Goal: Task Accomplishment & Management: Use online tool/utility

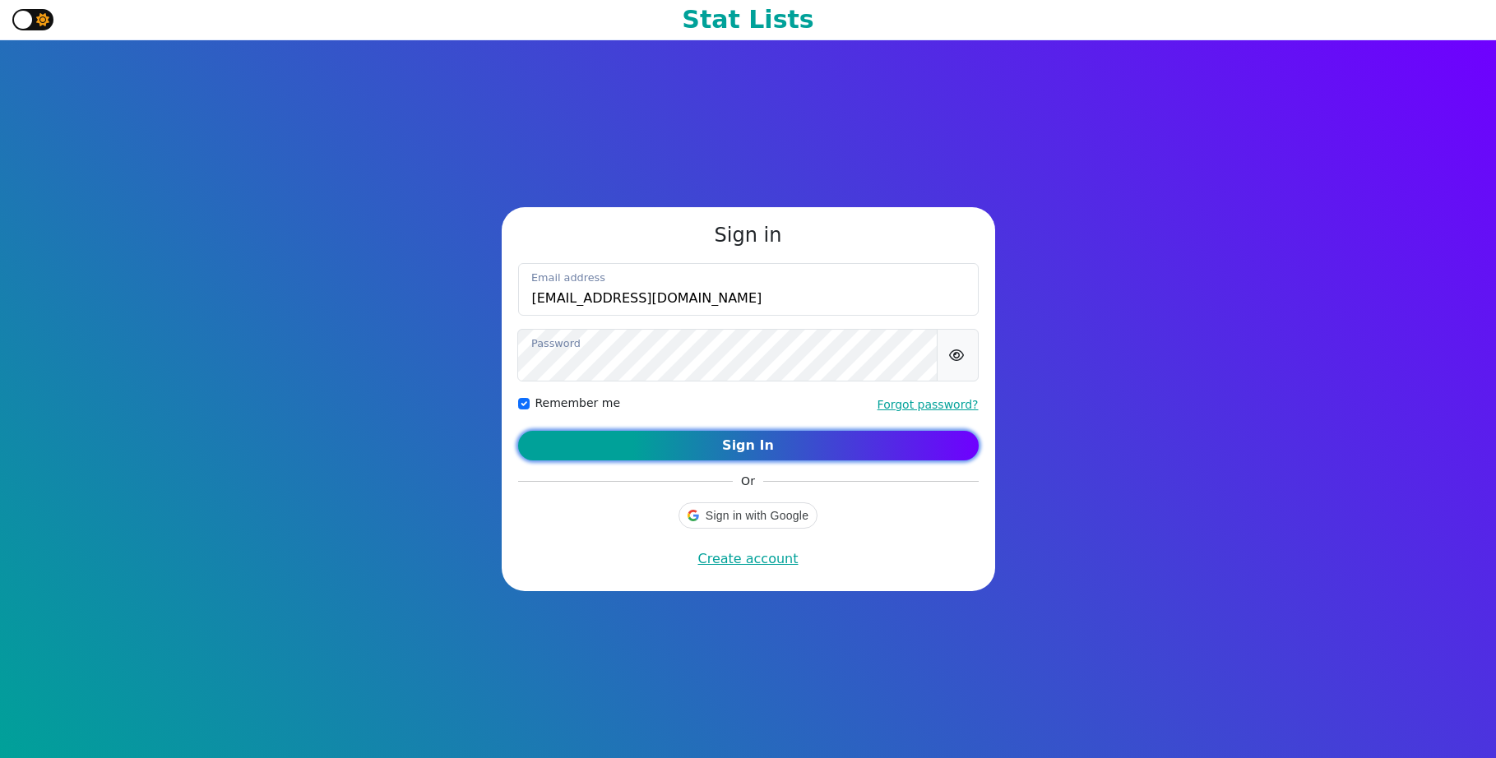
click at [821, 449] on button "Sign In" at bounding box center [748, 446] width 460 height 30
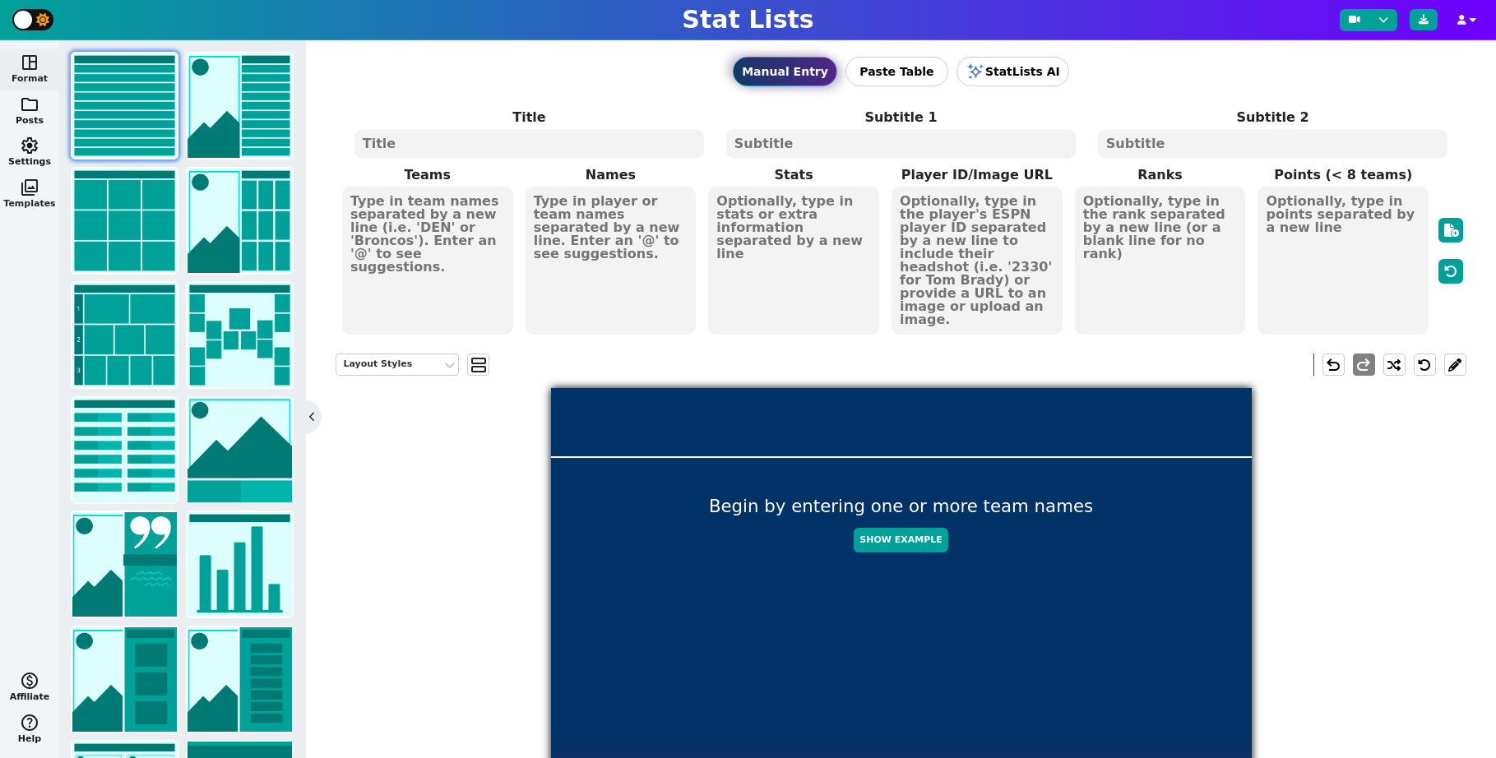
click at [35, 195] on span "photo_library" at bounding box center [30, 188] width 20 height 20
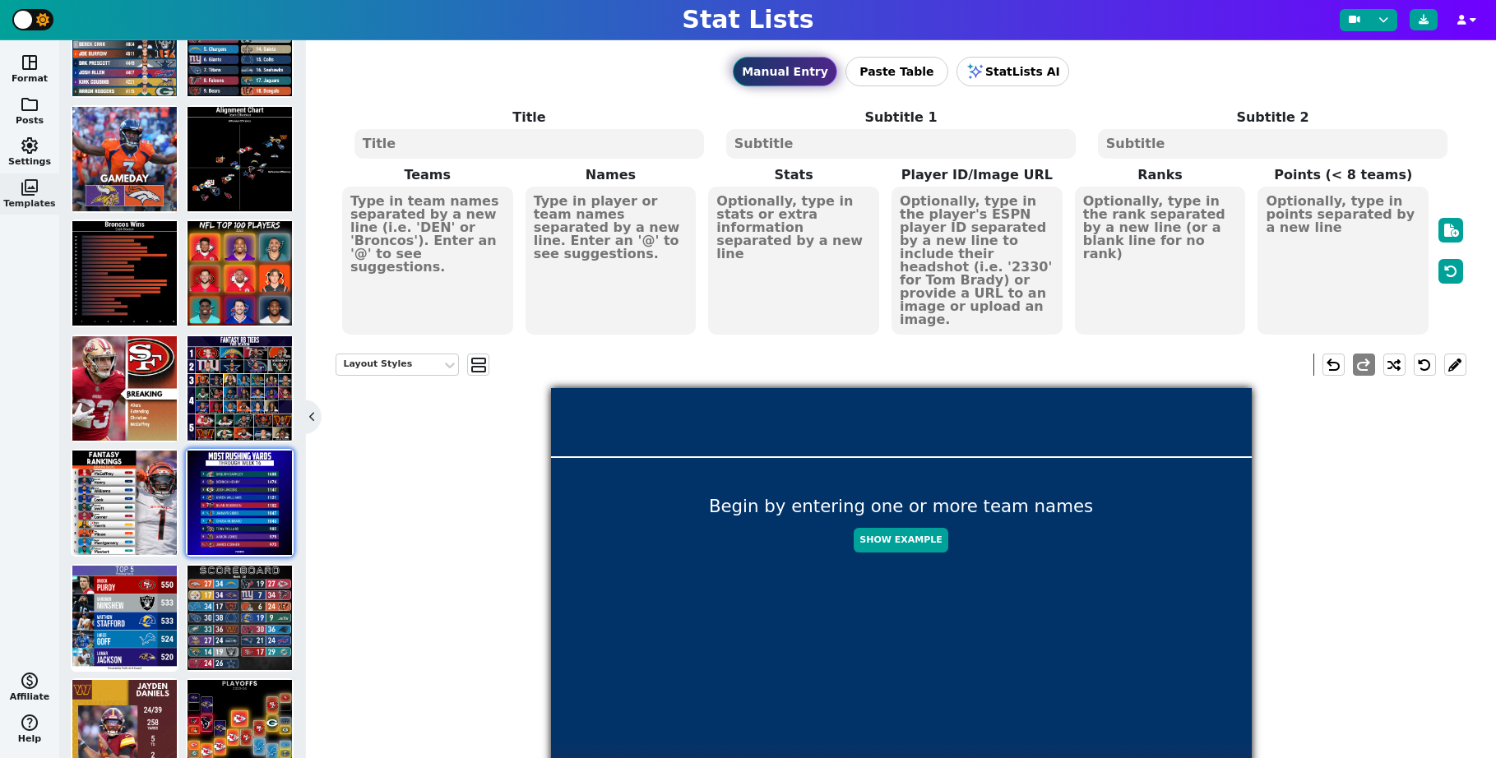
scroll to position [78, 0]
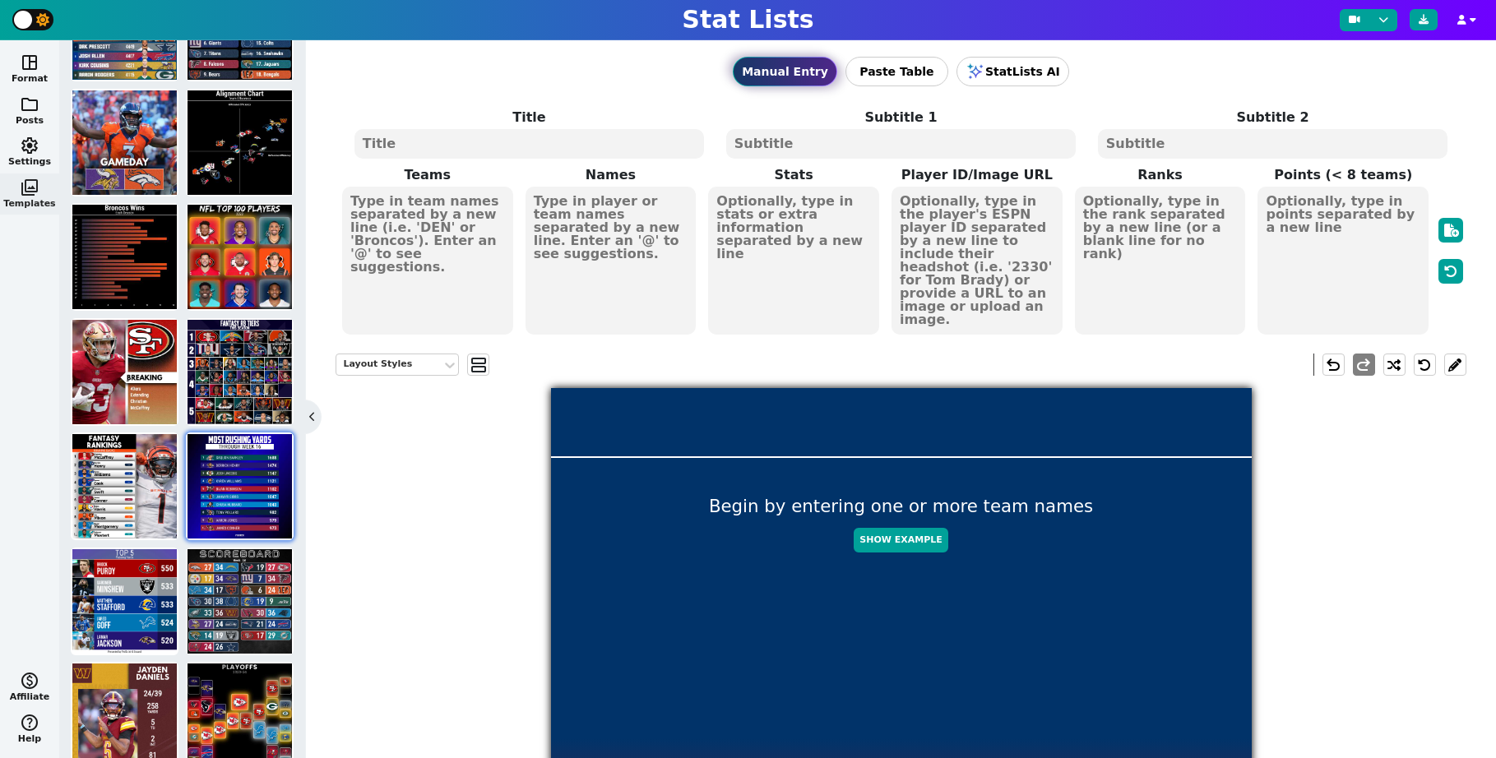
click at [249, 479] on img at bounding box center [239, 486] width 104 height 104
type textarea "MOST [PERSON_NAME] YARDS"
type textarea "Through Week 16"
type textarea "PHI [MEDICAL_DATA] GB LAR ATL DET CAR TEN MIN ARI"
type textarea "[PERSON_NAME] [PERSON_NAME] [PERSON_NAME] [PERSON_NAME] [PERSON_NAME] [PERSON_N…"
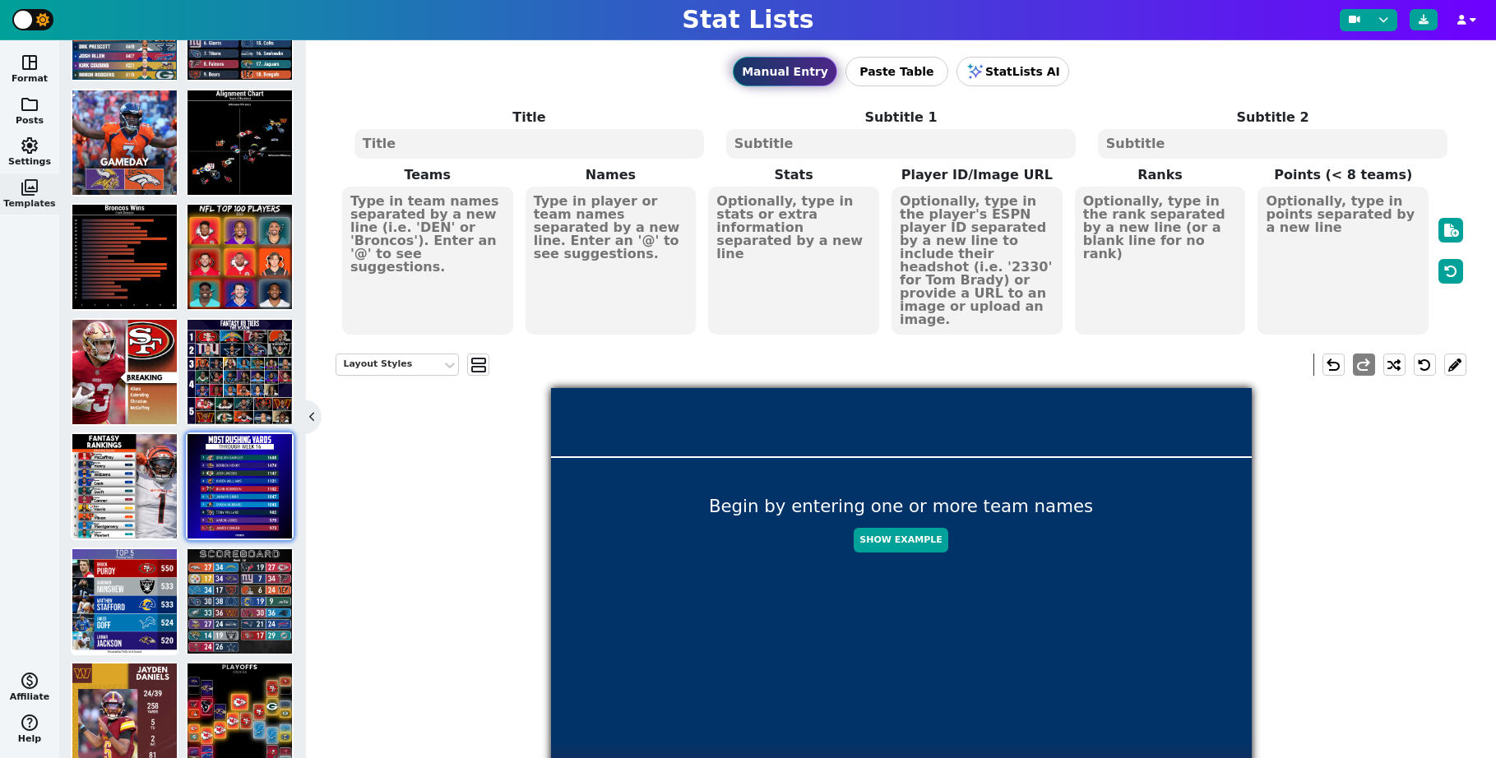
type textarea "1688 1474 1147 1121 1102 1047 1043 982 979 973"
type textarea "3929630 3043078 4047365 4430737 4430807 4429795 4241416 3916148 3042519 3045147"
type textarea "1 2 3 4 5 6 7 8 9 10"
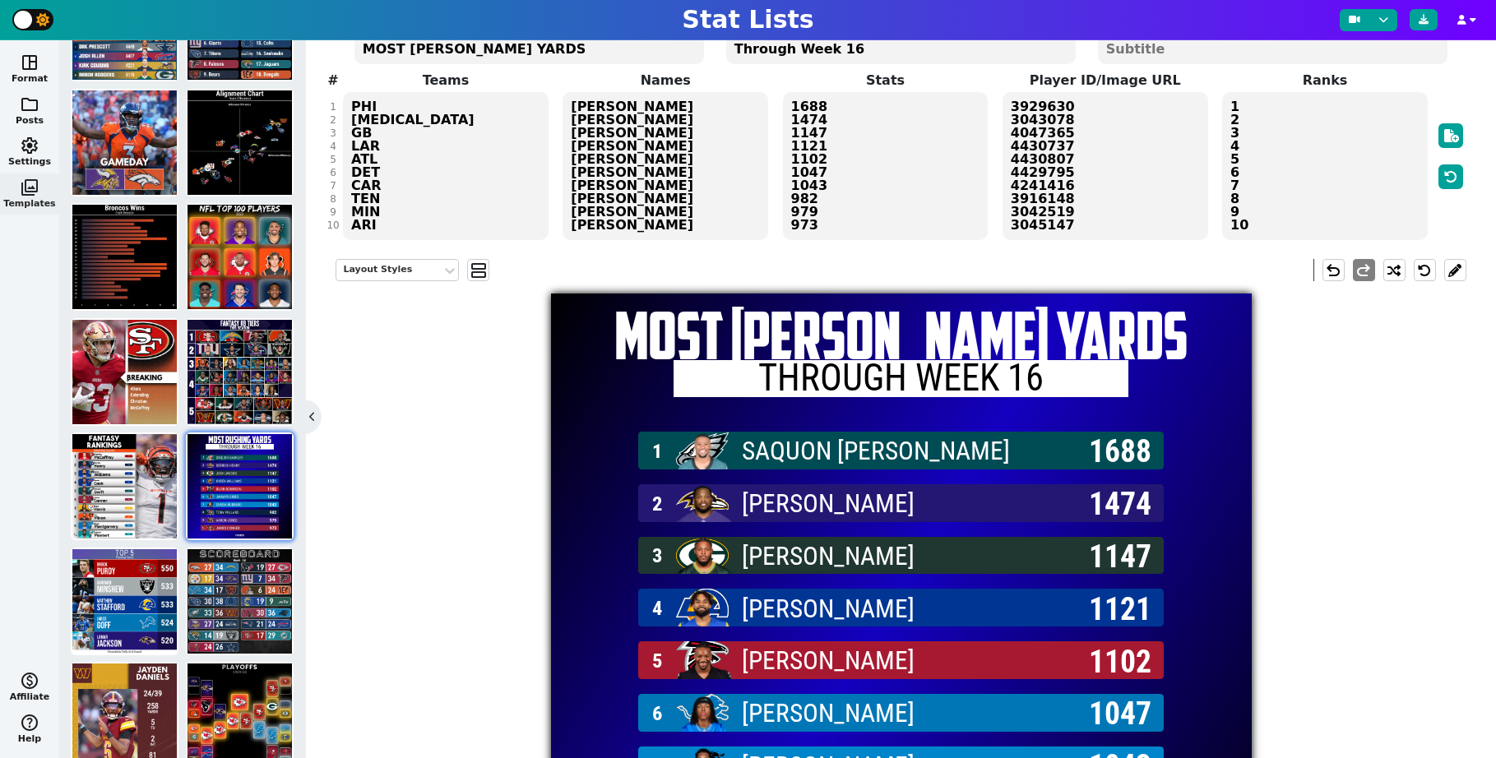
scroll to position [90, 0]
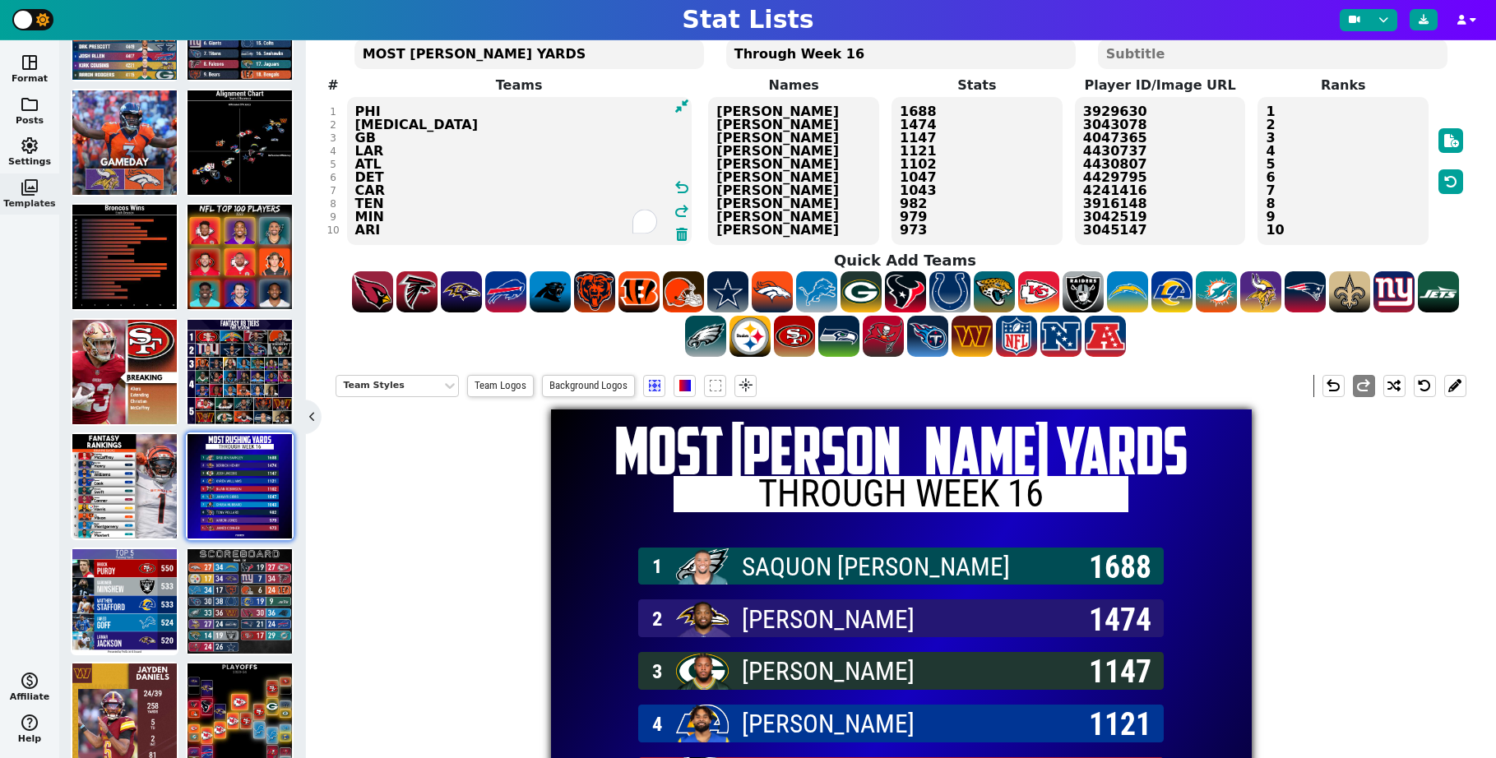
drag, startPoint x: 405, startPoint y: 230, endPoint x: 335, endPoint y: 104, distance: 143.9
click at [335, 104] on span "Teams PHI [MEDICAL_DATA] GB LAR ATL DET CAR TEN MIN ARI undo redo" at bounding box center [518, 161] width 366 height 171
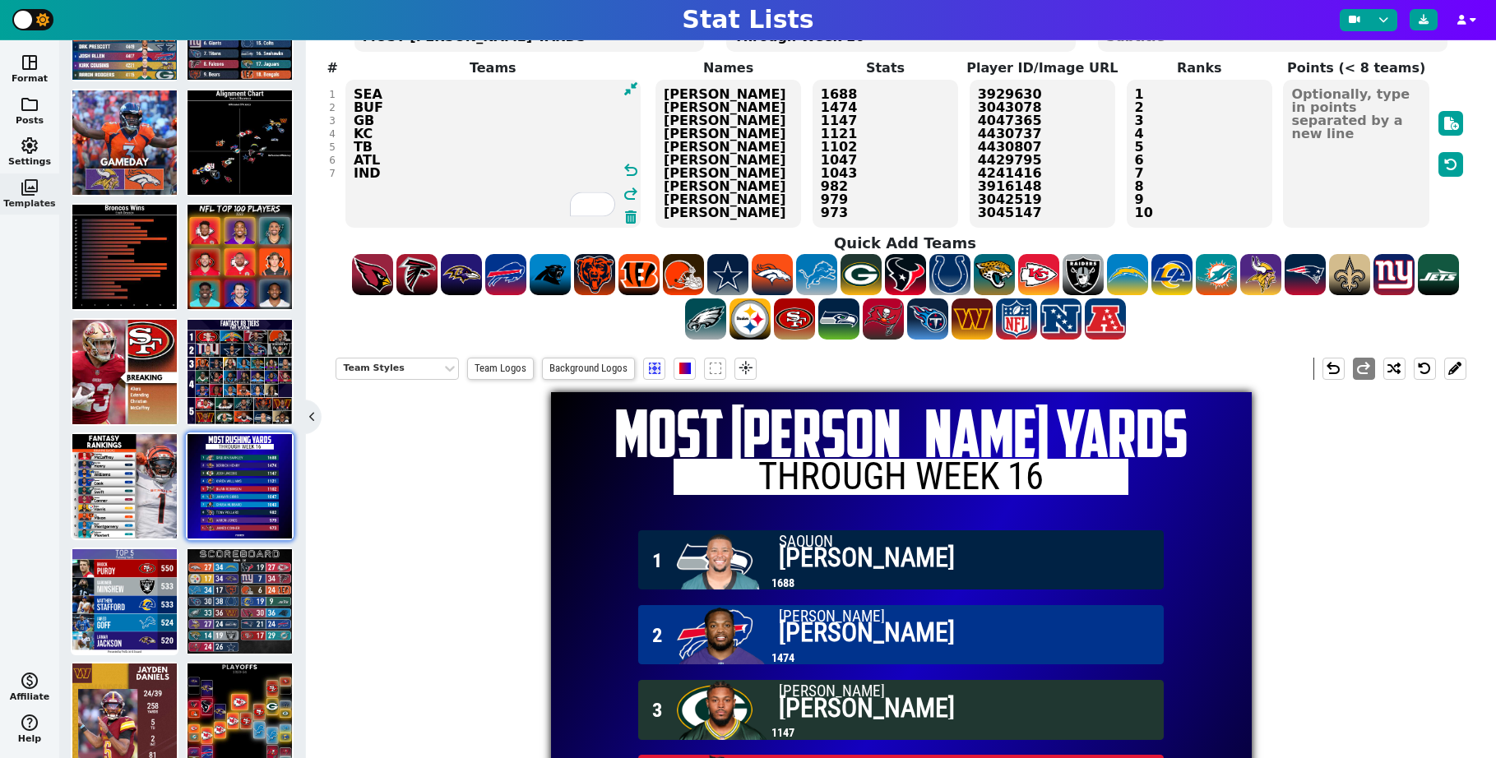
scroll to position [109, 0]
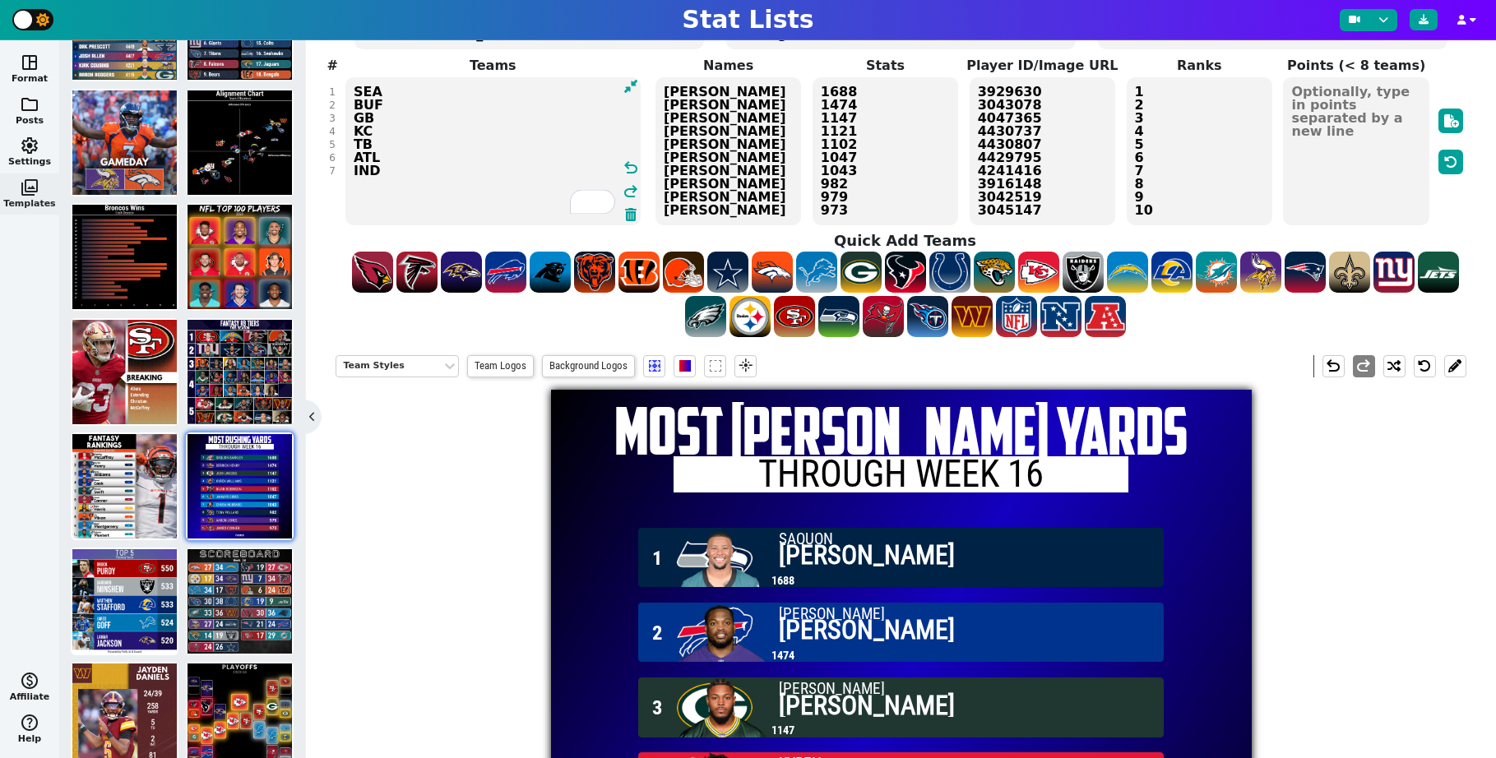
type textarea "SEA BUF GB KC TB ATL IND"
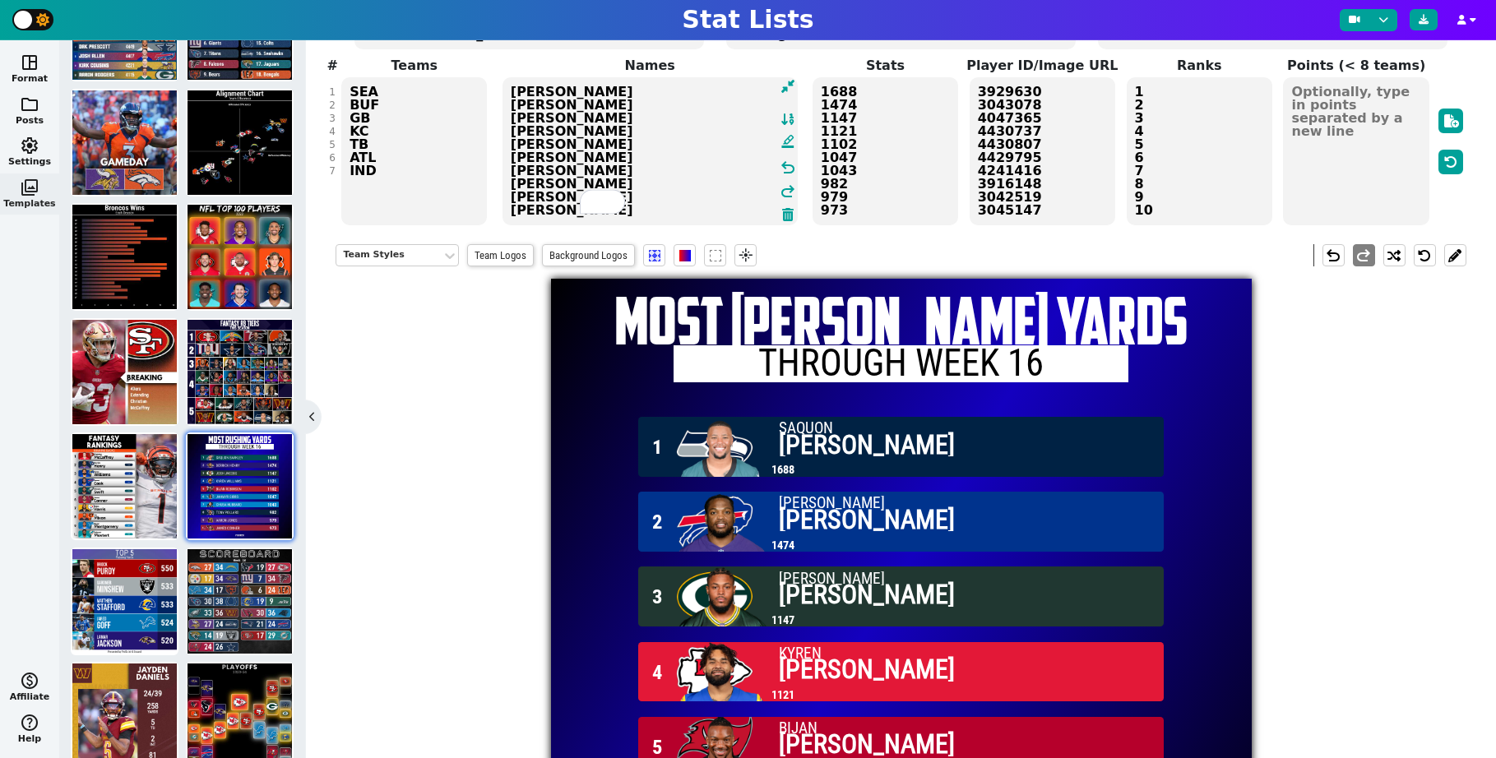
click at [757, 207] on textarea "[PERSON_NAME] [PERSON_NAME] [PERSON_NAME] [PERSON_NAME] [PERSON_NAME] [PERSON_N…" at bounding box center [649, 151] width 295 height 148
drag, startPoint x: 710, startPoint y: 211, endPoint x: 509, endPoint y: 85, distance: 237.3
click at [509, 85] on textarea "[PERSON_NAME] [PERSON_NAME] [PERSON_NAME] [PERSON_NAME] [PERSON_NAME] [PERSON_N…" at bounding box center [649, 151] width 295 height 148
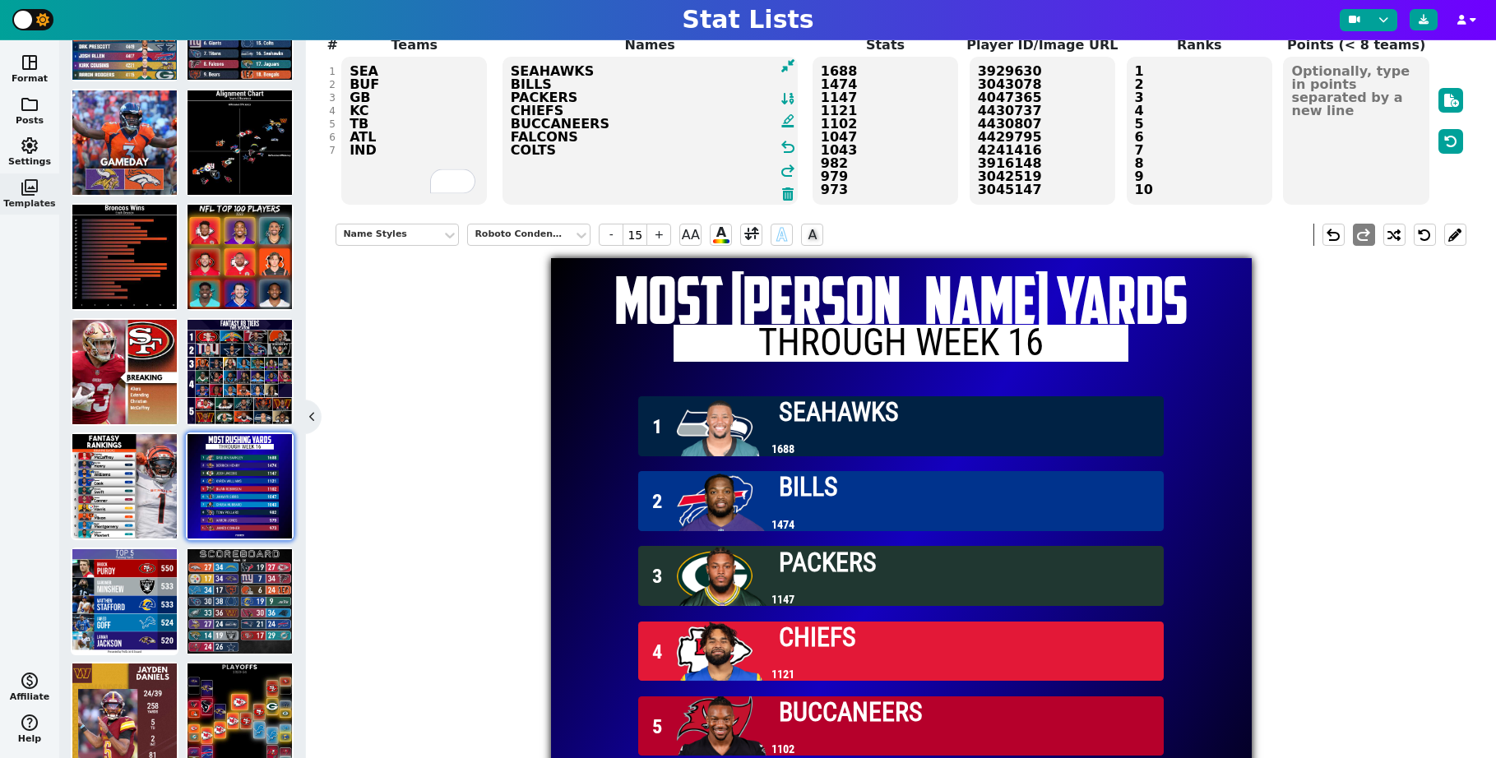
scroll to position [0, 0]
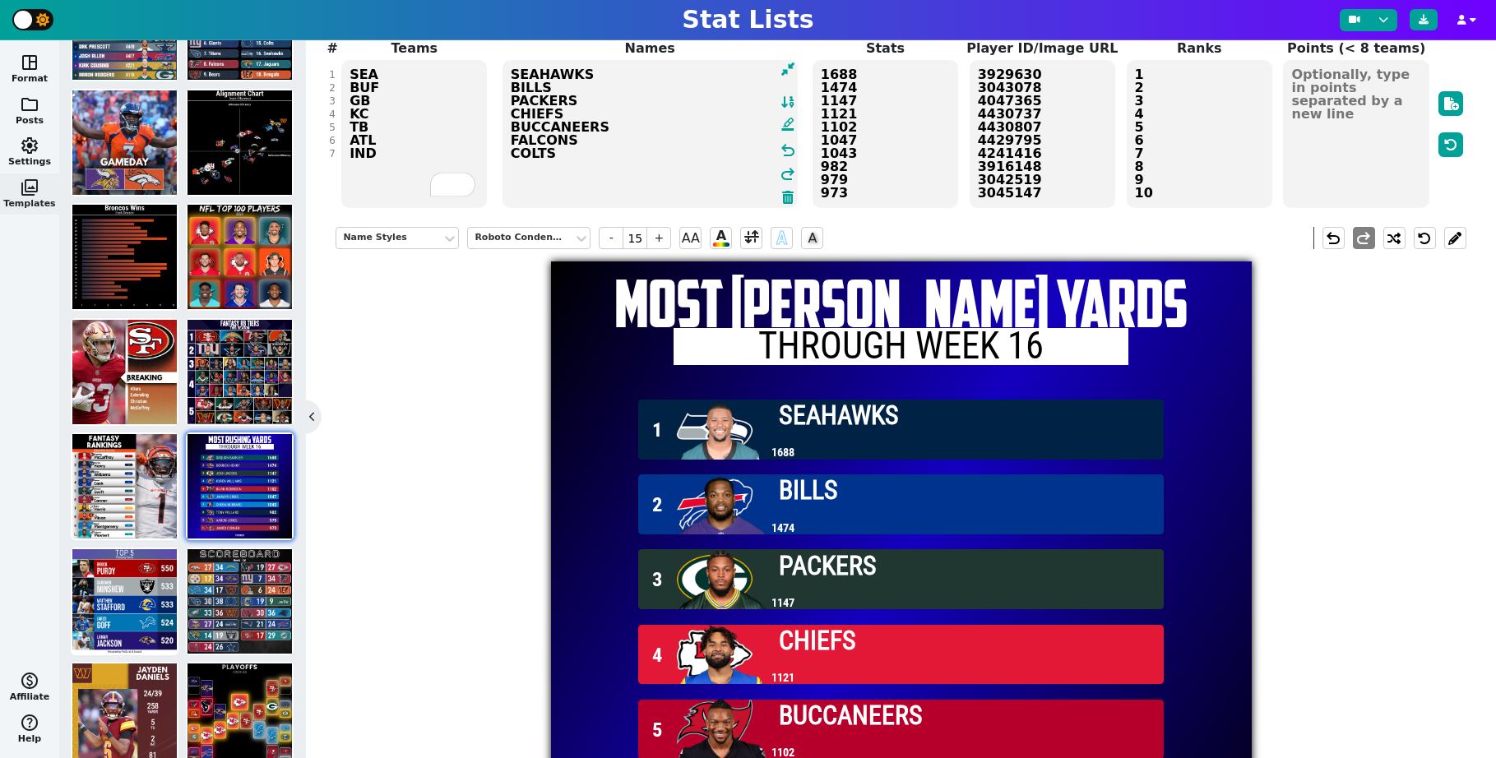
type textarea "SEAHAWKS BILLS PACKERS CHIEFS BUCCANEERS FALCONS COLTS"
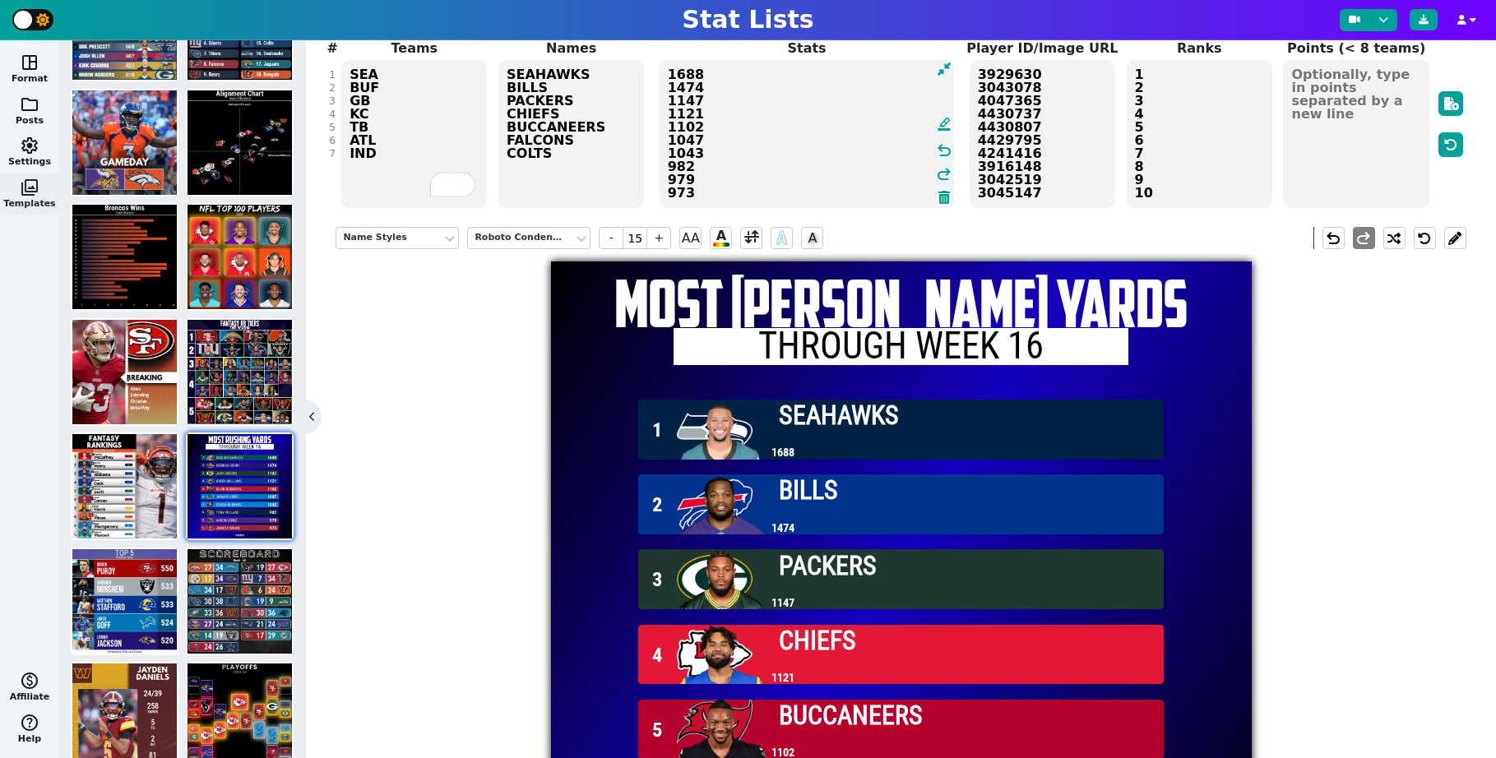
drag, startPoint x: 881, startPoint y: 187, endPoint x: 673, endPoint y: 67, distance: 239.8
click at [673, 67] on textarea "1688 1474 1147 1121 1102 1047 1043 982 979 973" at bounding box center [806, 134] width 295 height 148
type input "18"
type textarea "1"
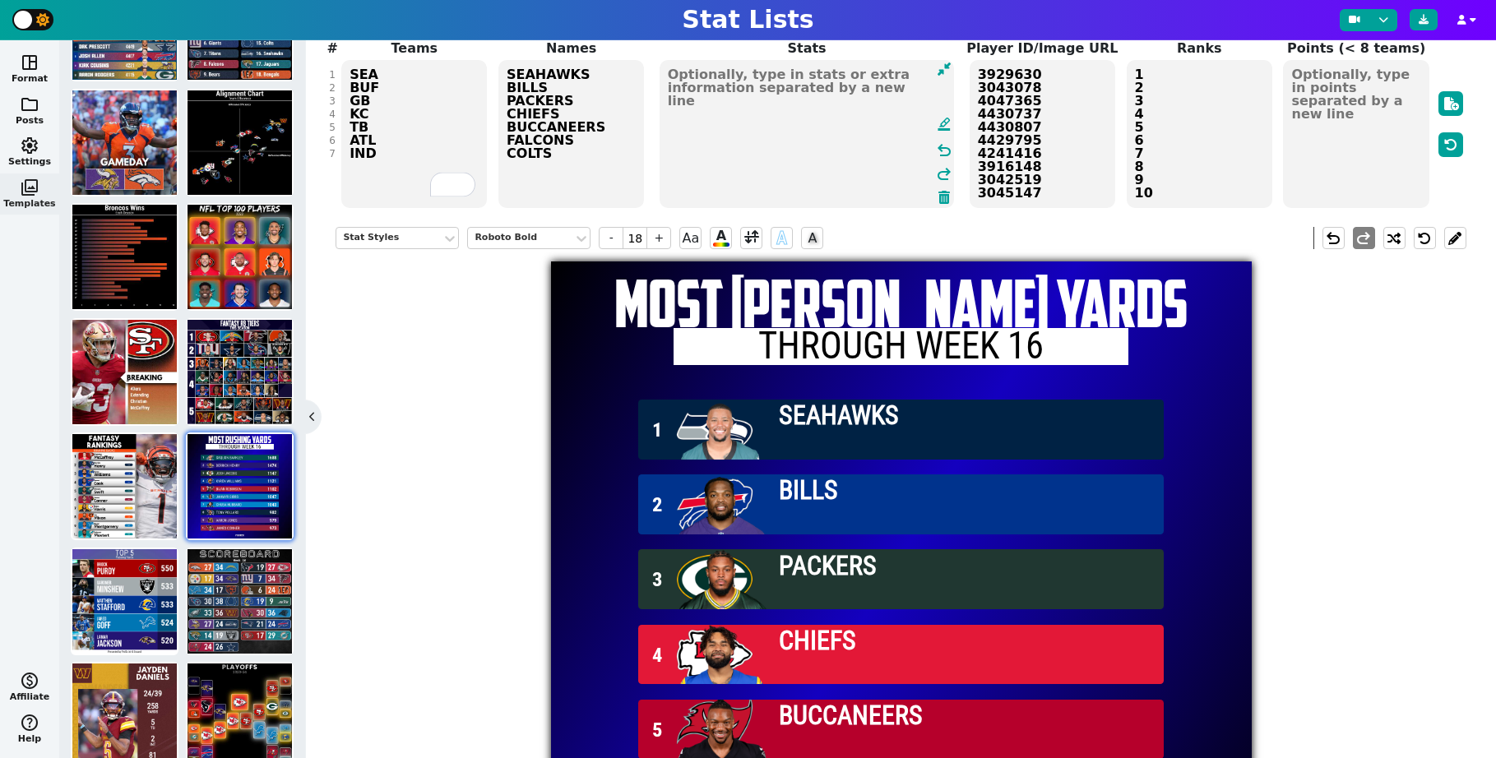
click at [1043, 129] on textarea "3929630 3043078 4047365 4430737 4430807 4429795 4241416 3916148 3042519 3045147" at bounding box center [1042, 134] width 146 height 148
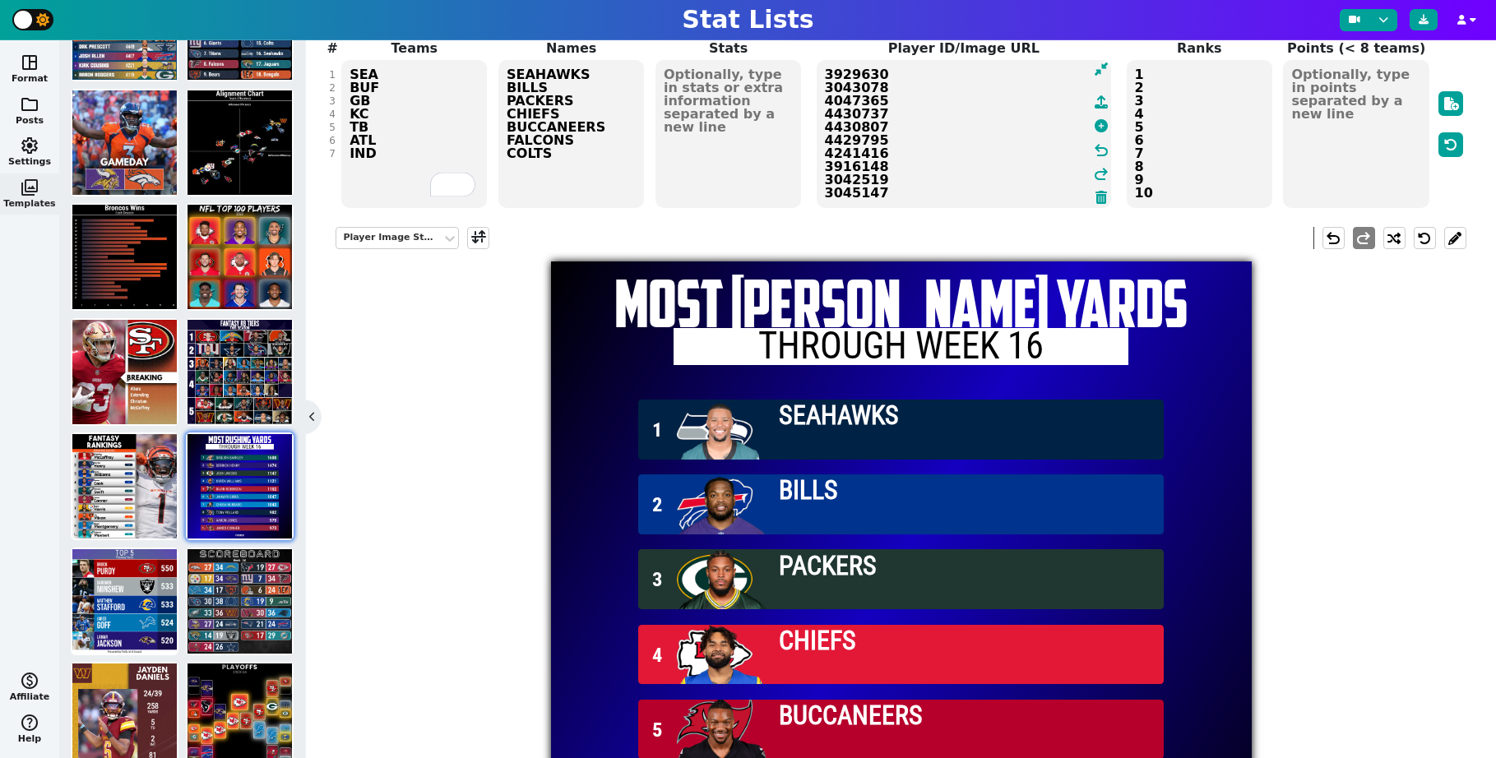
drag, startPoint x: 903, startPoint y: 196, endPoint x: 810, endPoint y: 57, distance: 167.2
click at [810, 57] on span "Player ID/Image URL 3929630 3043078 4047365 4430737 4430807 4429795 4241416 391…" at bounding box center [964, 124] width 314 height 171
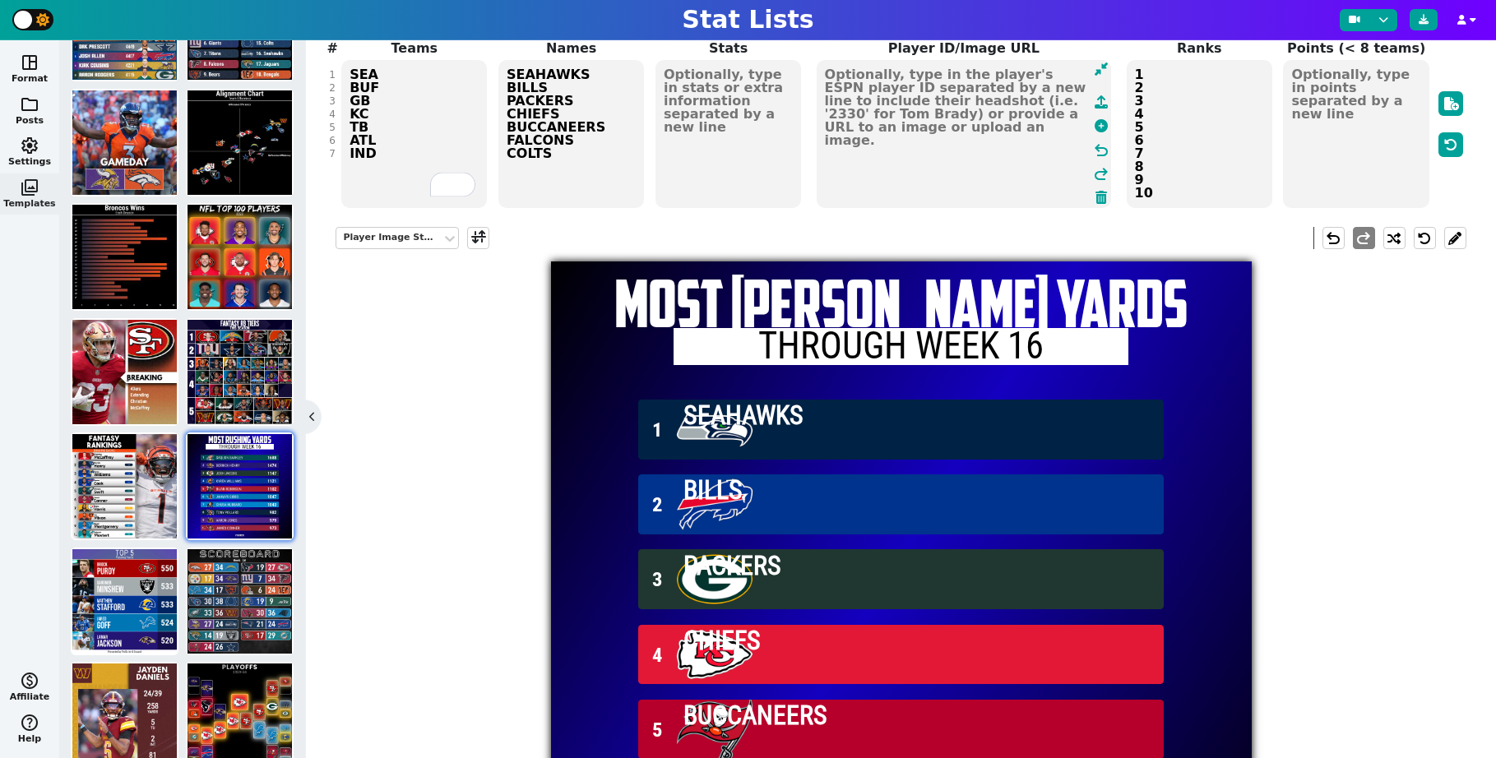
click at [895, 109] on textarea at bounding box center [964, 134] width 295 height 148
click at [421, 239] on div "Player Image Styles" at bounding box center [389, 238] width 92 height 14
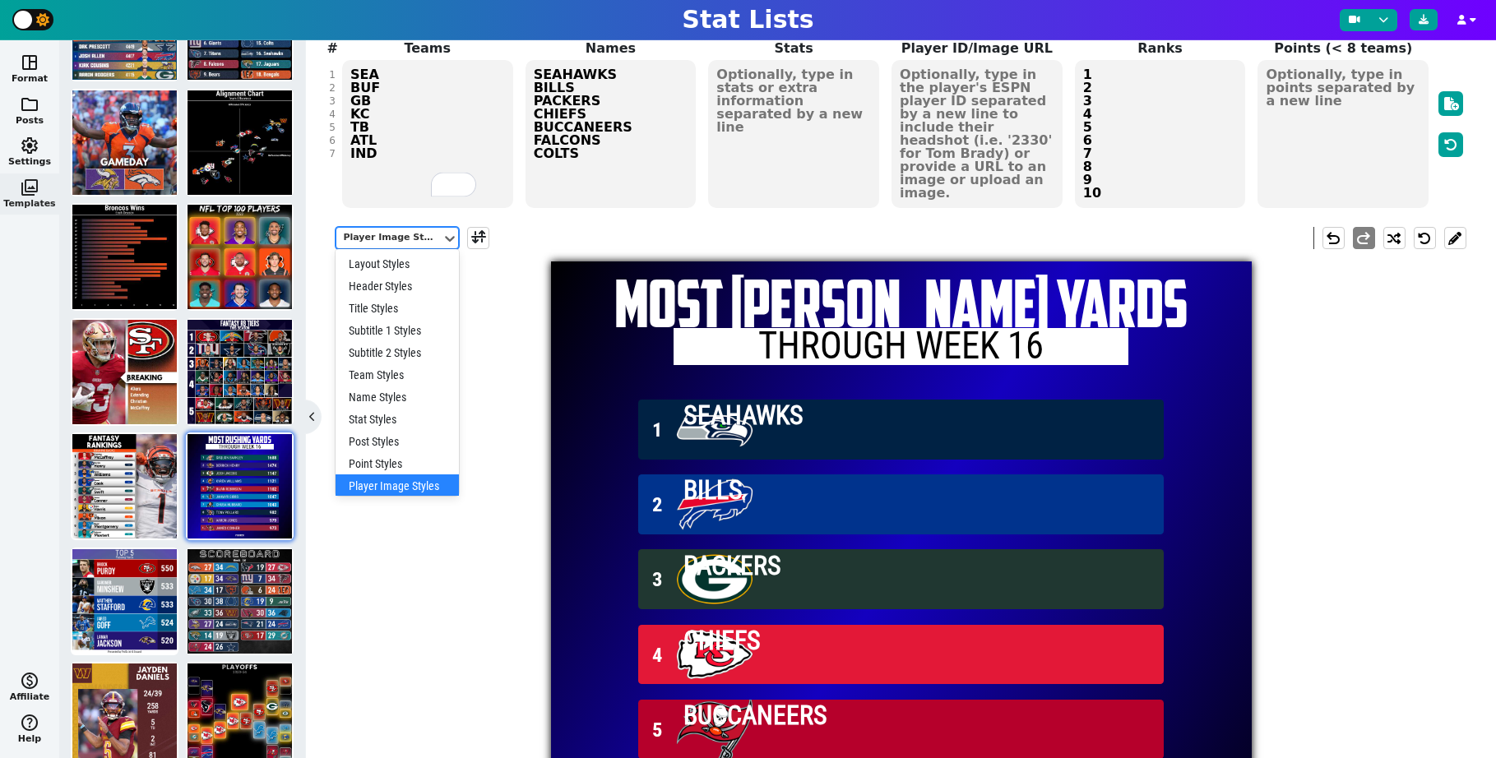
scroll to position [8, 0]
click at [403, 295] on div "Title Styles" at bounding box center [396, 300] width 123 height 22
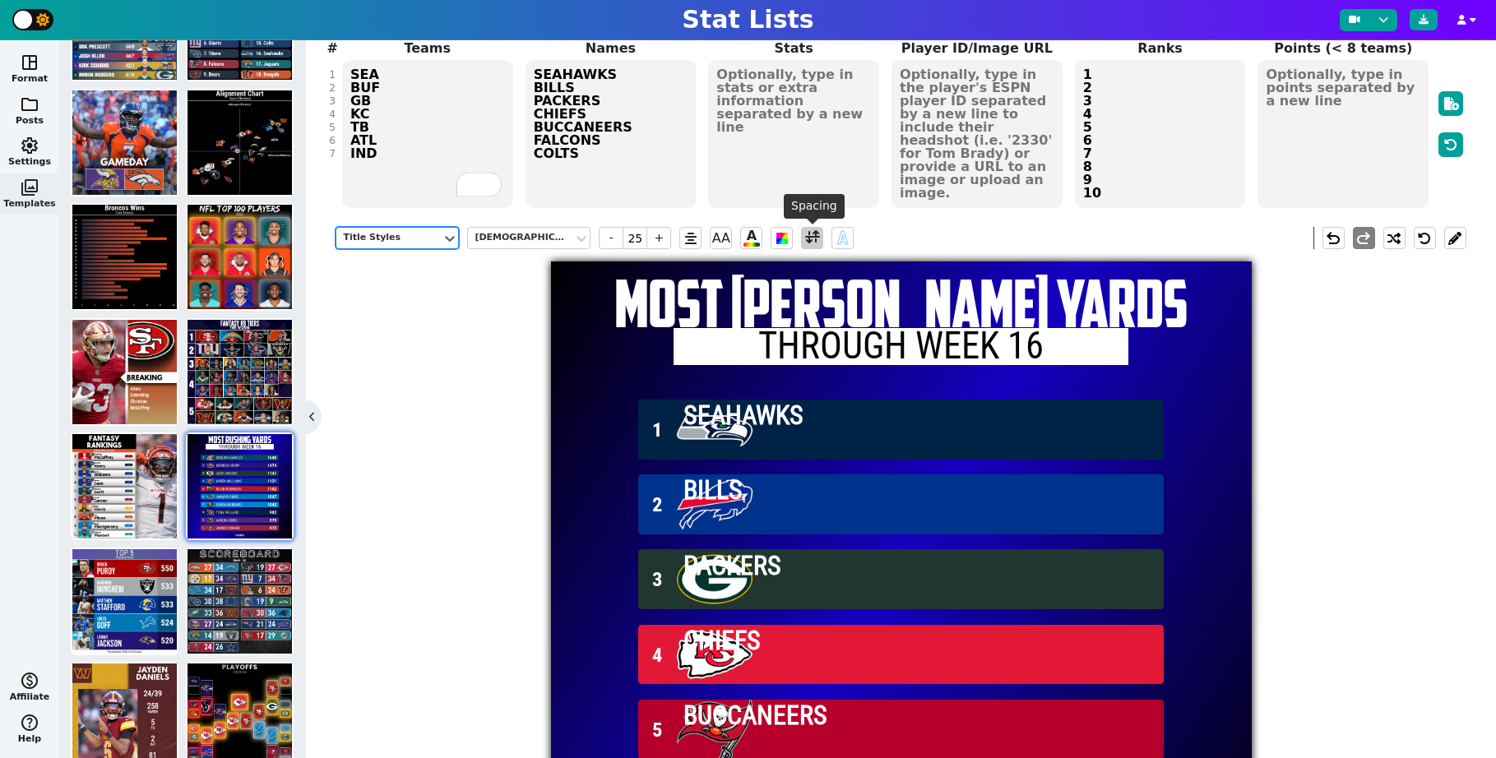
click at [808, 246] on span at bounding box center [812, 238] width 15 height 21
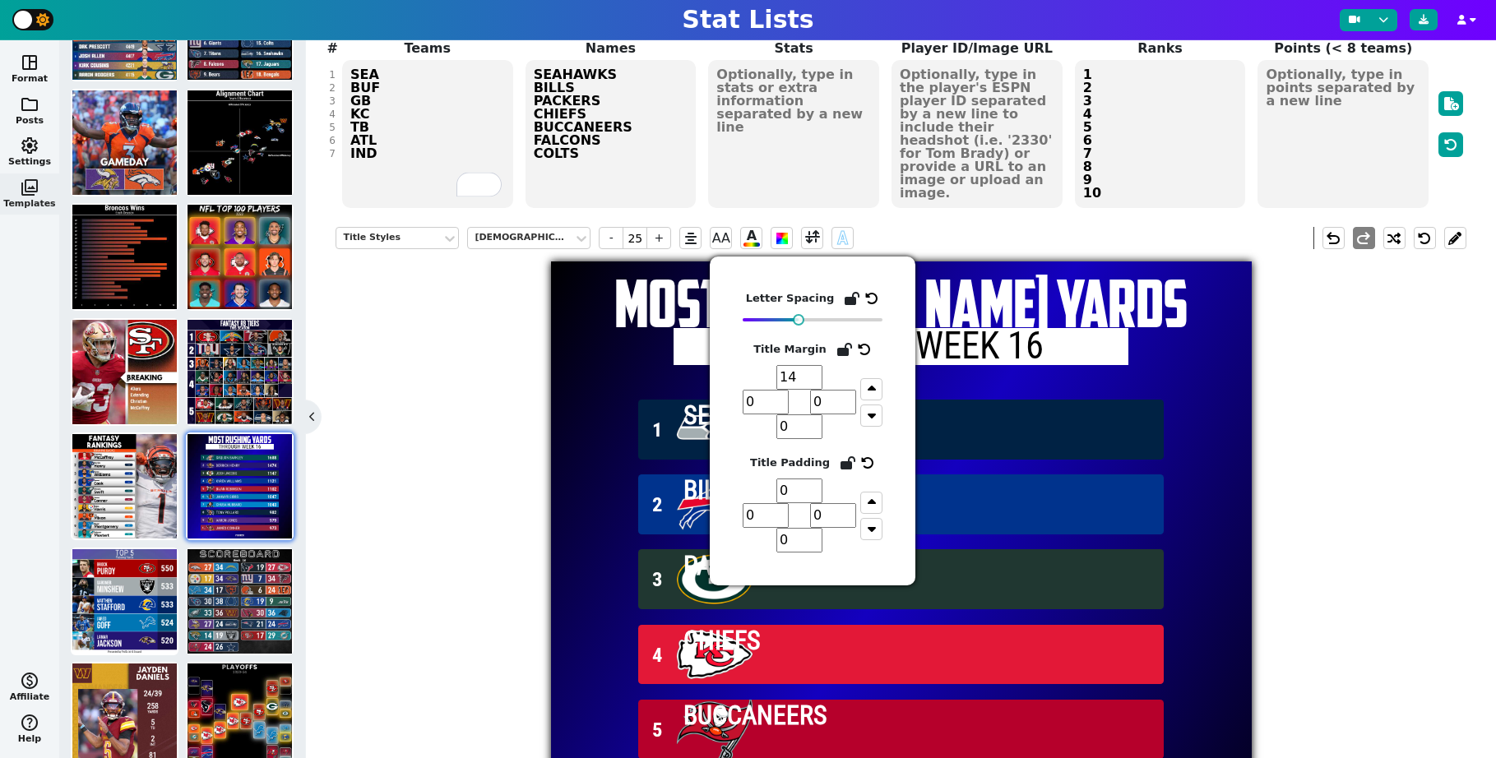
click at [470, 288] on div "Title Styles American Captain - 25 + AA A A undo redo MOST [PERSON_NAME] YARDS …" at bounding box center [900, 588] width 1130 height 747
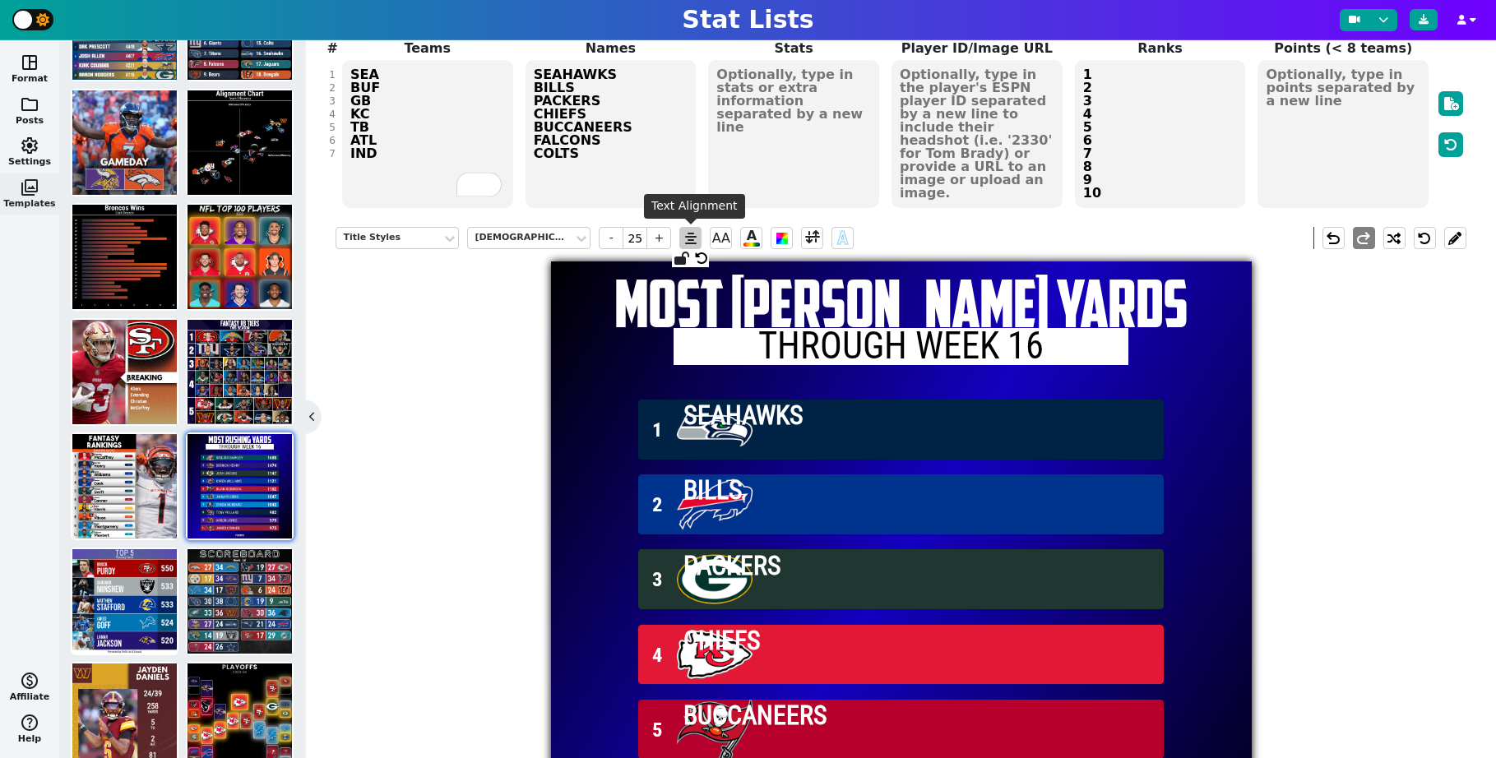
click at [689, 237] on icon at bounding box center [691, 238] width 12 height 13
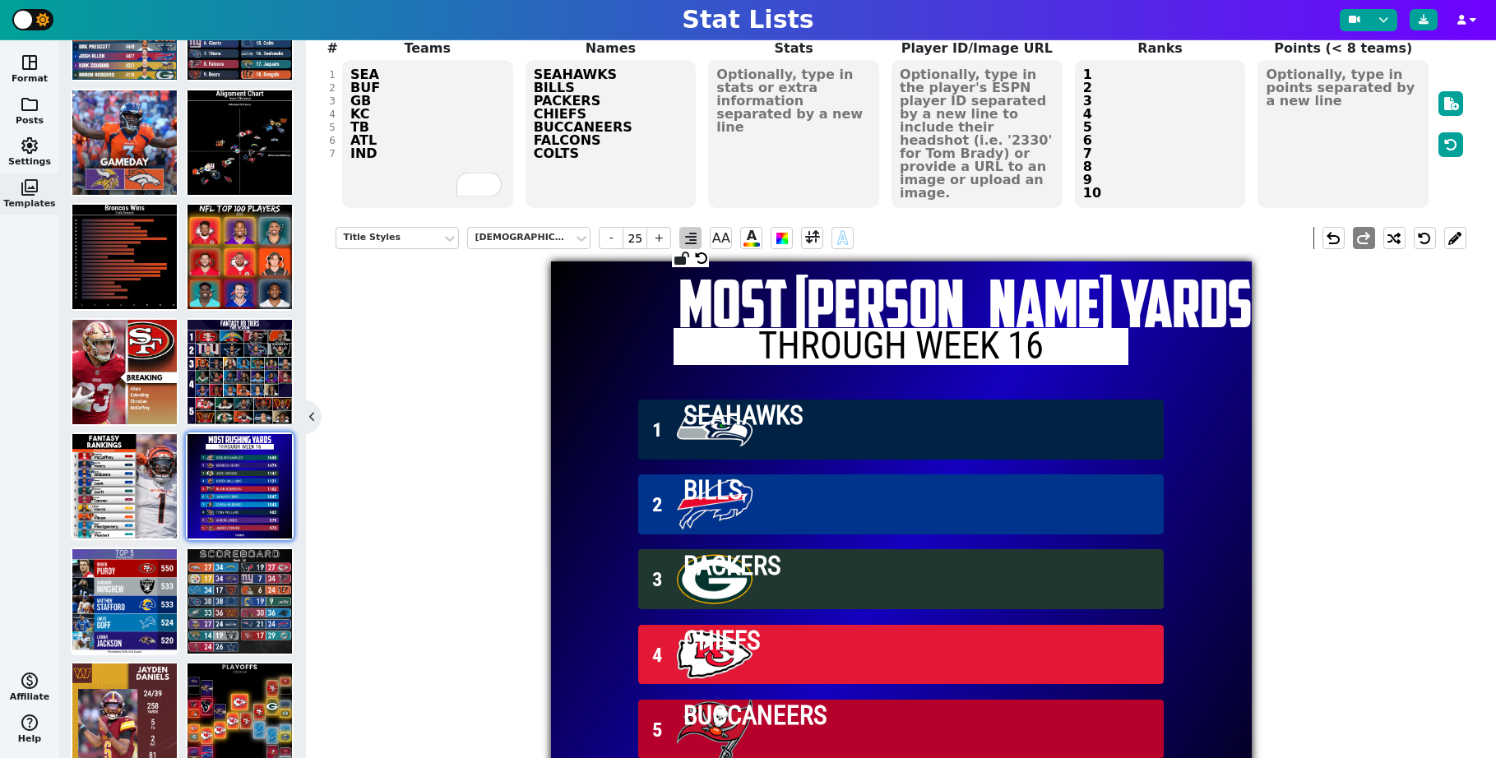
click at [689, 237] on icon at bounding box center [691, 238] width 12 height 13
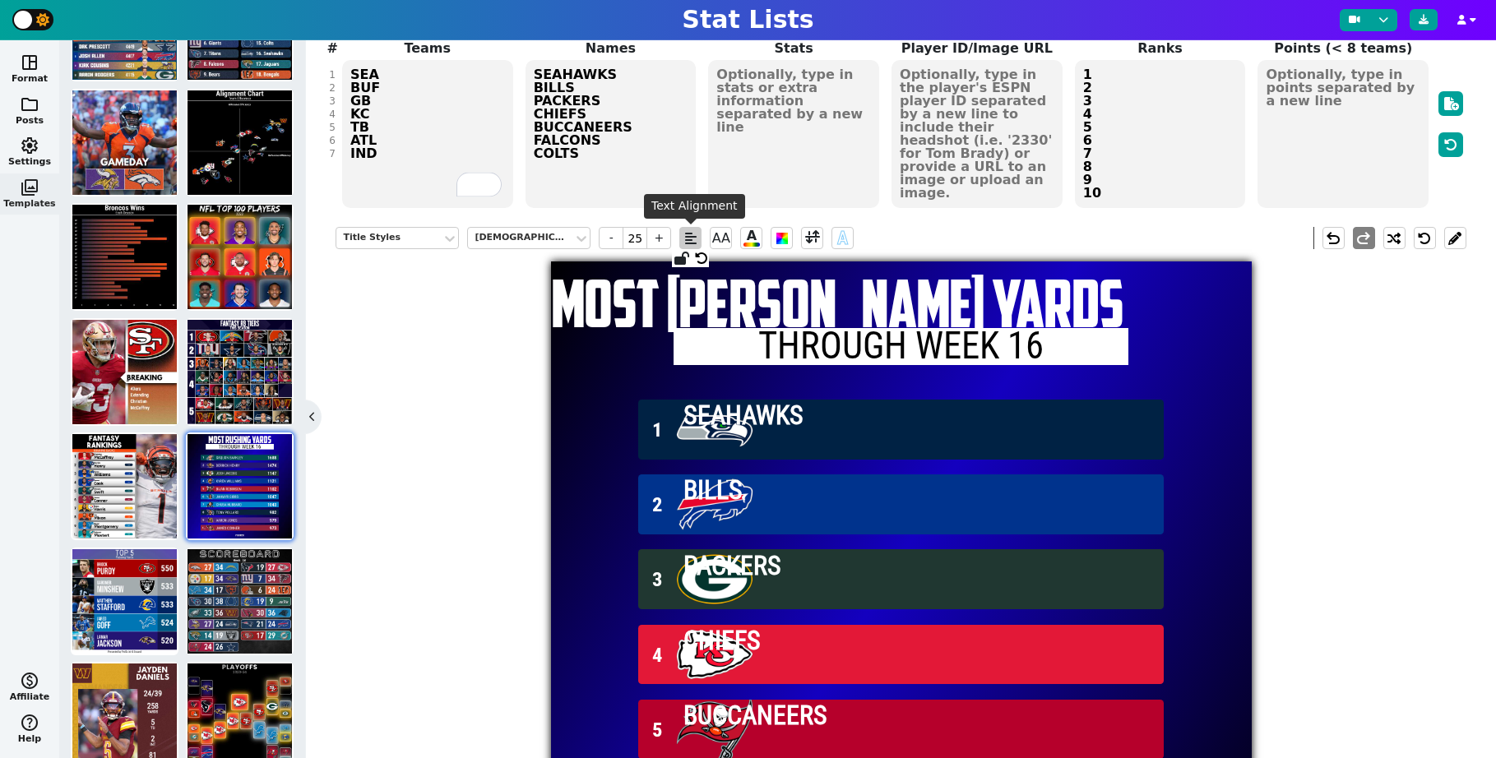
click at [689, 237] on icon at bounding box center [691, 238] width 12 height 13
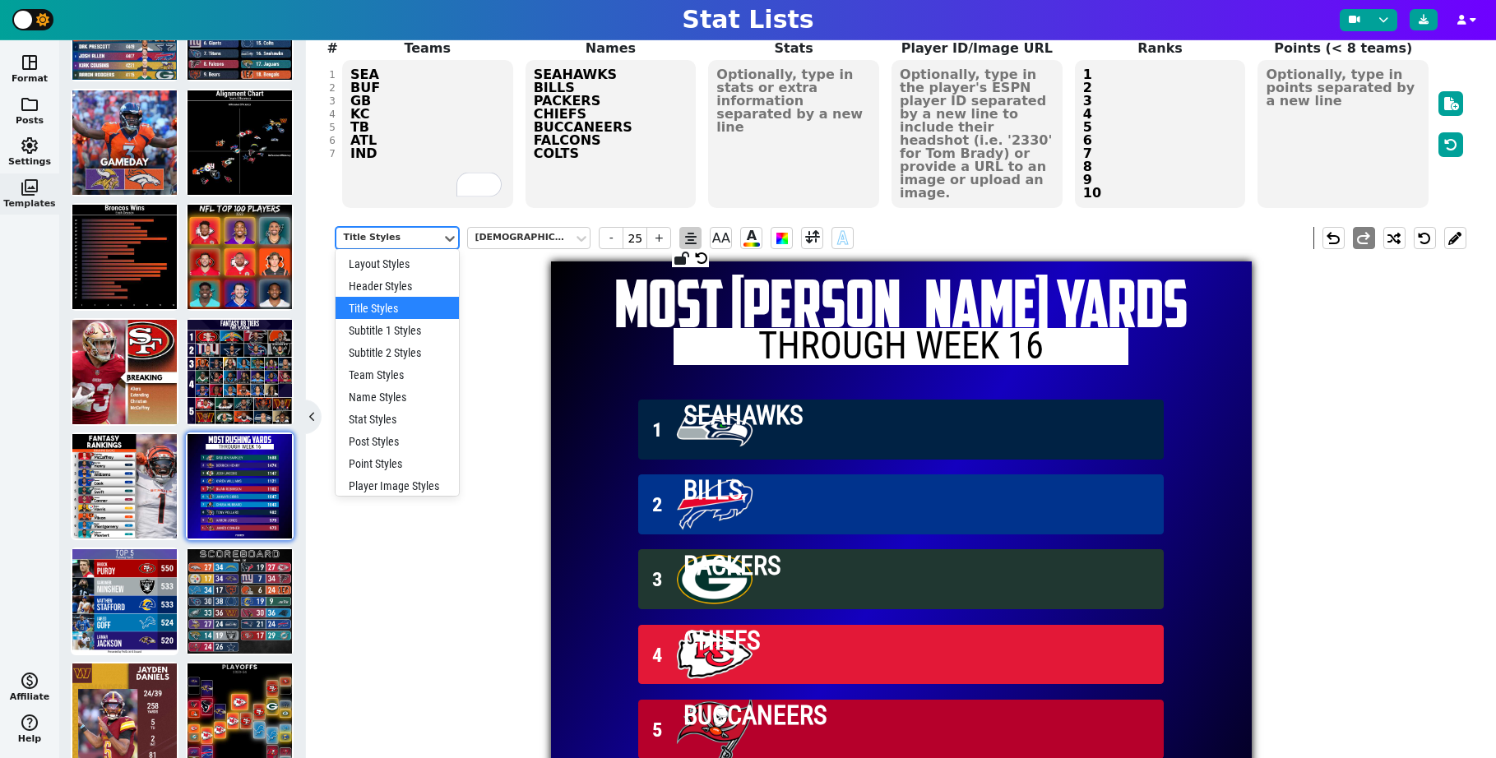
click at [436, 238] on div "Title Styles" at bounding box center [388, 238] width 105 height 22
click at [420, 376] on div "Team Styles" at bounding box center [396, 374] width 123 height 22
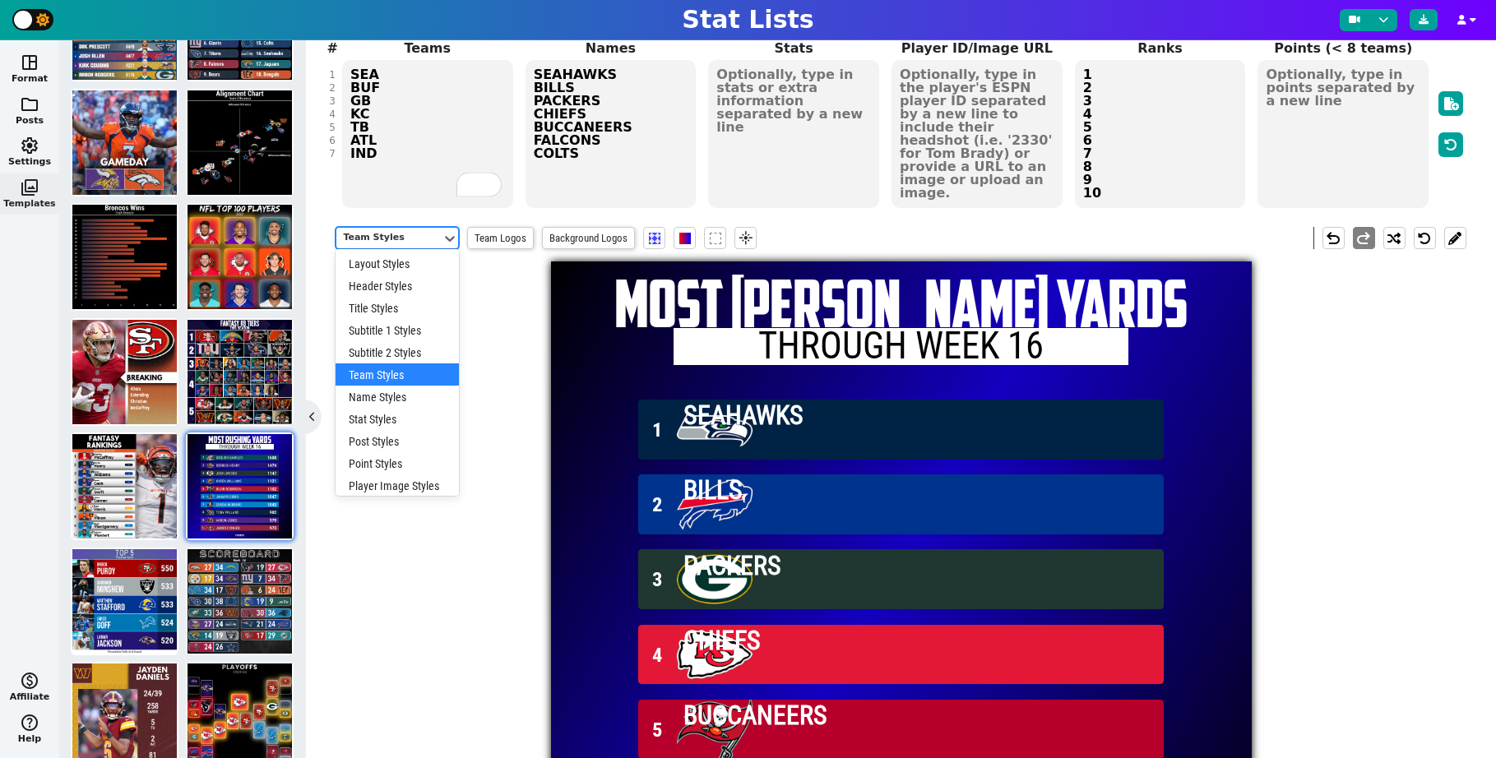
click at [384, 241] on div "Team Styles" at bounding box center [389, 238] width 92 height 14
click at [395, 400] on div "Name Styles" at bounding box center [396, 397] width 123 height 22
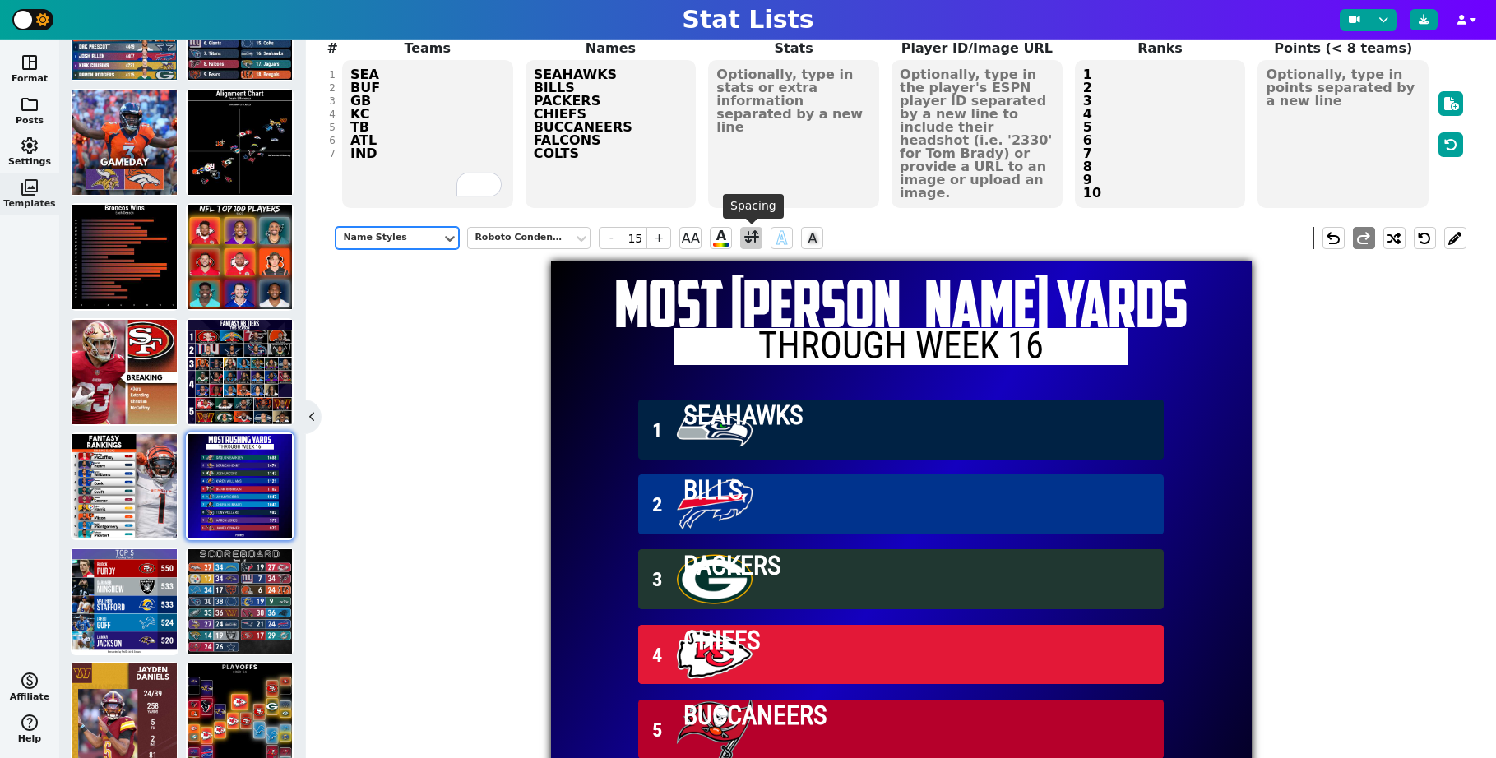
click at [757, 240] on span at bounding box center [751, 238] width 15 height 21
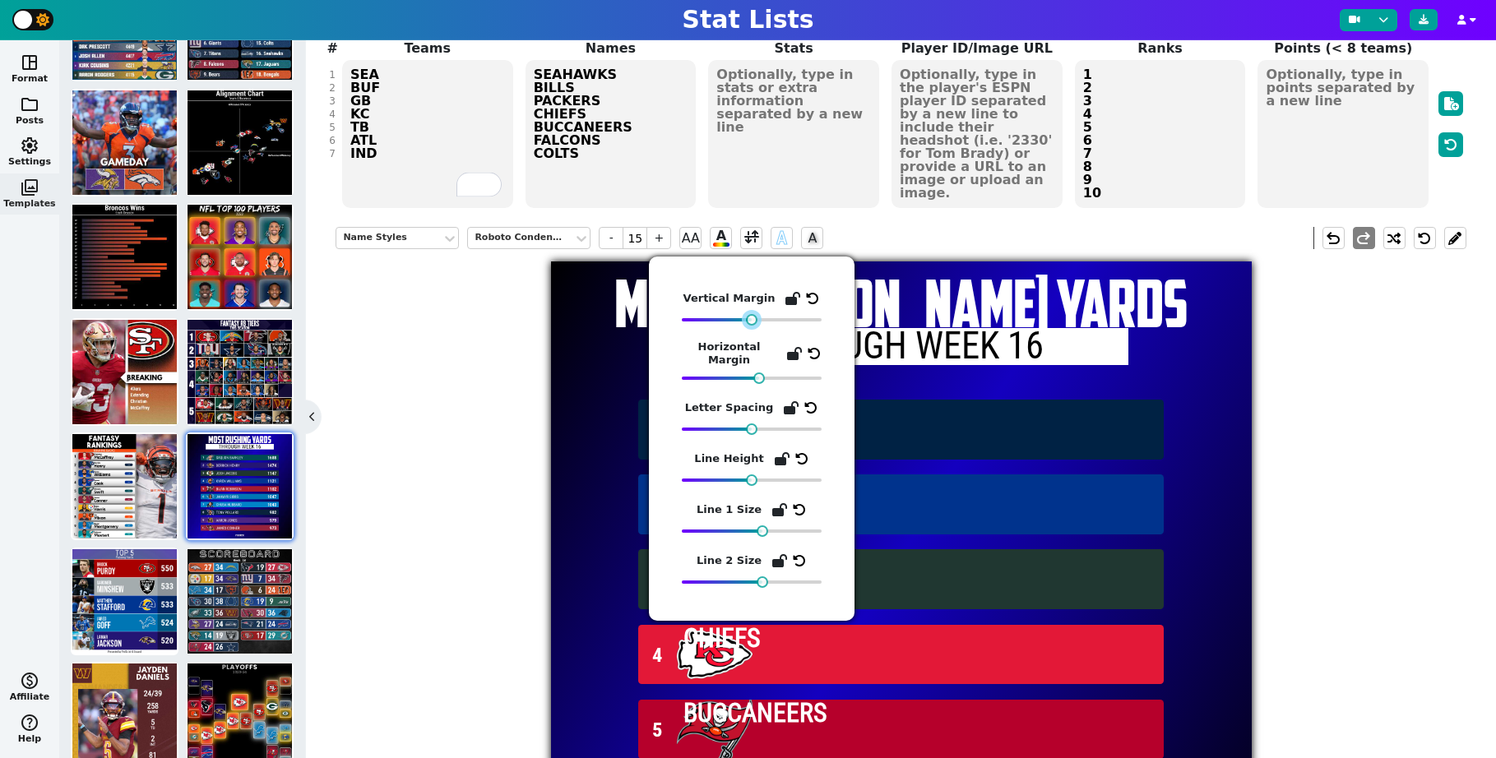
drag, startPoint x: 765, startPoint y: 318, endPoint x: 752, endPoint y: 320, distance: 12.4
click at [752, 320] on div at bounding box center [752, 320] width 12 height 12
drag, startPoint x: 754, startPoint y: 387, endPoint x: 782, endPoint y: 387, distance: 28.0
click at [782, 387] on div "Vertical Margin Horizontal Margin Letter Spacing Line Height Line 1 Size Line 2…" at bounding box center [752, 438] width 140 height 298
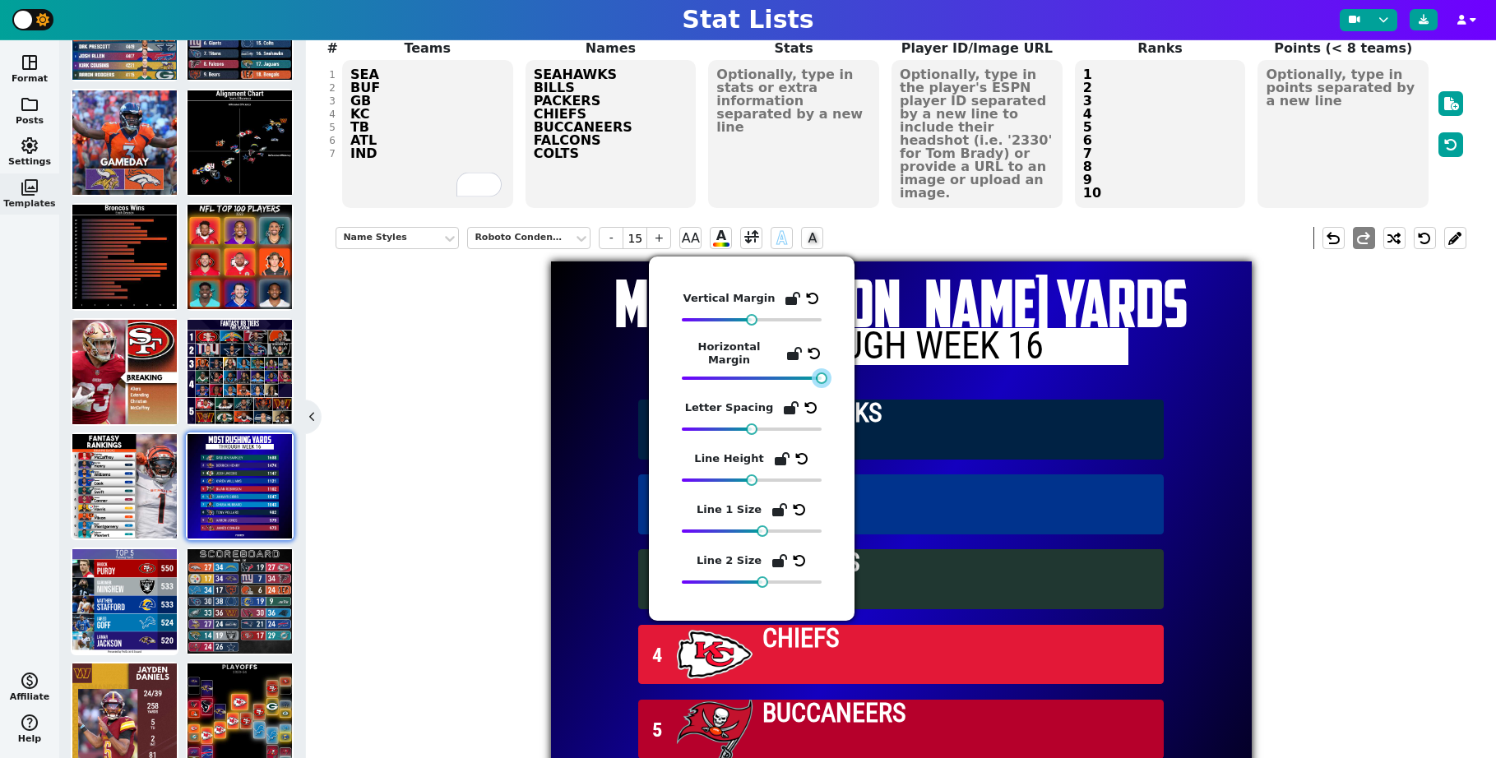
drag, startPoint x: 757, startPoint y: 372, endPoint x: 892, endPoint y: 374, distance: 134.9
click at [892, 374] on body "Stat Lists space_dashboard Format folder Posts settings Settings photo_library …" at bounding box center [748, 379] width 1496 height 758
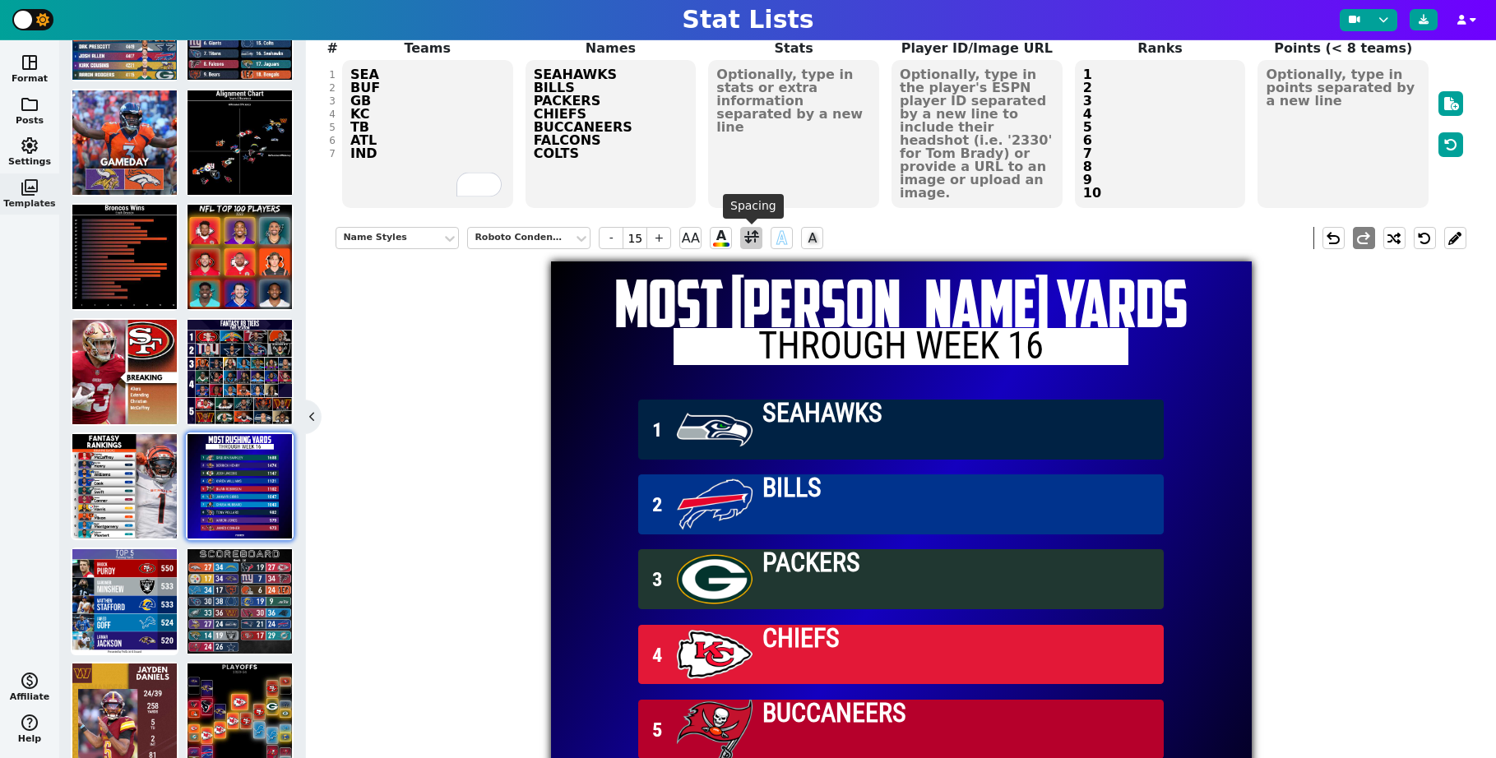
click at [752, 241] on span at bounding box center [751, 238] width 15 height 21
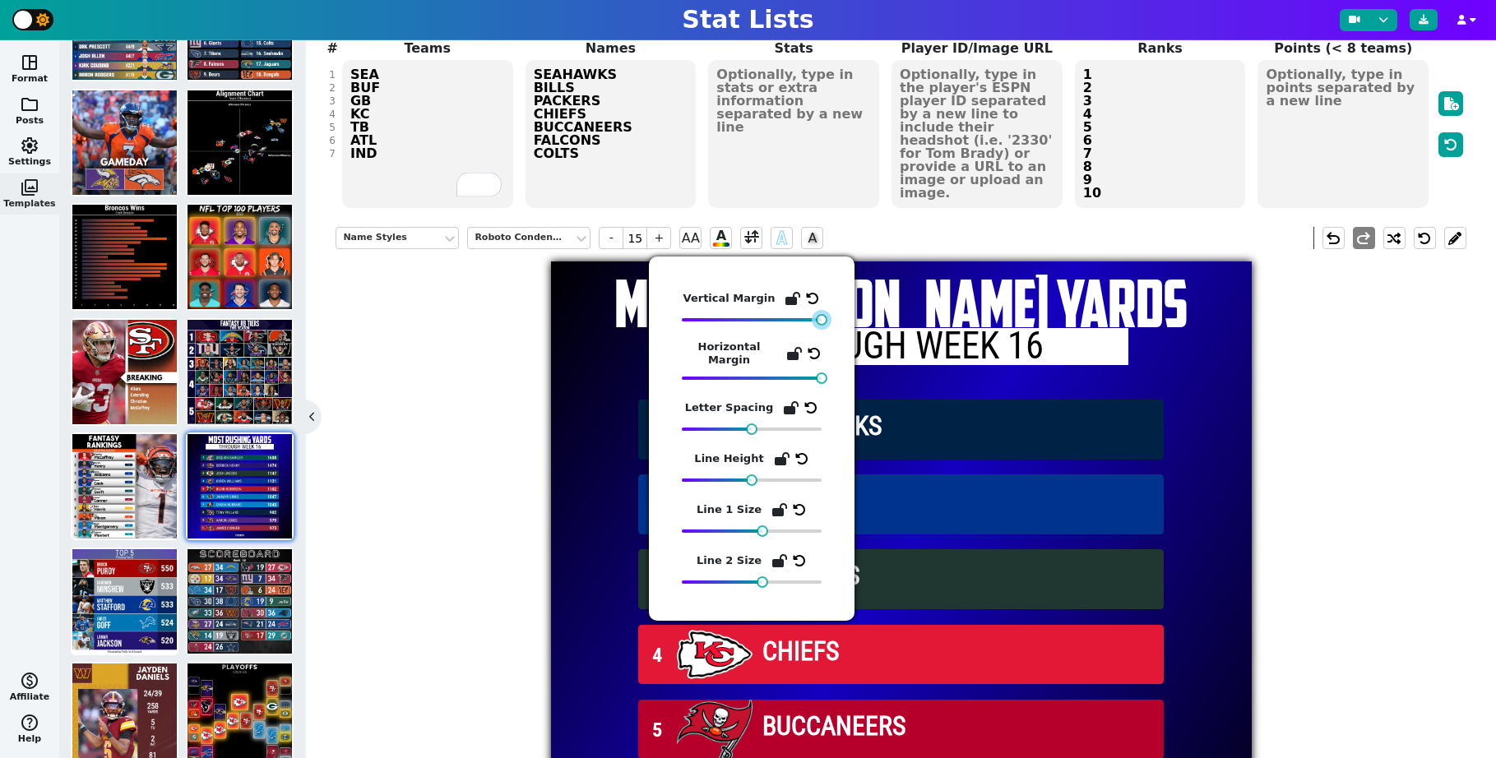
drag, startPoint x: 750, startPoint y: 321, endPoint x: 853, endPoint y: 319, distance: 102.8
click at [853, 319] on div "Vertical Margin Horizontal Margin Letter Spacing Line Height Line 1 Size Line 2…" at bounding box center [752, 439] width 206 height 364
click at [573, 359] on div "MOST [PERSON_NAME] YARDS Through Week 16" at bounding box center [901, 327] width 701 height 132
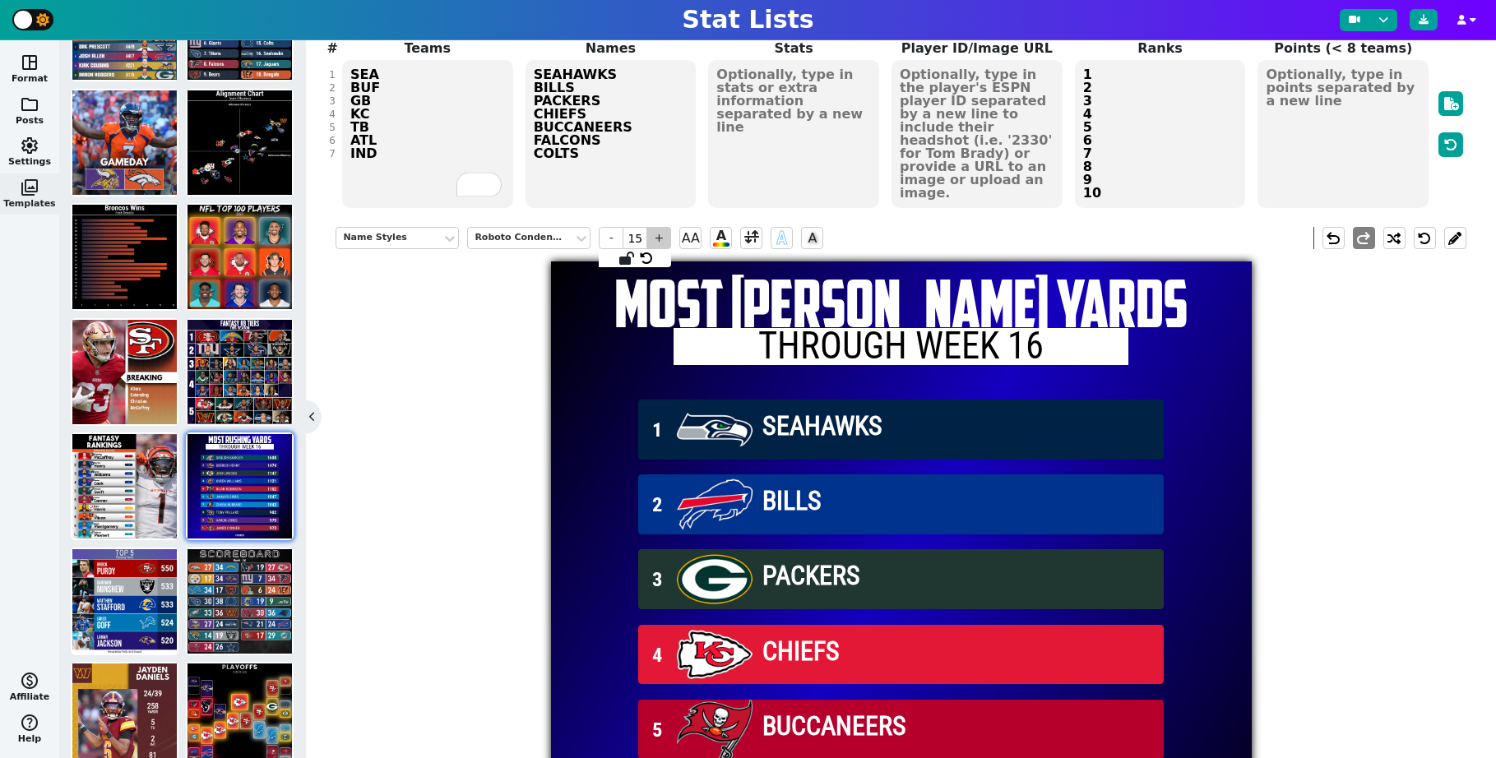
click at [662, 241] on span "+" at bounding box center [658, 238] width 25 height 22
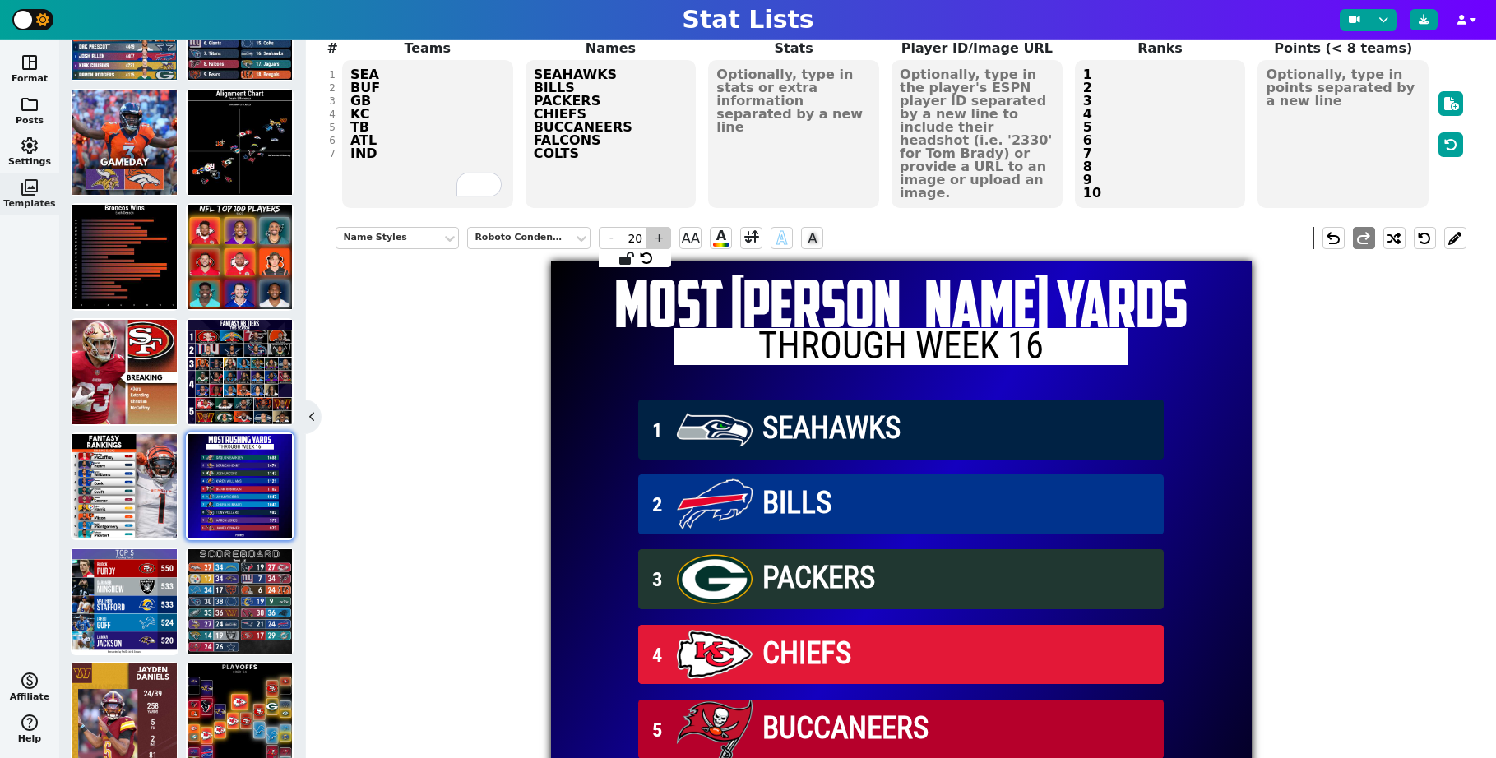
click at [662, 241] on span "+" at bounding box center [658, 238] width 25 height 22
type input "24"
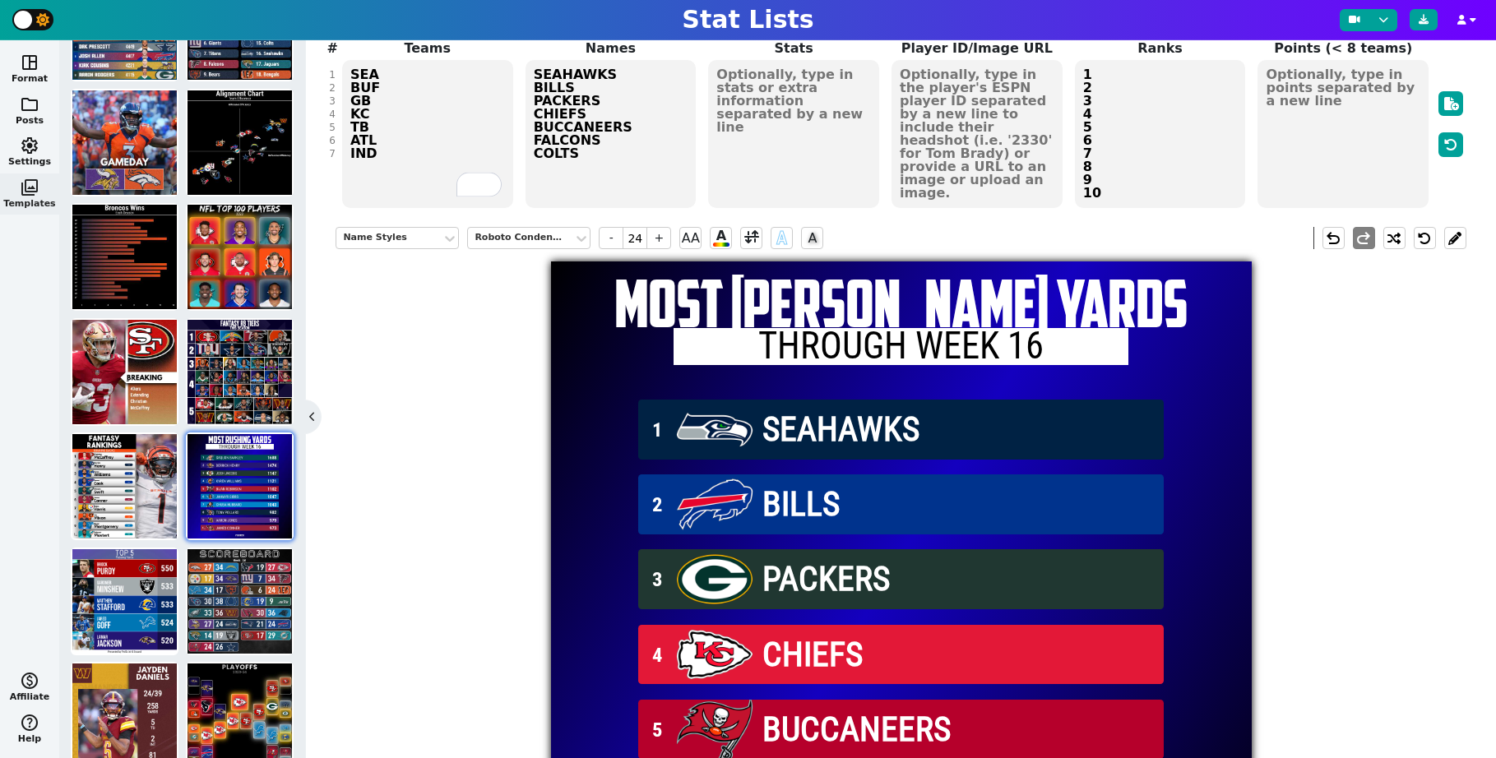
click at [591, 355] on div "MOST [PERSON_NAME] YARDS Through Week 16" at bounding box center [901, 327] width 701 height 132
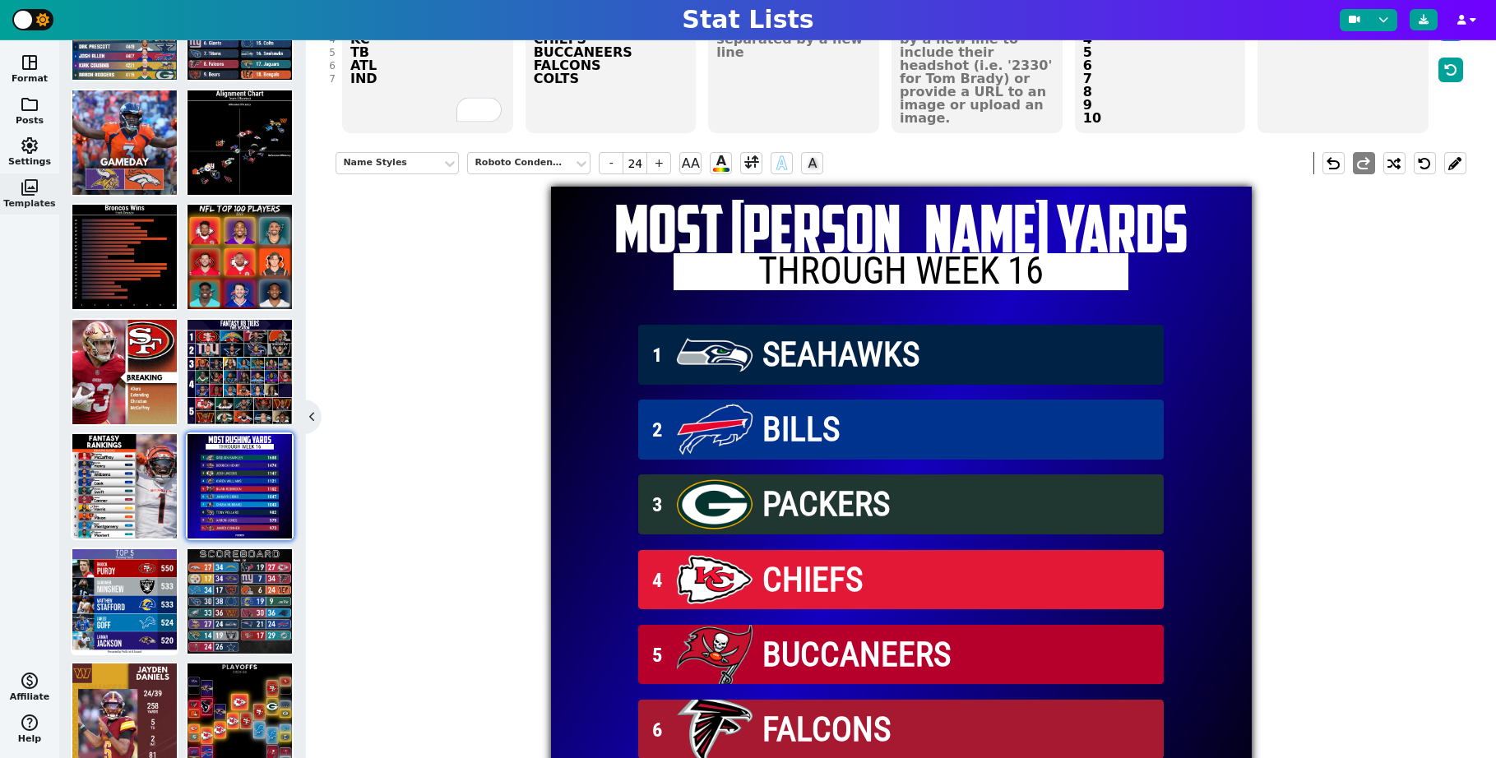
scroll to position [194, 0]
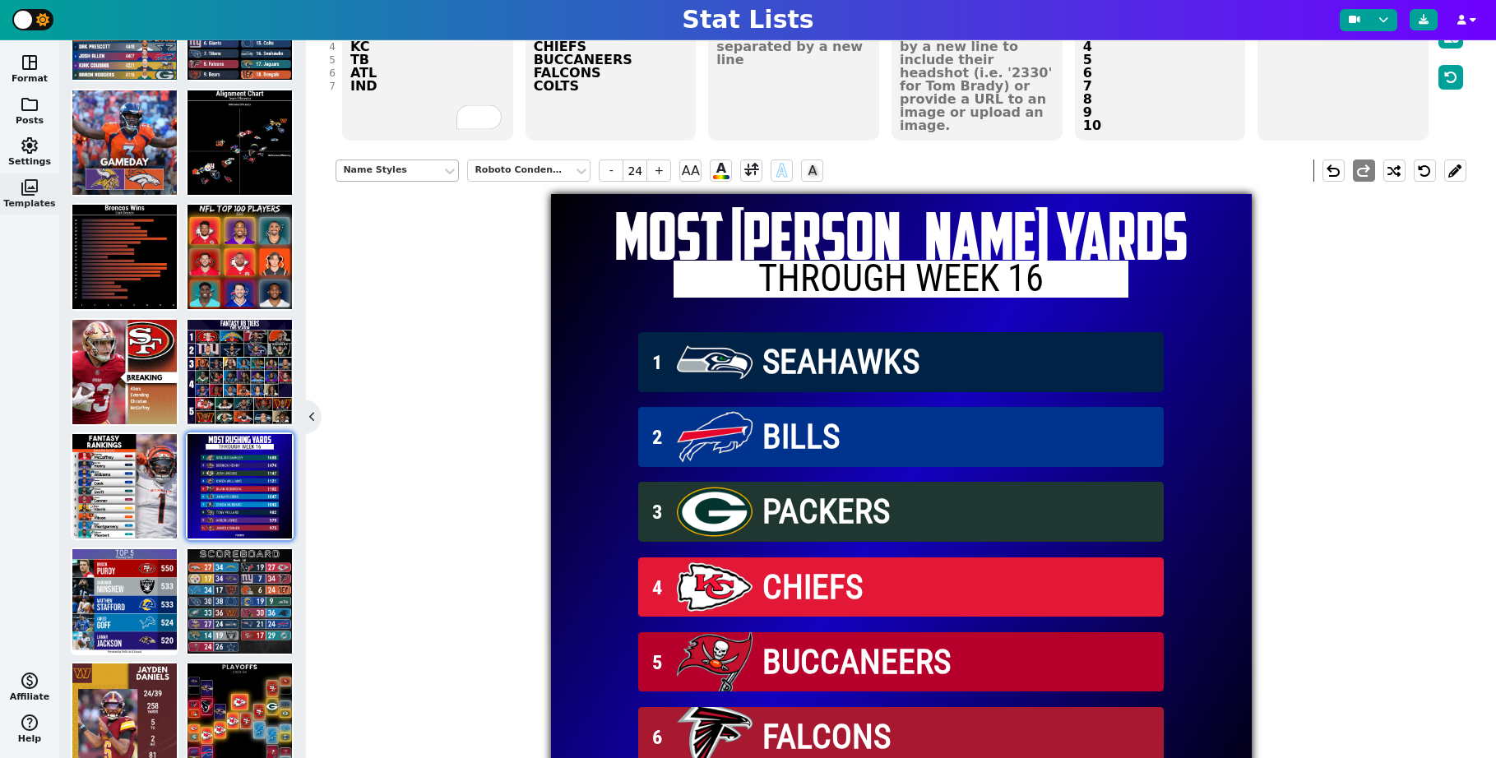
click at [391, 174] on div "Name Styles" at bounding box center [389, 171] width 92 height 14
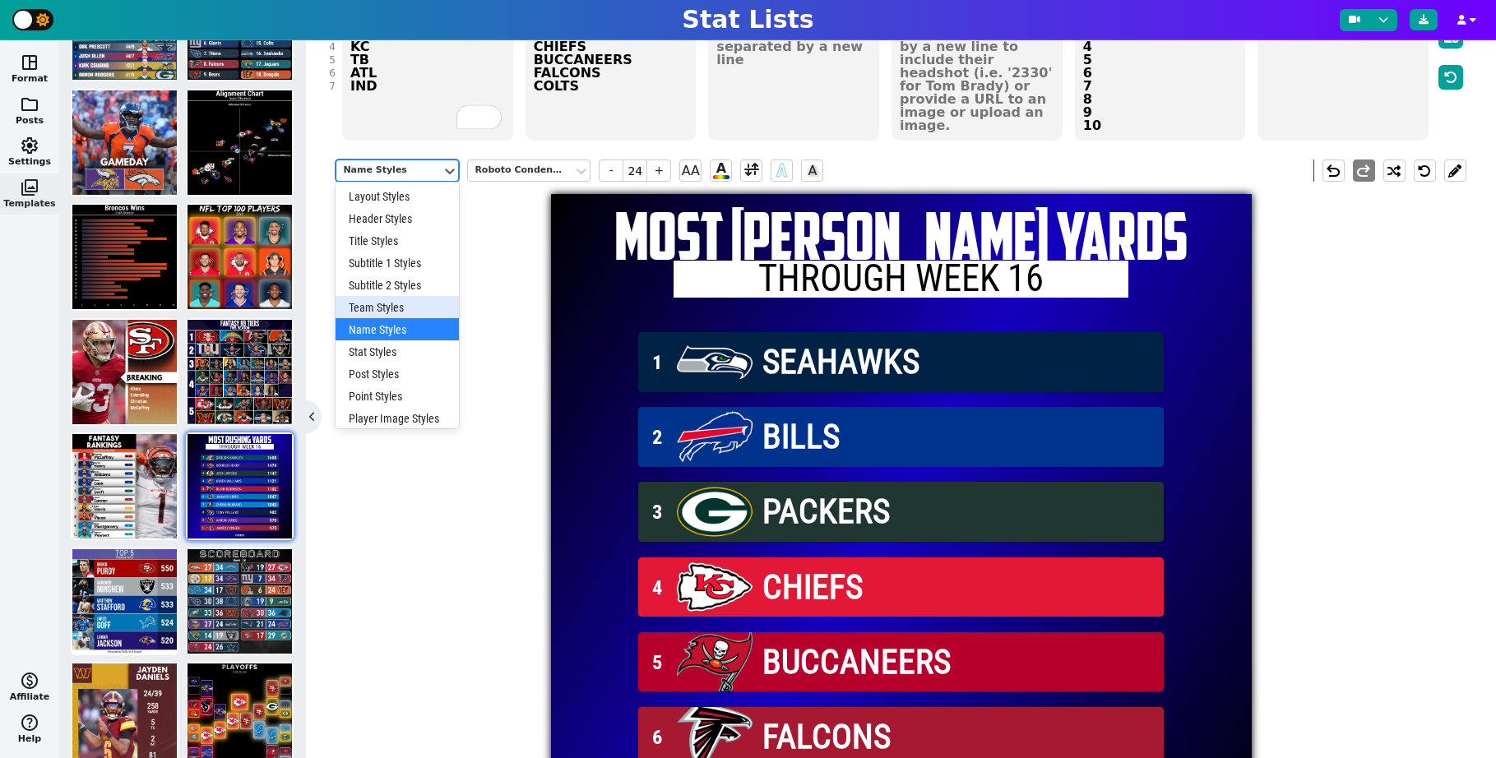
click at [398, 301] on div "Team Styles" at bounding box center [396, 307] width 123 height 22
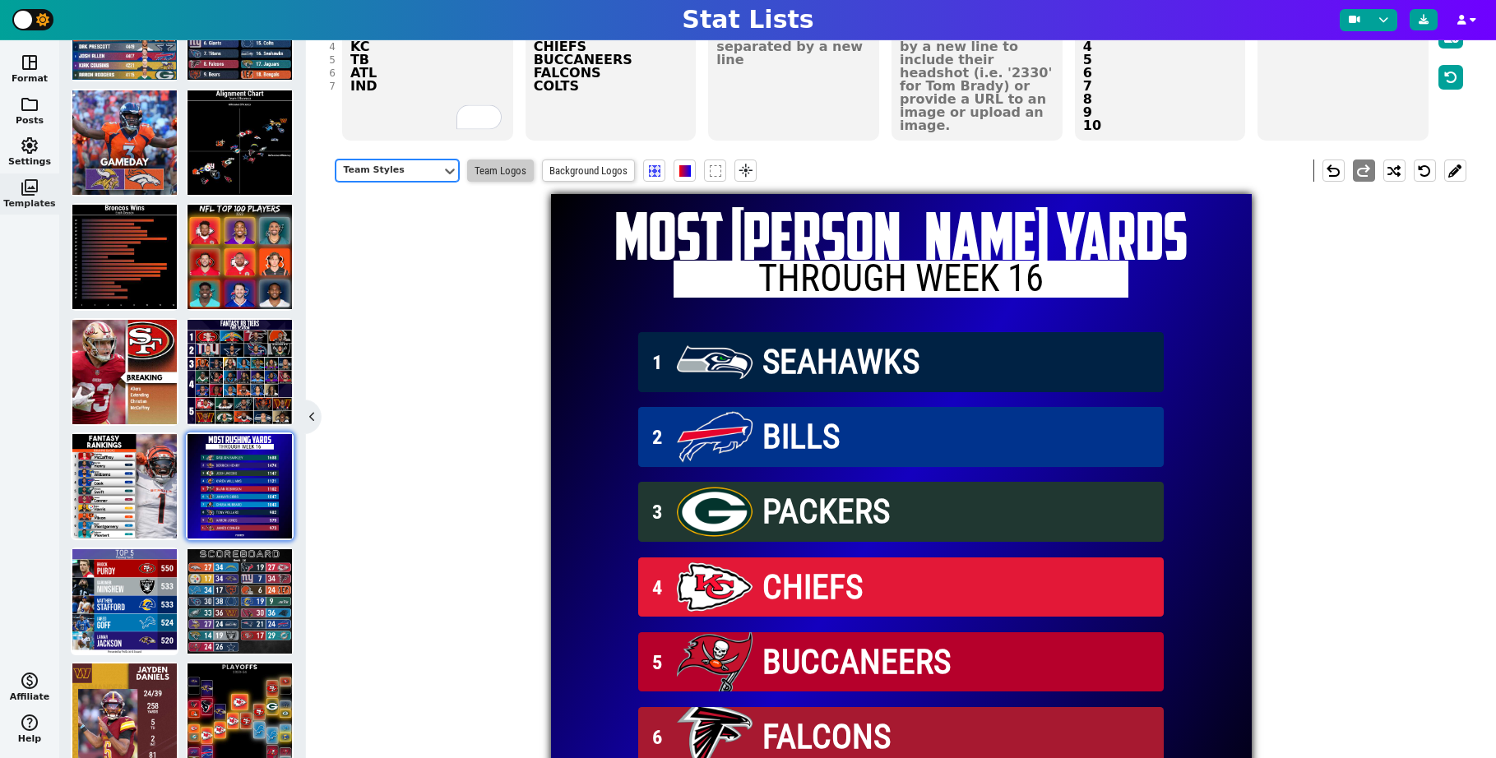
click at [502, 174] on span "Team Logos" at bounding box center [500, 171] width 67 height 22
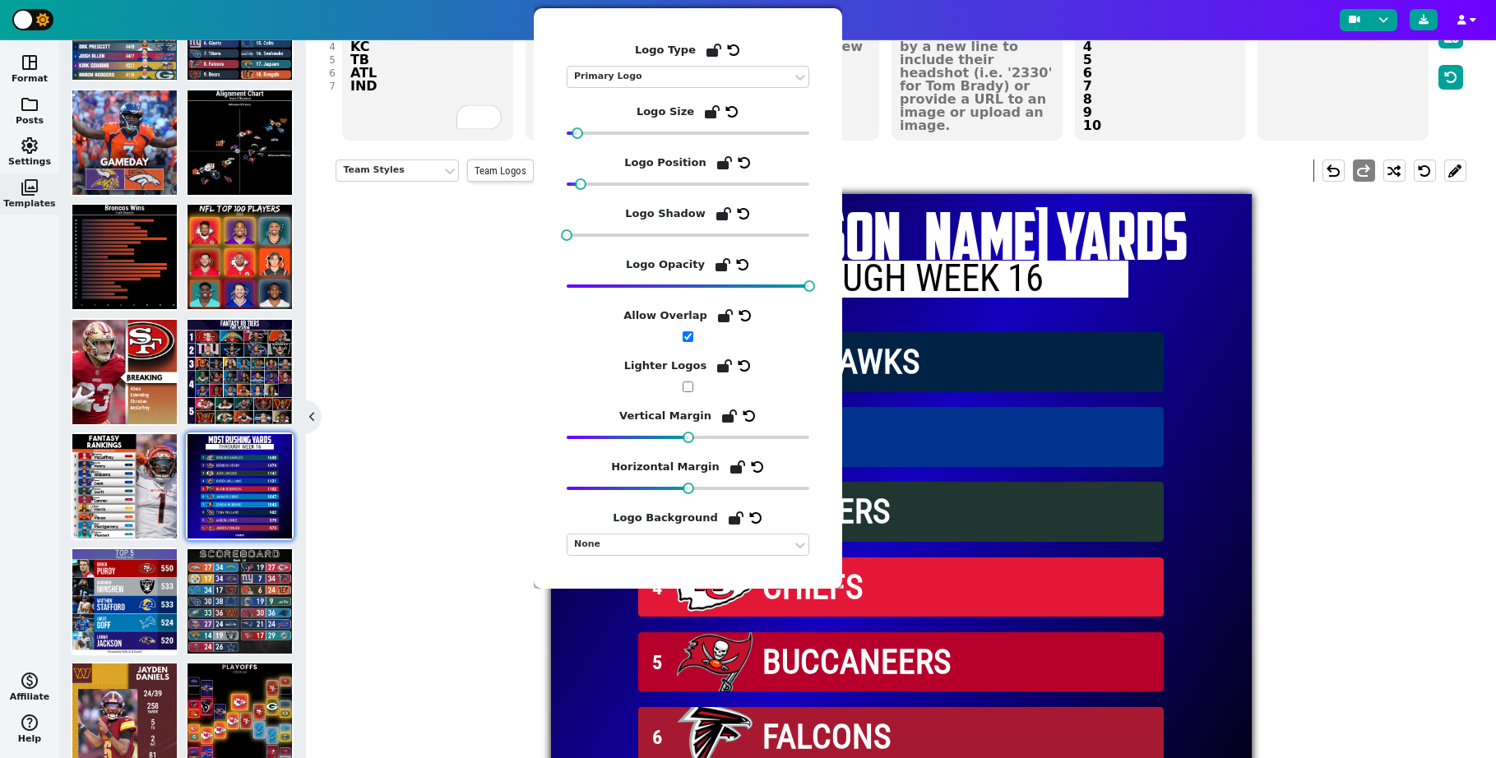
click at [440, 317] on div "Team Styles Team Logos Background Logos flare undo redo MOST [PERSON_NAME] YARD…" at bounding box center [900, 520] width 1130 height 747
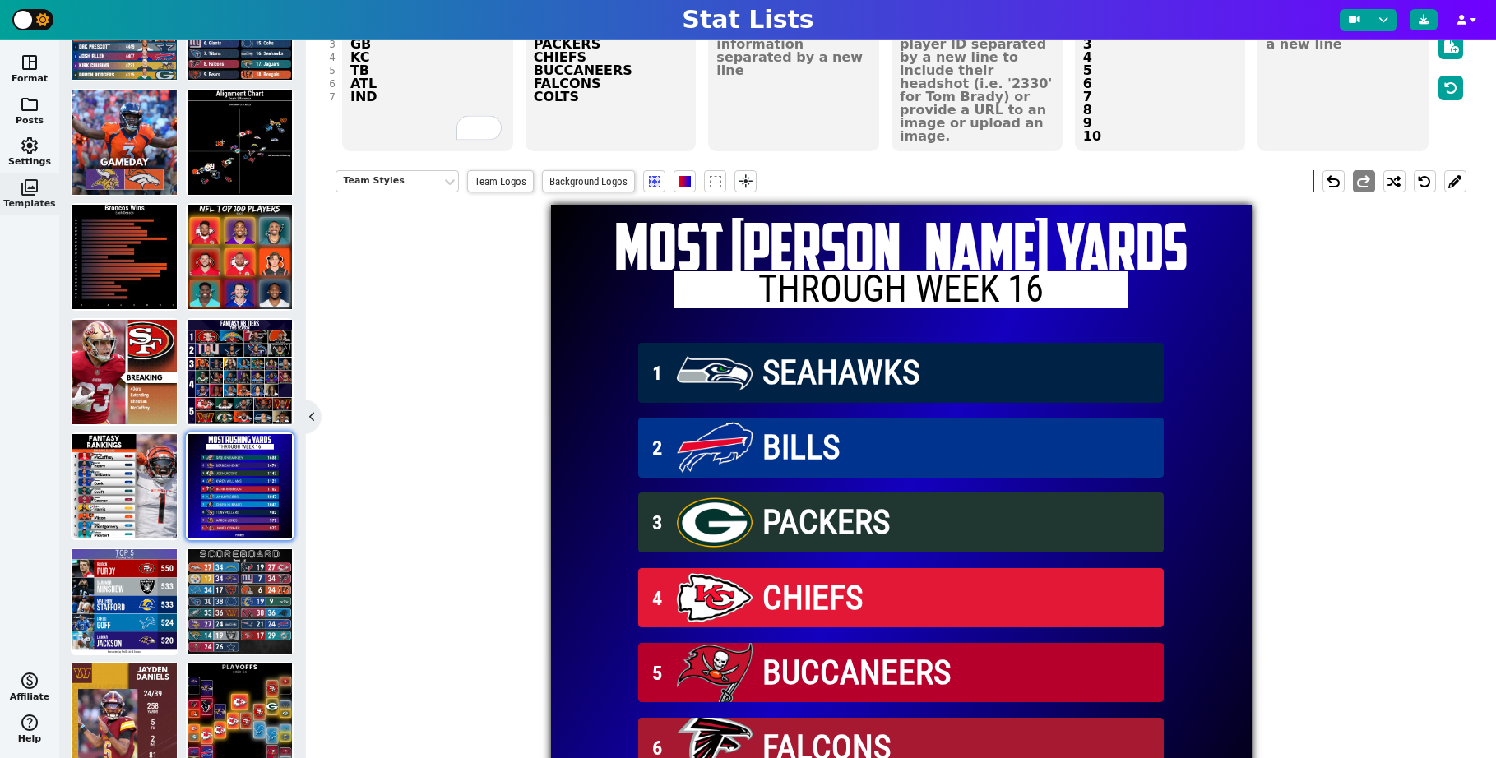
scroll to position [174, 0]
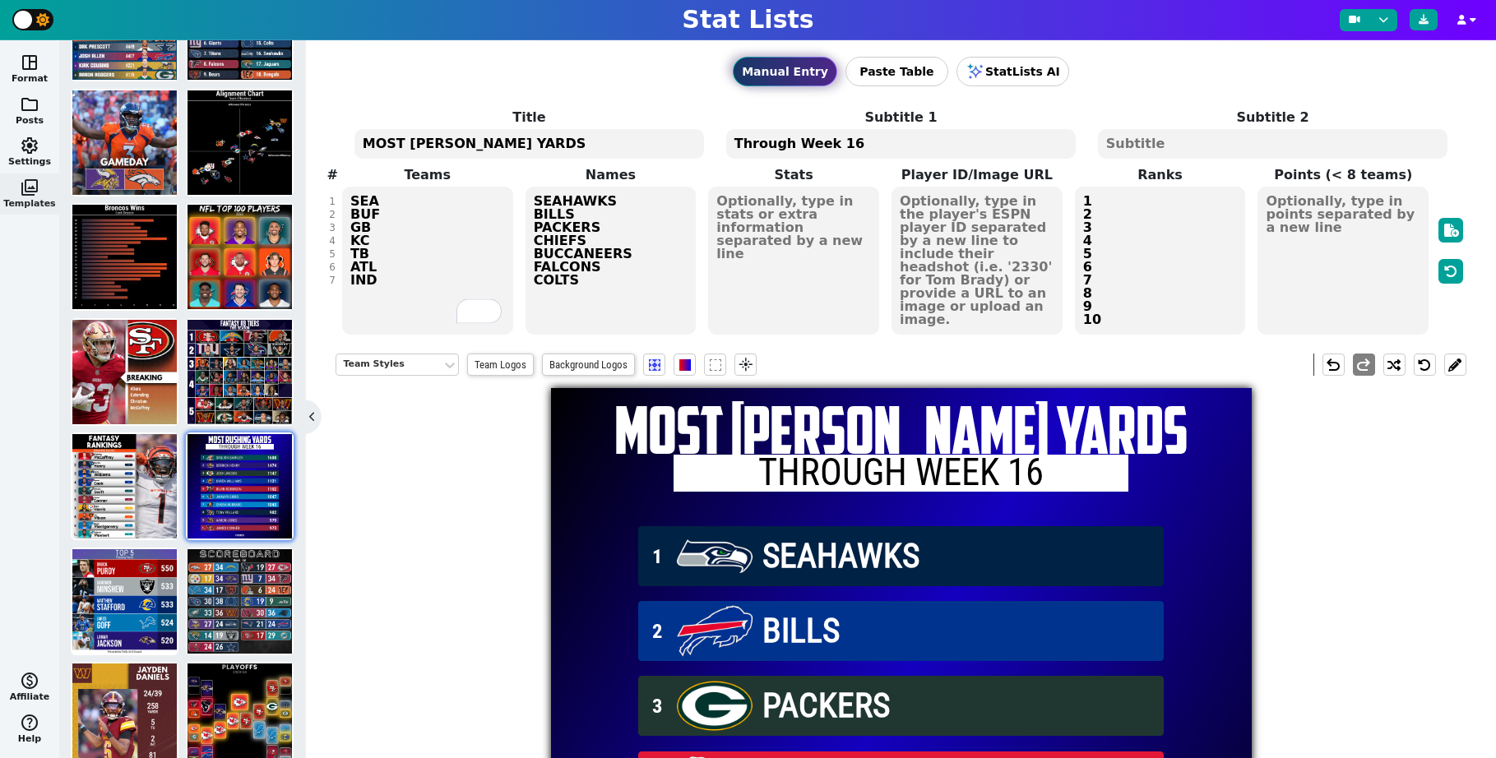
click at [817, 211] on textarea at bounding box center [793, 261] width 171 height 148
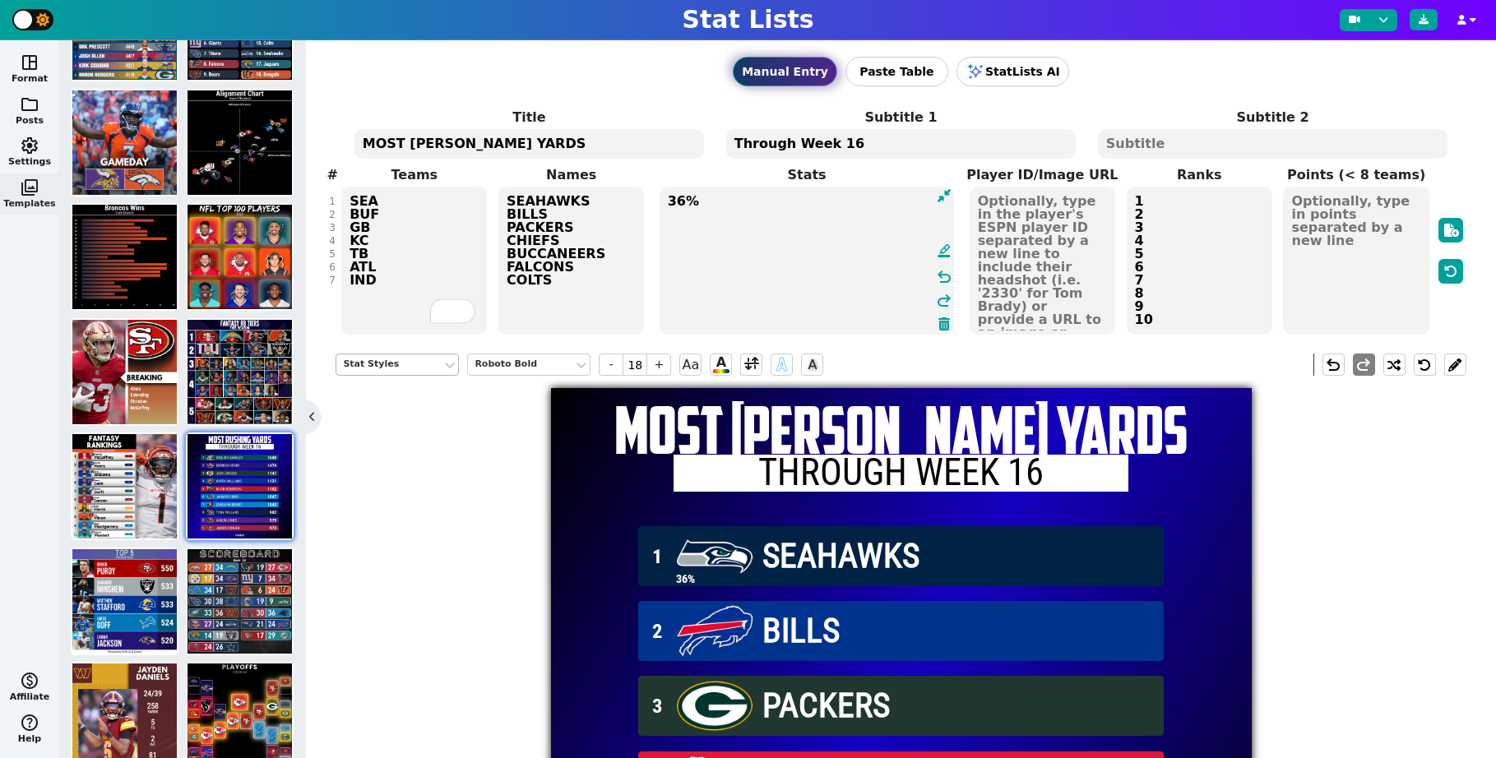
type textarea "36%"
click at [401, 370] on div "Stat Styles" at bounding box center [389, 365] width 92 height 14
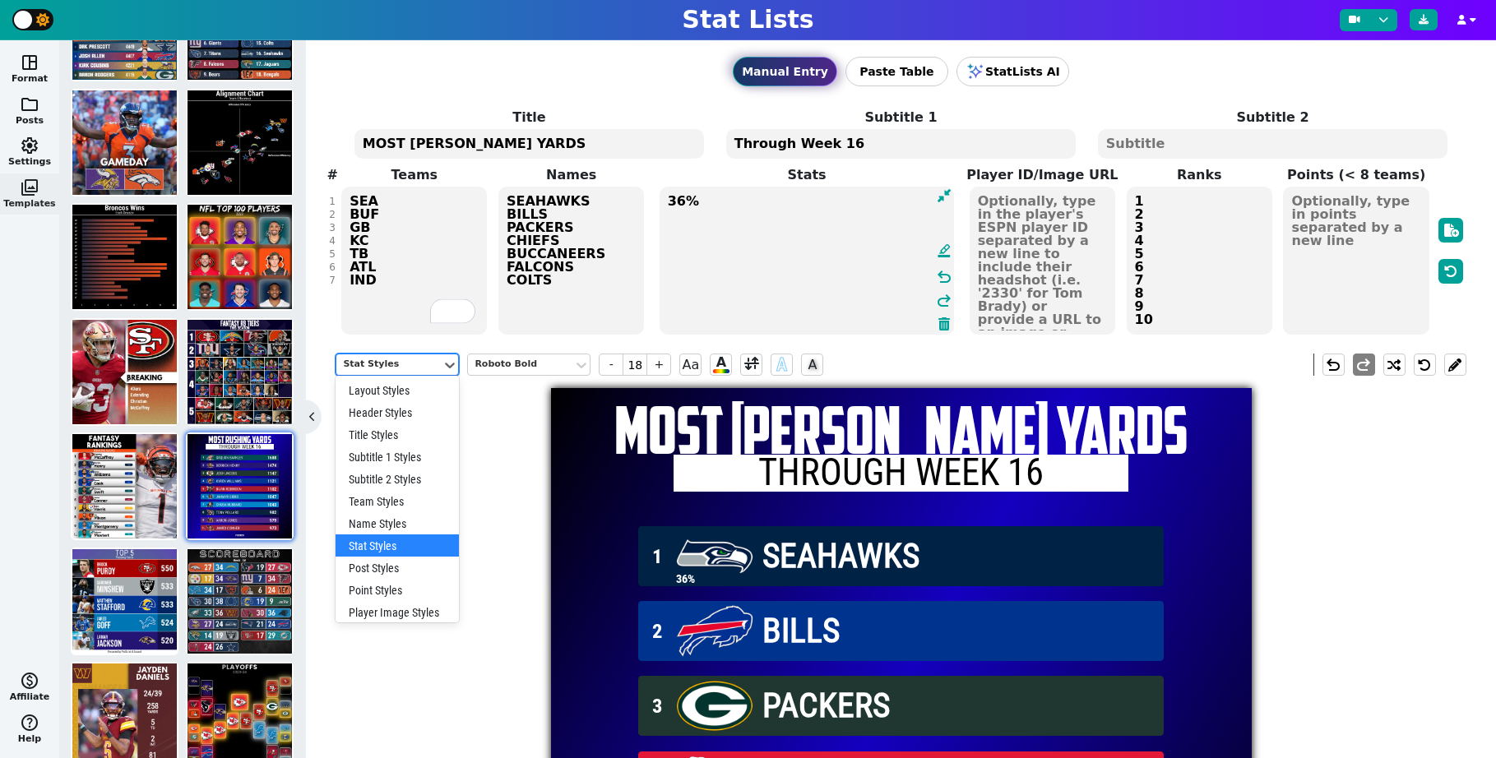
click at [410, 547] on div "Stat Styles" at bounding box center [396, 545] width 123 height 22
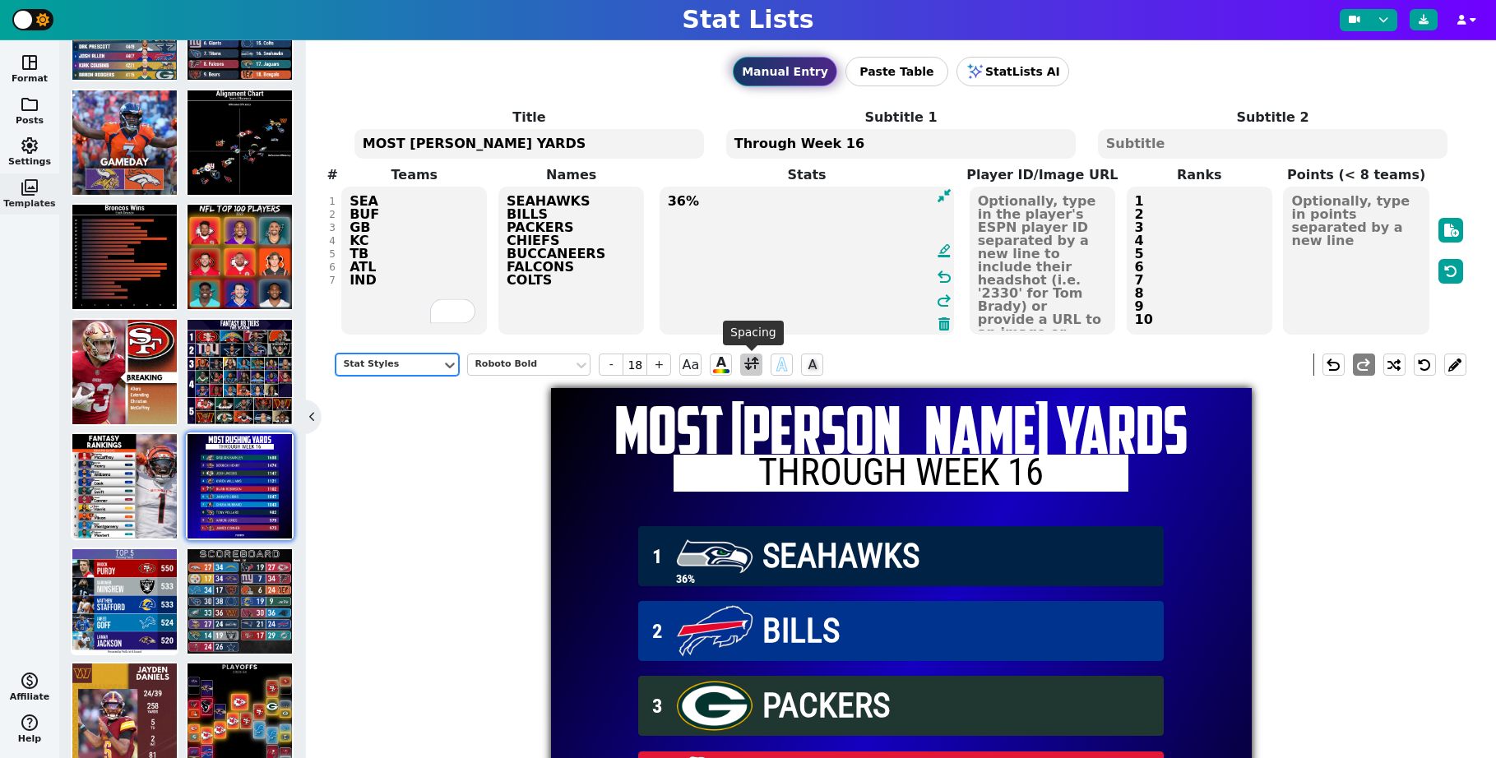
click at [742, 370] on span at bounding box center [751, 365] width 22 height 22
click at [741, 369] on span at bounding box center [751, 365] width 22 height 22
click at [695, 369] on span "Aa" at bounding box center [690, 365] width 22 height 22
click at [754, 369] on span at bounding box center [751, 364] width 15 height 21
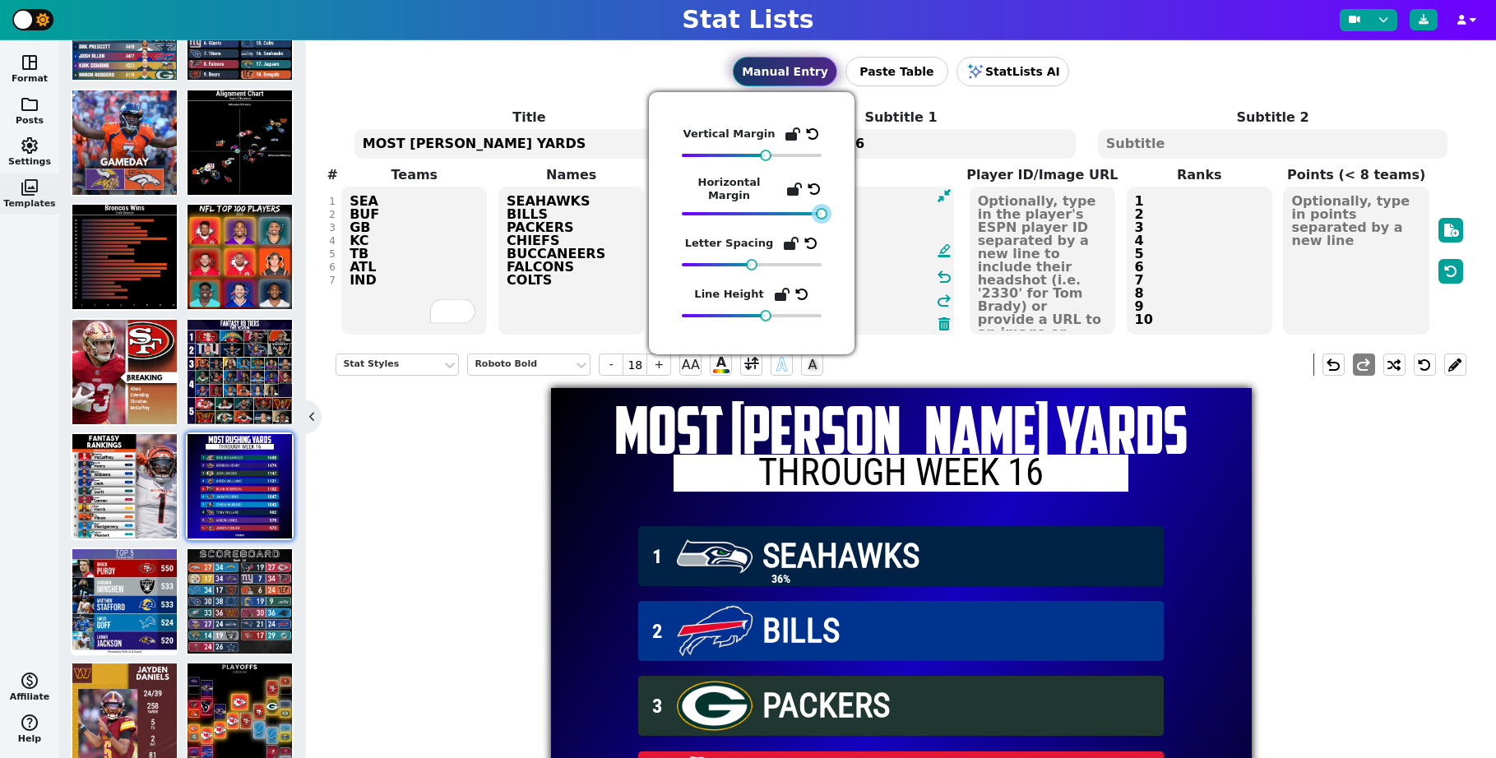
drag, startPoint x: 747, startPoint y: 211, endPoint x: 861, endPoint y: 194, distance: 115.6
click at [923, 210] on body "Stat Lists space_dashboard Format folder Posts settings Settings photo_library …" at bounding box center [748, 379] width 1496 height 758
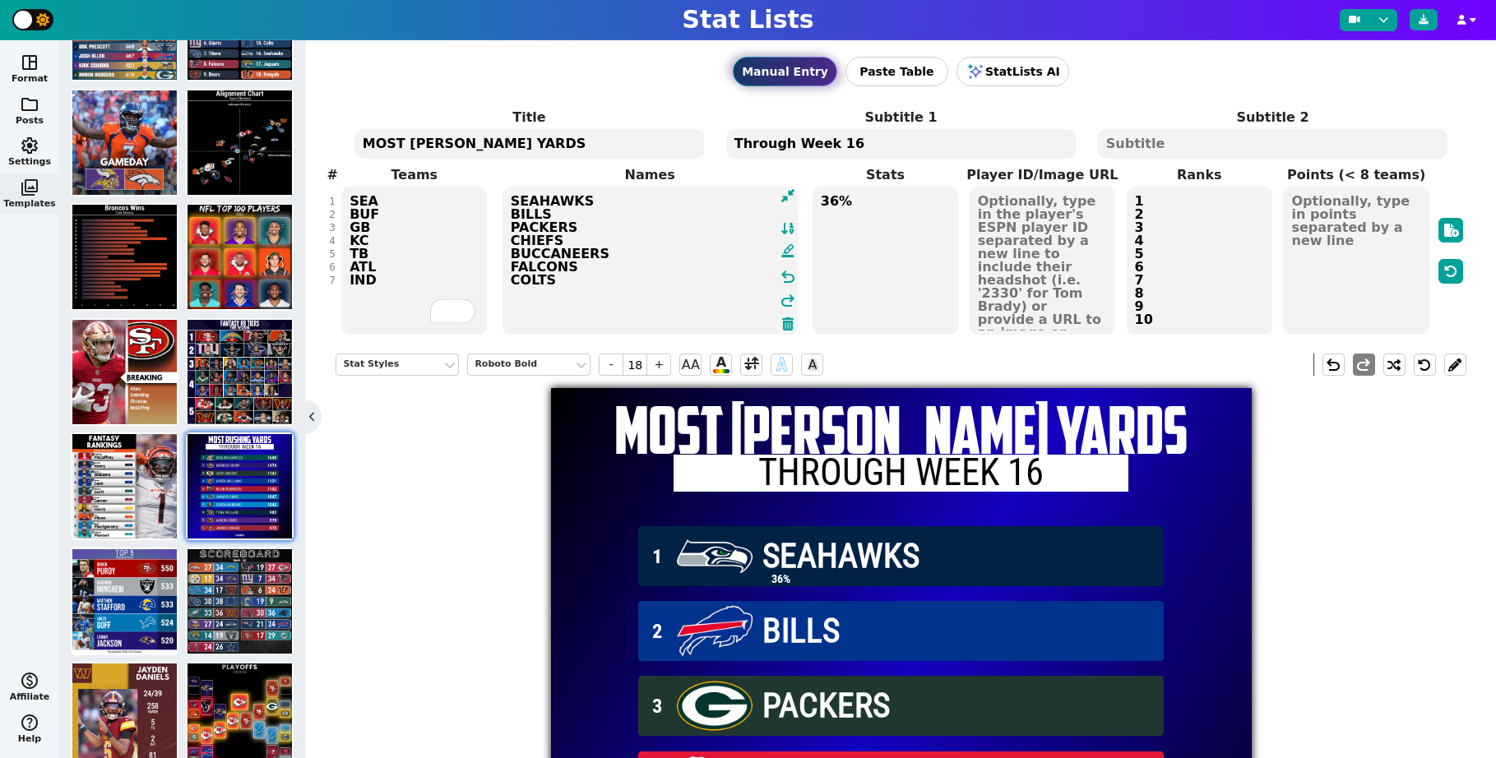
click at [620, 210] on textarea "SEAHAWKS BILLS PACKERS CHIEFS BUCCANEERS FALCONS COLTS" at bounding box center [649, 261] width 295 height 148
type input "24"
click at [618, 201] on textarea "SEAHAWKS BILLS PACKERS CHIEFS BUCCANEERS FALCONS COLTS" at bounding box center [649, 261] width 295 height 148
type textarea "SEAHAWKS BILLS PACKERS CHIEFS BUCCANEERS FALCONS COLTS"
click at [847, 141] on textarea "Through Week 16" at bounding box center [900, 144] width 349 height 30
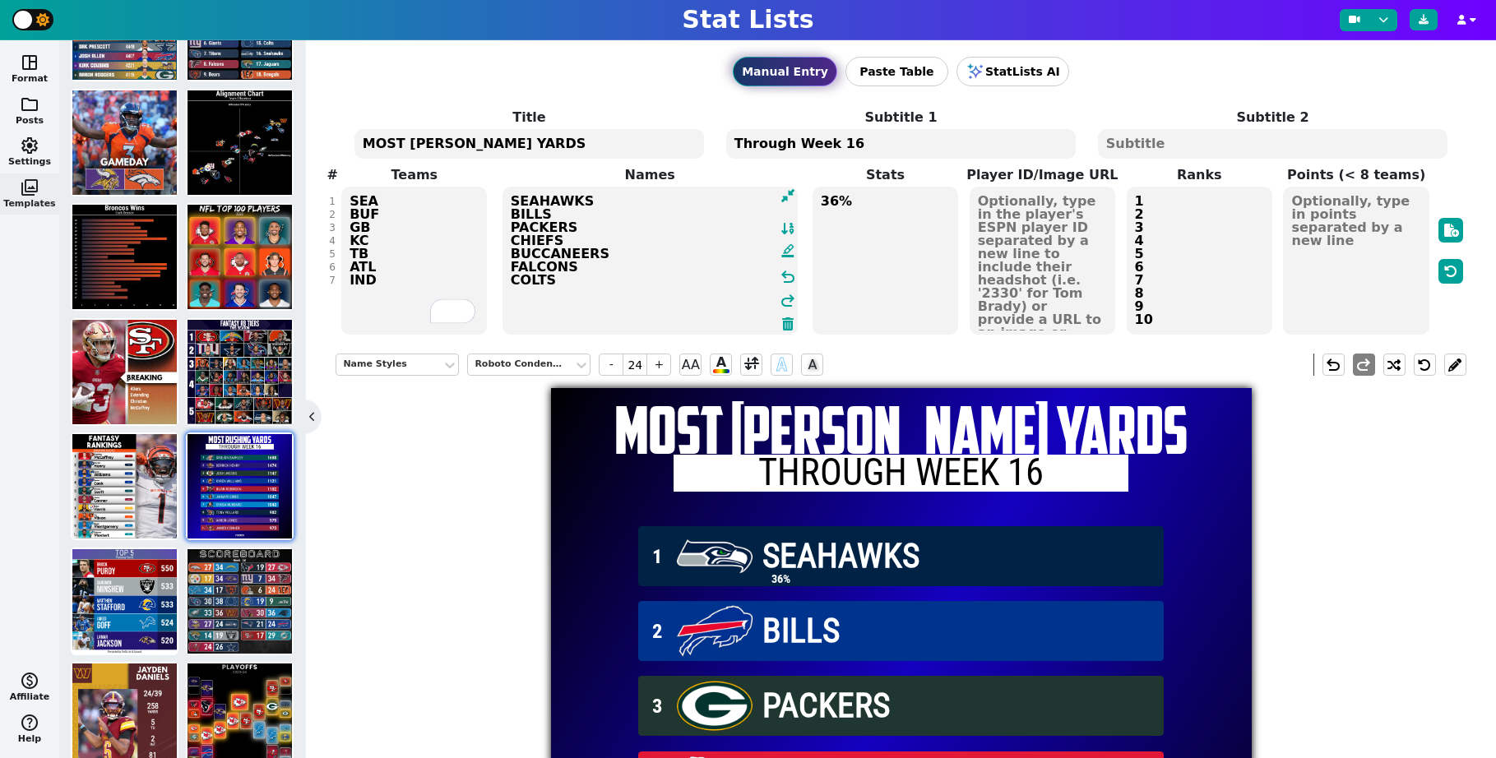
type input "14"
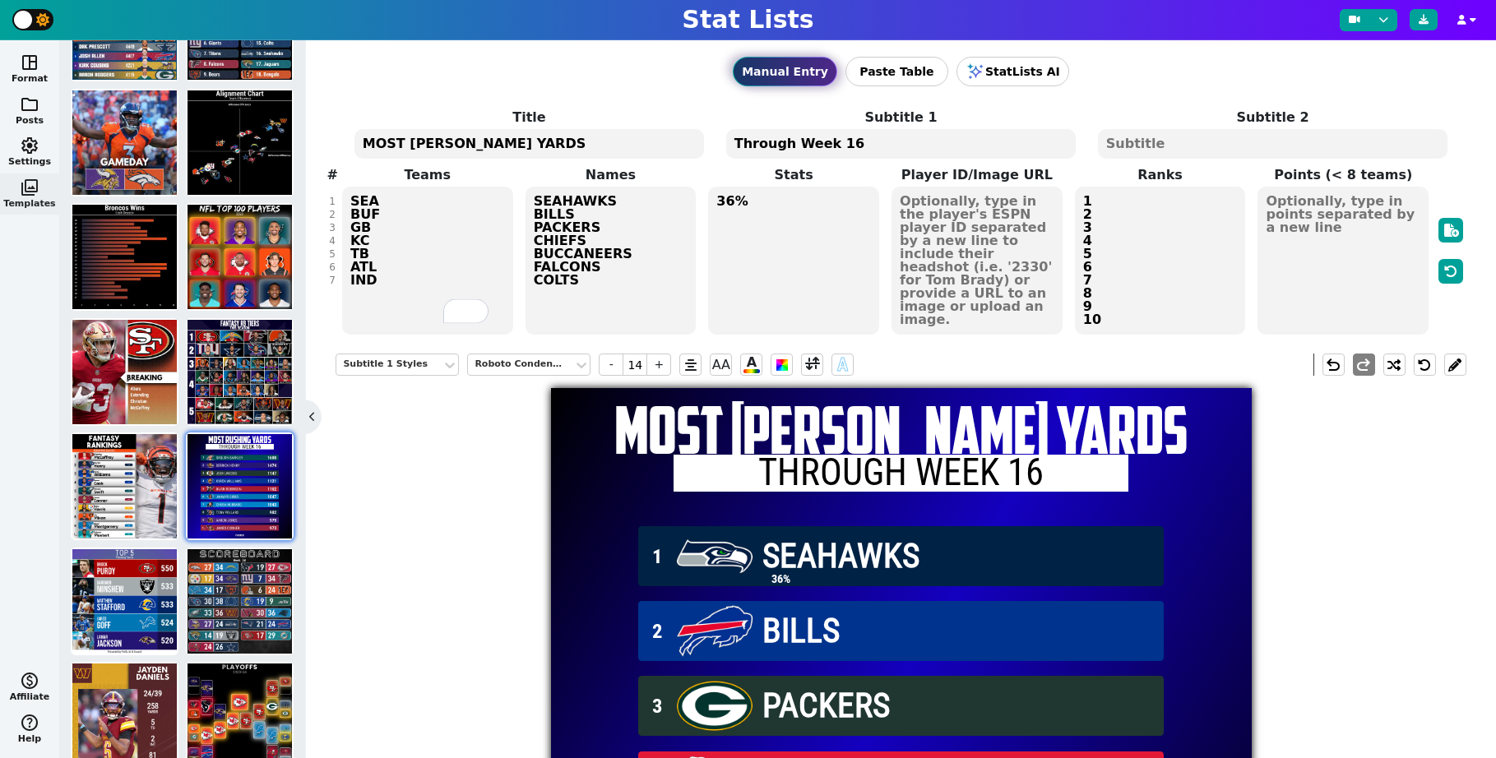
click at [847, 141] on textarea "Through Week 16" at bounding box center [900, 144] width 349 height 30
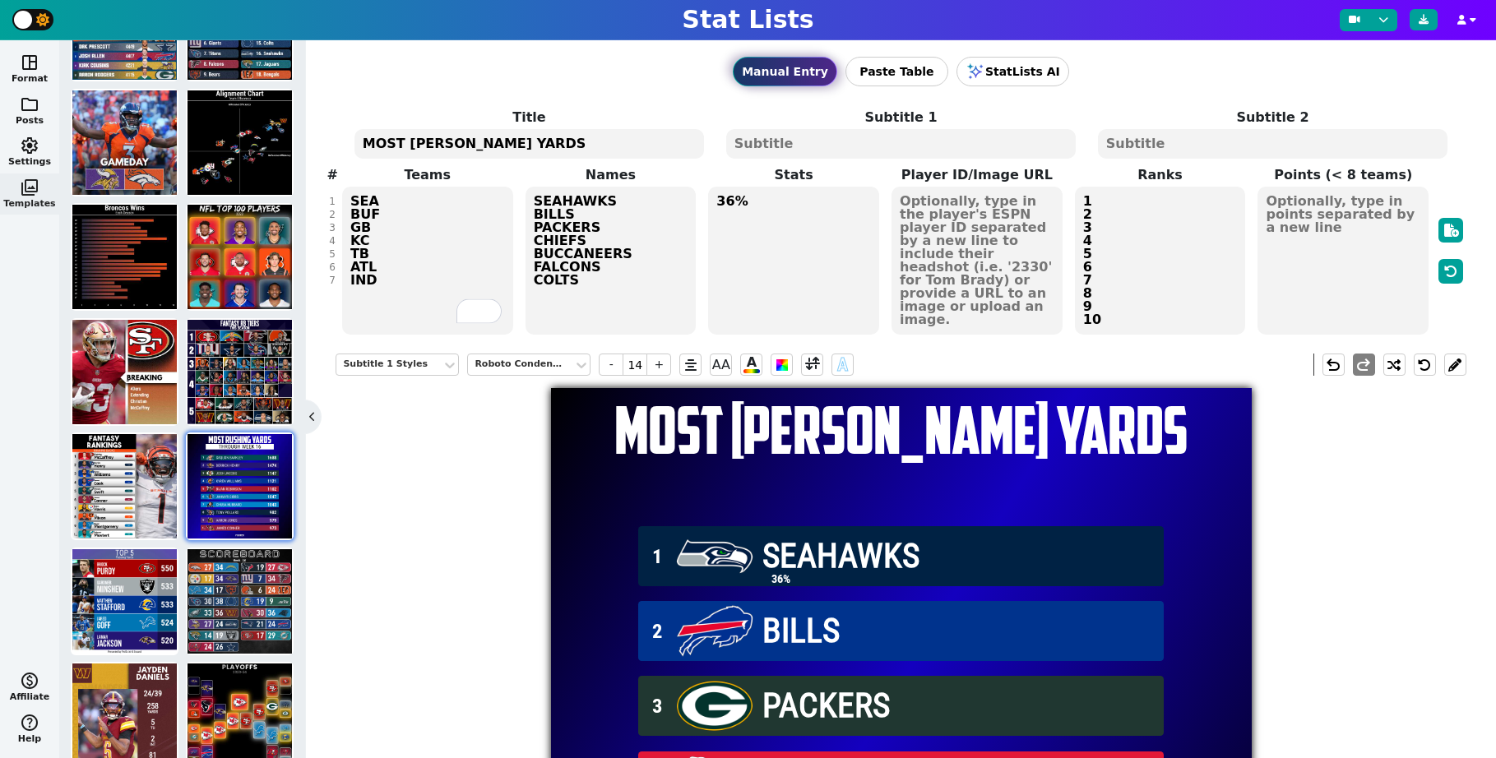
drag, startPoint x: 815, startPoint y: 233, endPoint x: 799, endPoint y: 223, distance: 18.5
click at [814, 233] on textarea "36%" at bounding box center [793, 261] width 171 height 148
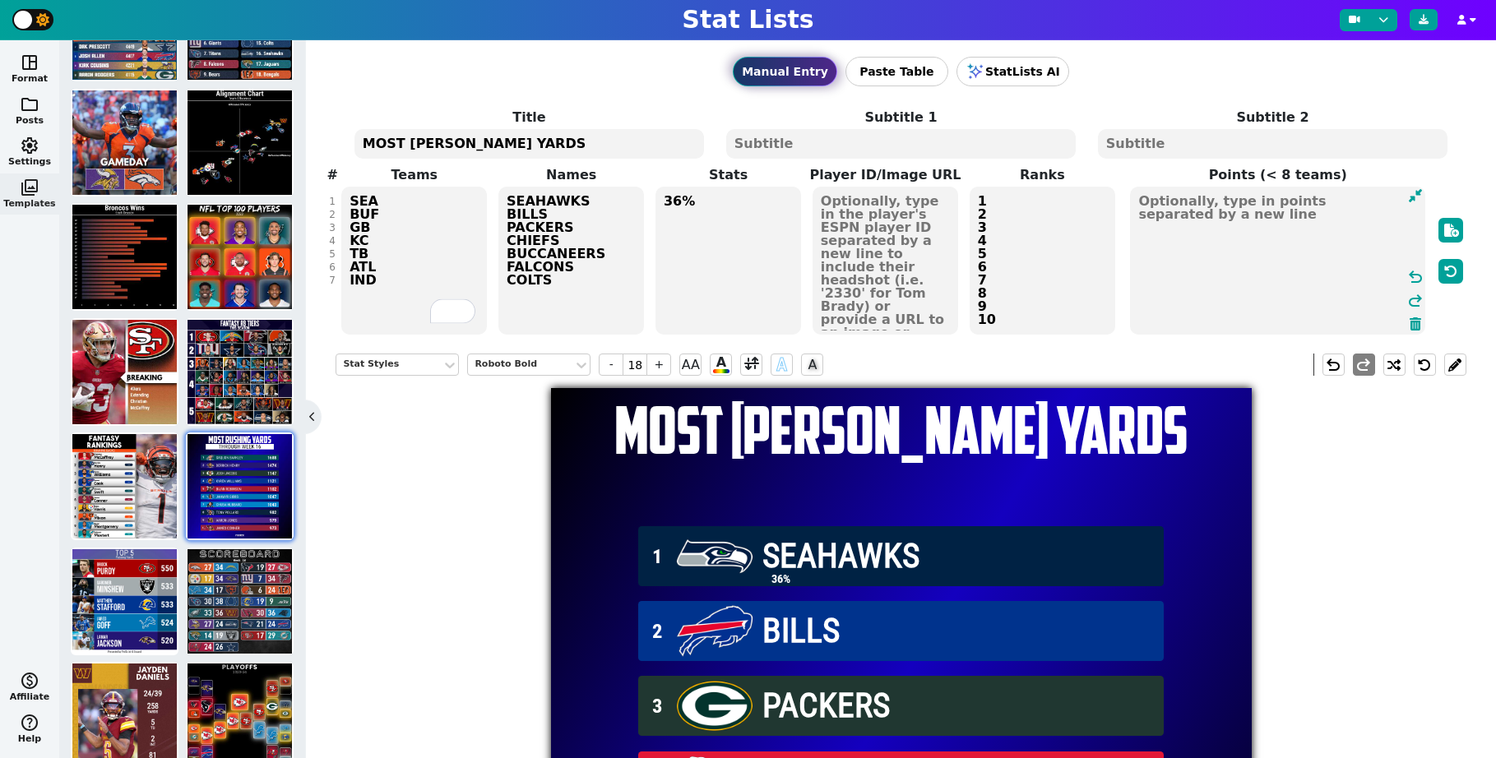
click at [1336, 205] on textarea at bounding box center [1277, 261] width 295 height 148
type input "20"
type textarea "3"
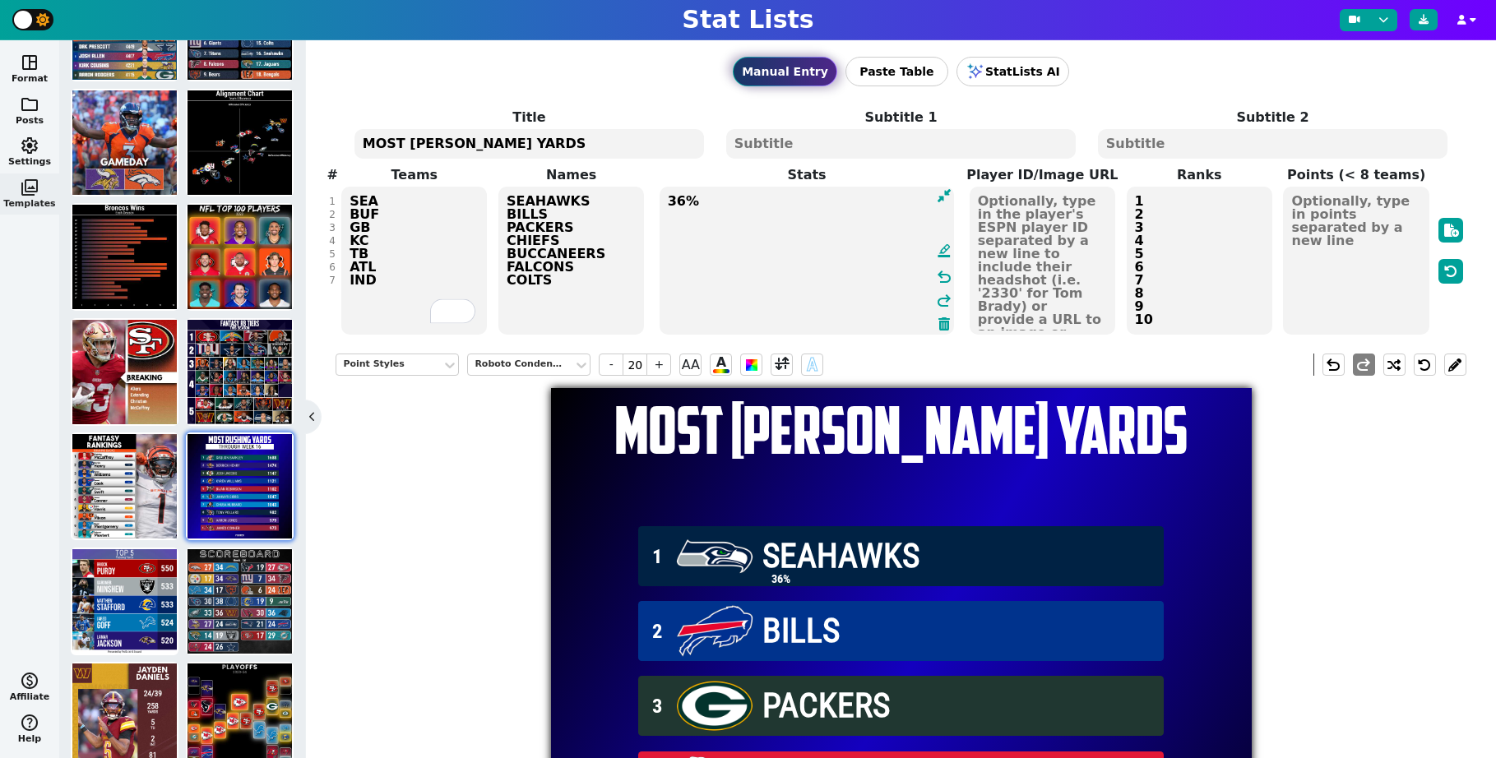
drag, startPoint x: 694, startPoint y: 201, endPoint x: 659, endPoint y: 201, distance: 35.4
click at [659, 201] on textarea "36%" at bounding box center [806, 261] width 295 height 148
type input "18"
click at [580, 199] on textarea "SEAHAWKS BILLS PACKERS CHIEFS BUCCANEERS FALCONS COLTS" at bounding box center [571, 261] width 146 height 148
type input "24"
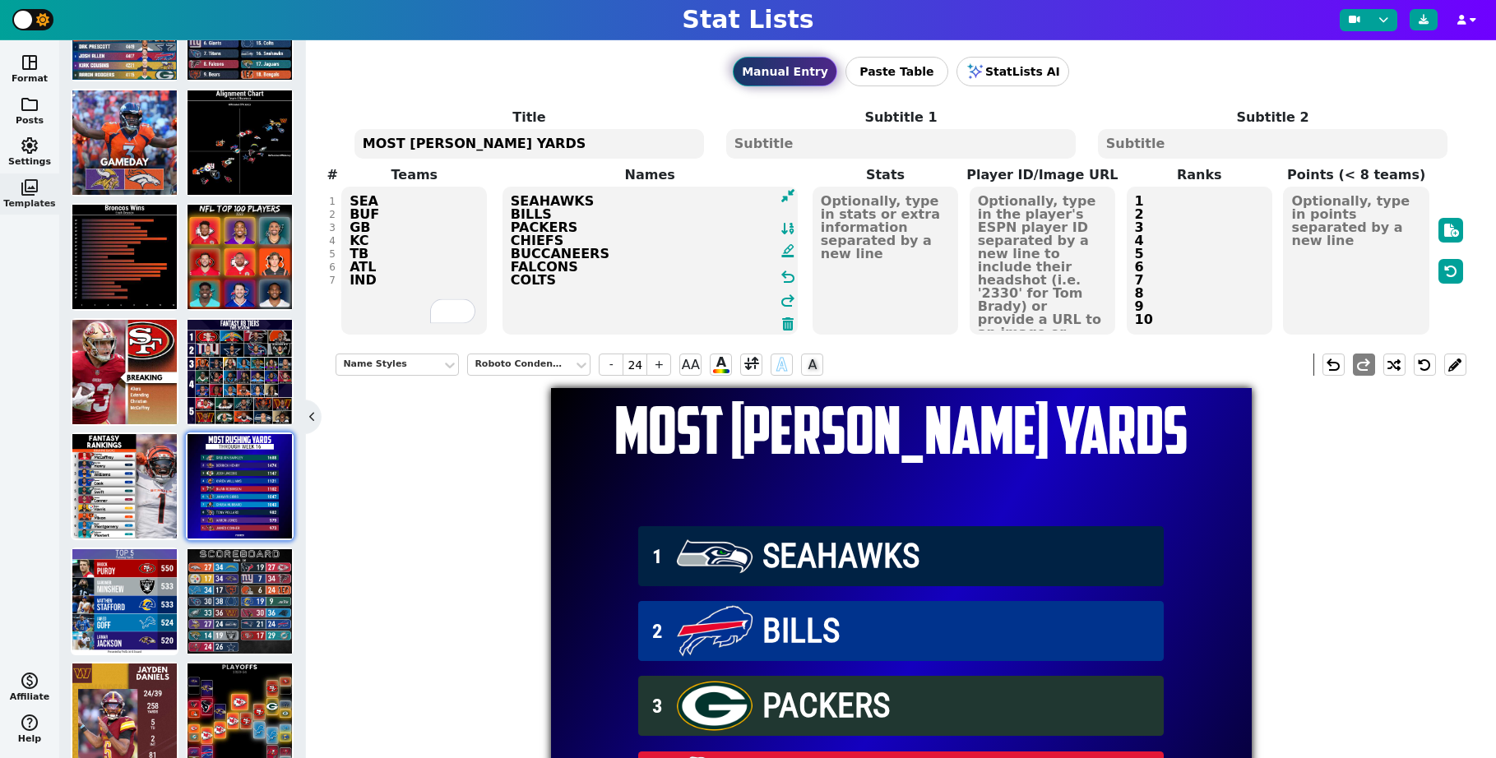
click at [627, 201] on textarea "SEAHAWKS BILLS PACKERS CHIEFS BUCCANEERS FALCONS COLTS" at bounding box center [649, 261] width 295 height 148
click at [623, 204] on textarea "SEAHAWKS BILLS PACKERS CHIEFS BUCCANEERS FALCONS COLTS" at bounding box center [649, 261] width 295 height 148
type textarea "SEAHAWKS BILLS PACKERS CHIEFS BUCCANEERS FALCONS COLTS"
click at [871, 220] on textarea at bounding box center [885, 261] width 146 height 148
type input "18"
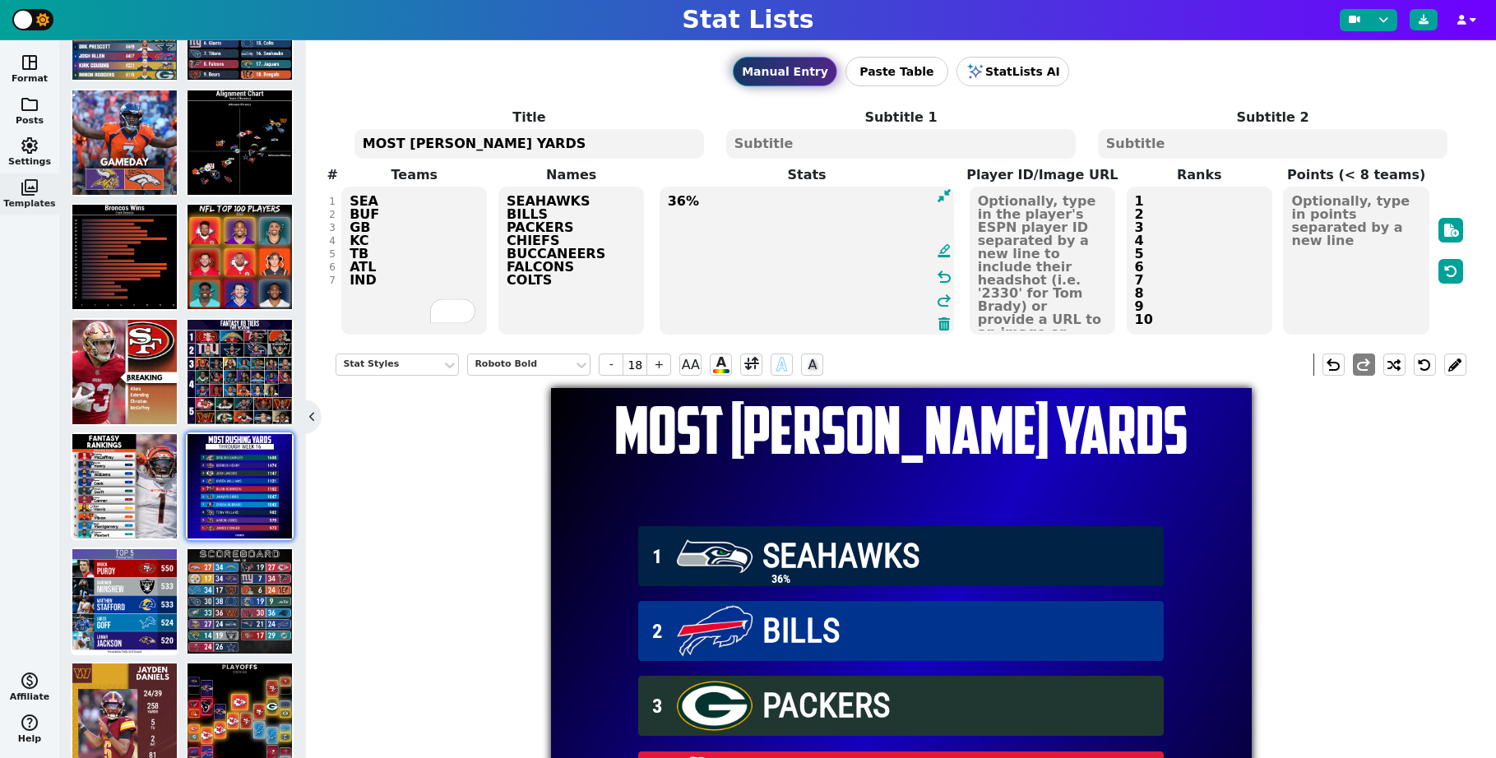
type textarea "36%"
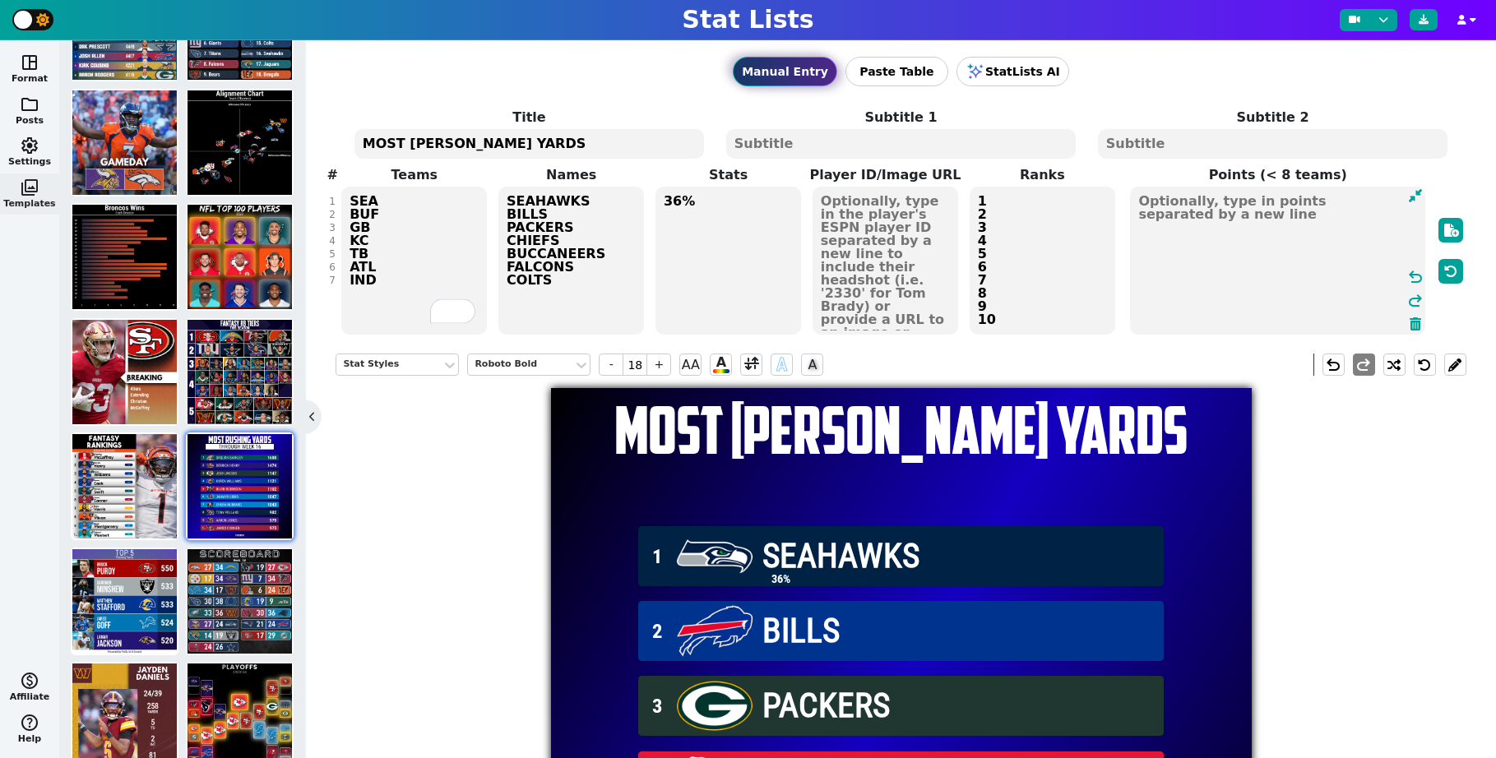
click at [1355, 198] on textarea at bounding box center [1277, 261] width 295 height 148
type input "20"
type textarea "36%"
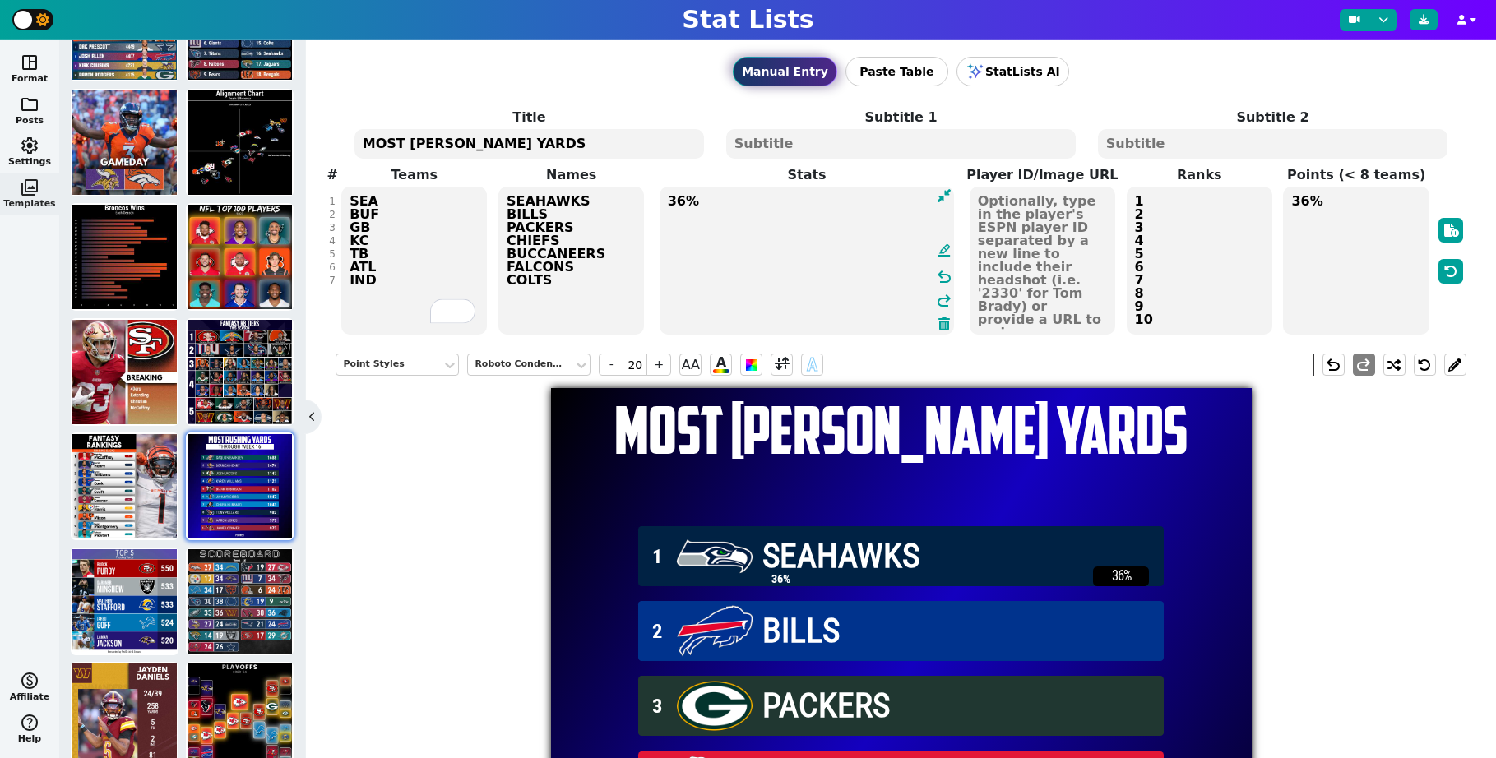
drag, startPoint x: 737, startPoint y: 200, endPoint x: 664, endPoint y: 201, distance: 72.4
click at [664, 201] on textarea "36%" at bounding box center [806, 261] width 295 height 148
type input "18"
click at [1374, 212] on textarea "36%" at bounding box center [1356, 261] width 146 height 148
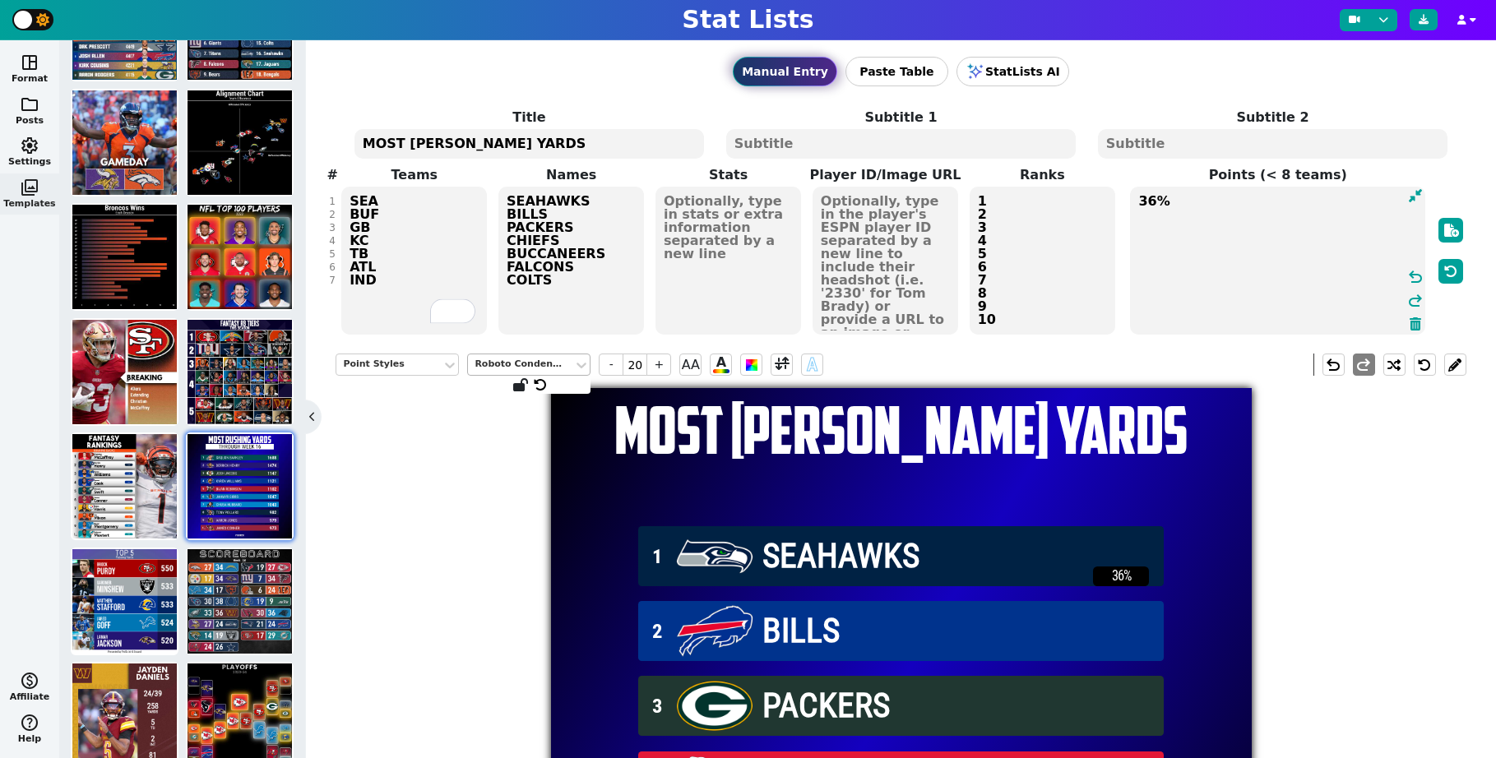
click at [516, 363] on div "Roboto Condensed" at bounding box center [520, 365] width 92 height 14
click at [656, 369] on span "+" at bounding box center [658, 365] width 25 height 22
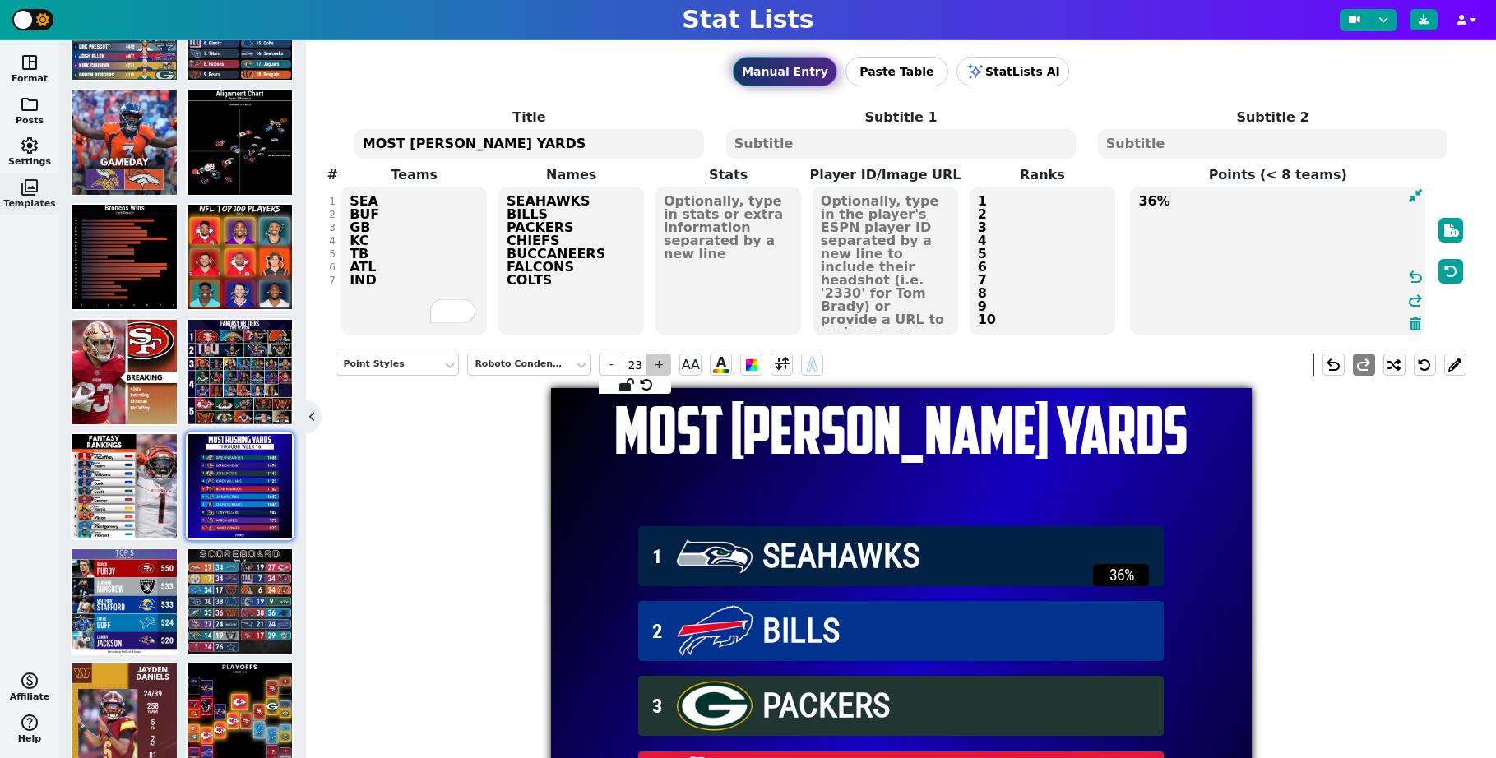
click at [656, 369] on span "+" at bounding box center [658, 365] width 25 height 22
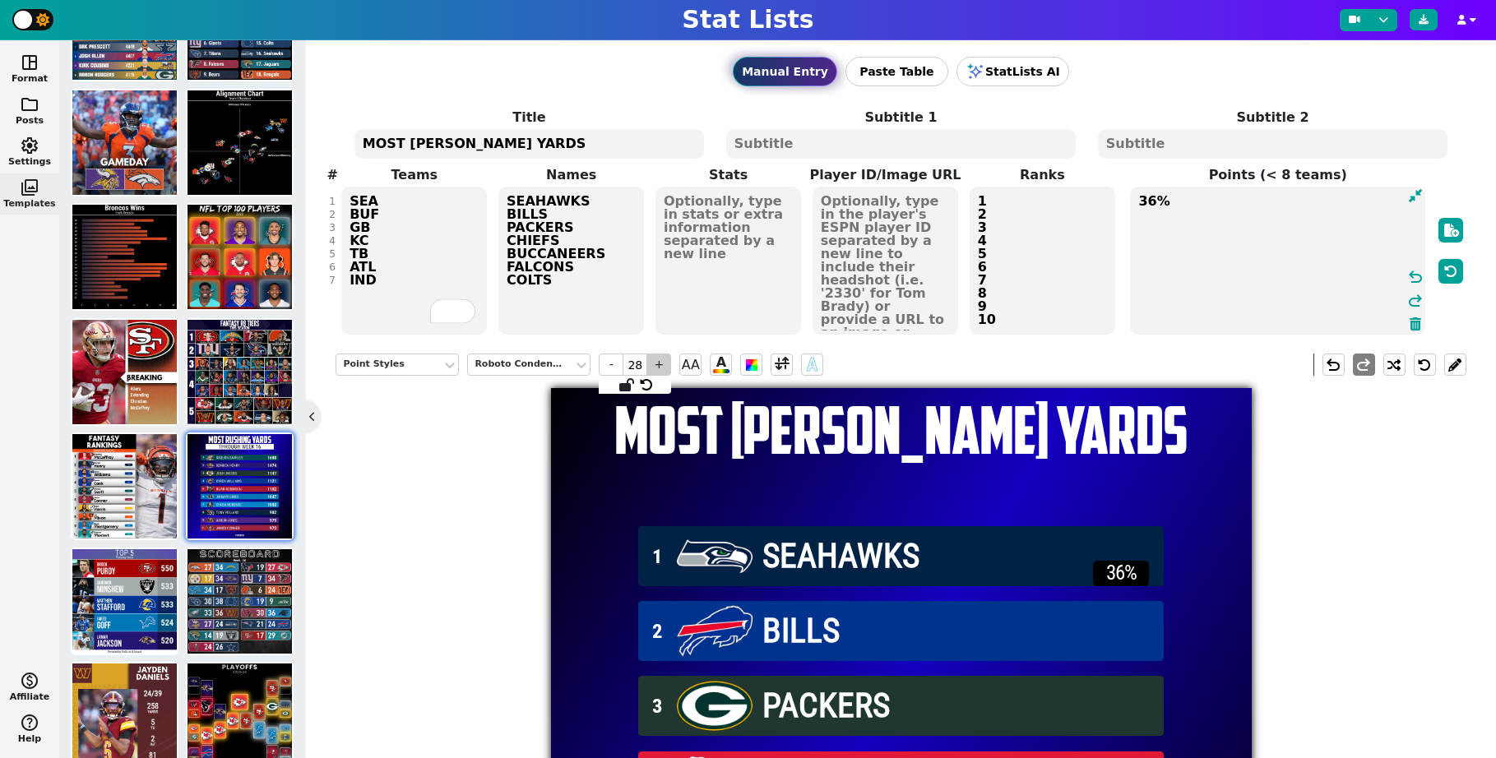
click at [656, 369] on span "+" at bounding box center [658, 365] width 25 height 22
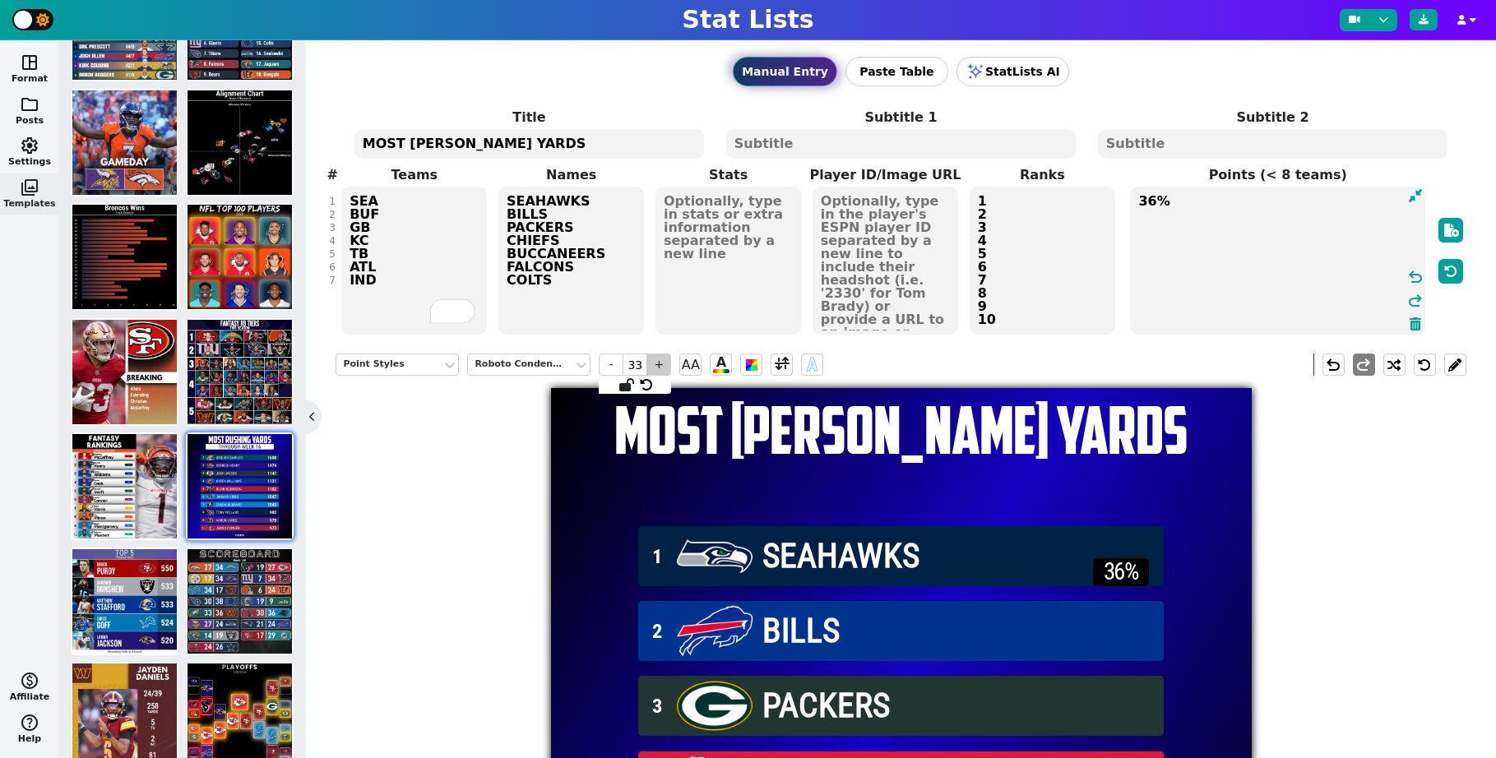
click at [656, 369] on span "+" at bounding box center [658, 365] width 25 height 22
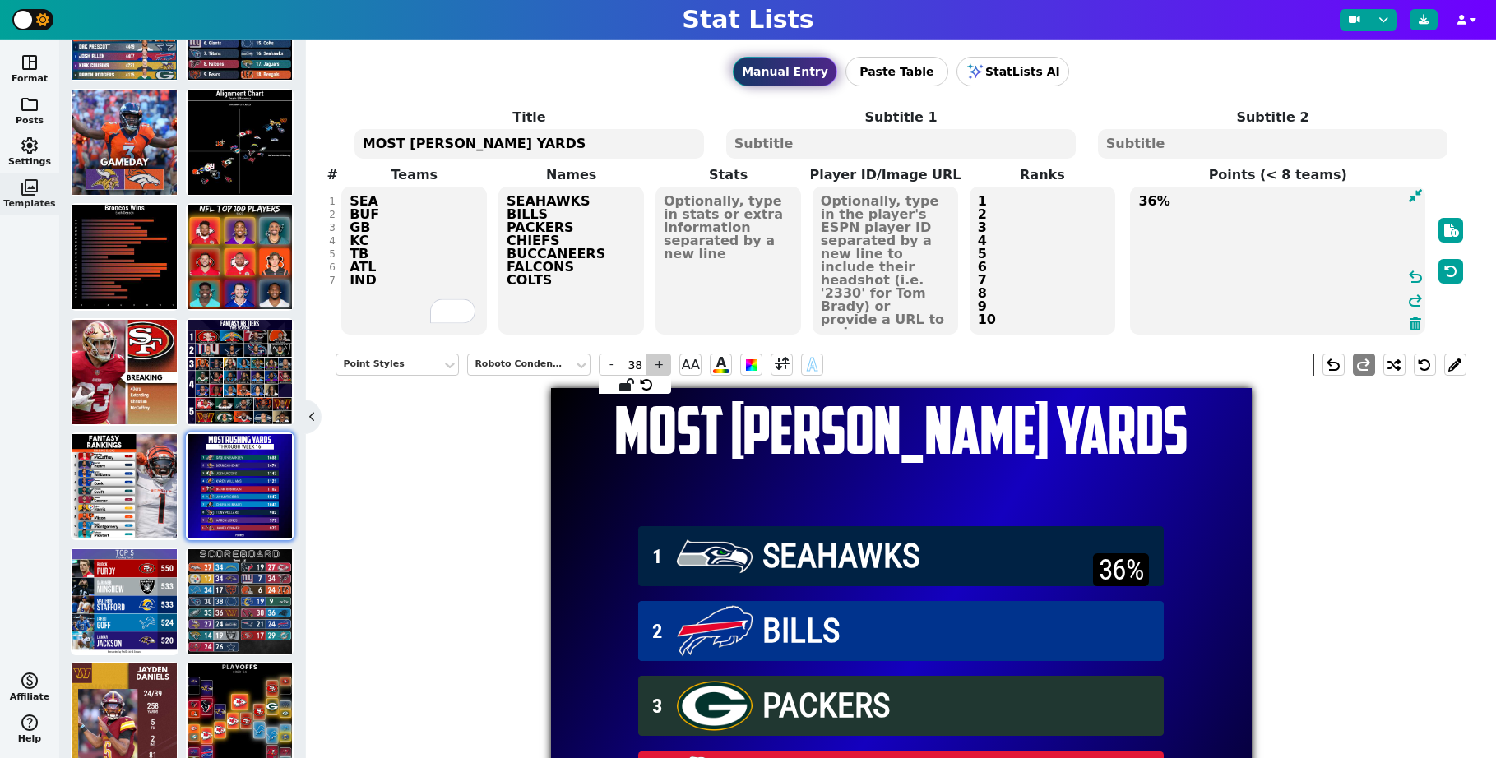
click at [656, 369] on span "+" at bounding box center [658, 365] width 25 height 22
type input "40"
click at [784, 368] on span at bounding box center [782, 364] width 15 height 21
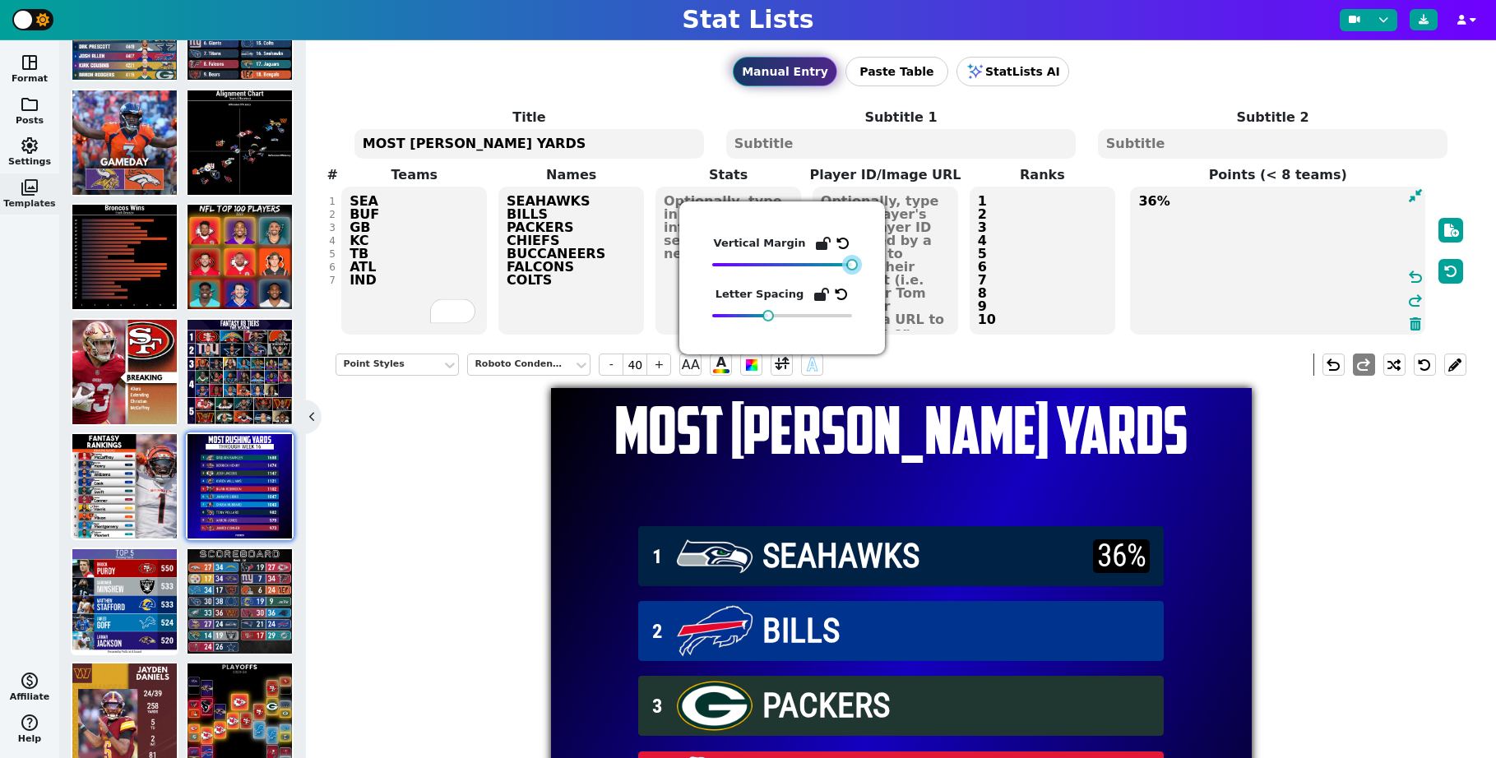
drag, startPoint x: 780, startPoint y: 265, endPoint x: 915, endPoint y: 264, distance: 135.7
click at [915, 264] on body "Stat Lists space_dashboard Format folder Posts settings Settings photo_library …" at bounding box center [748, 379] width 1496 height 758
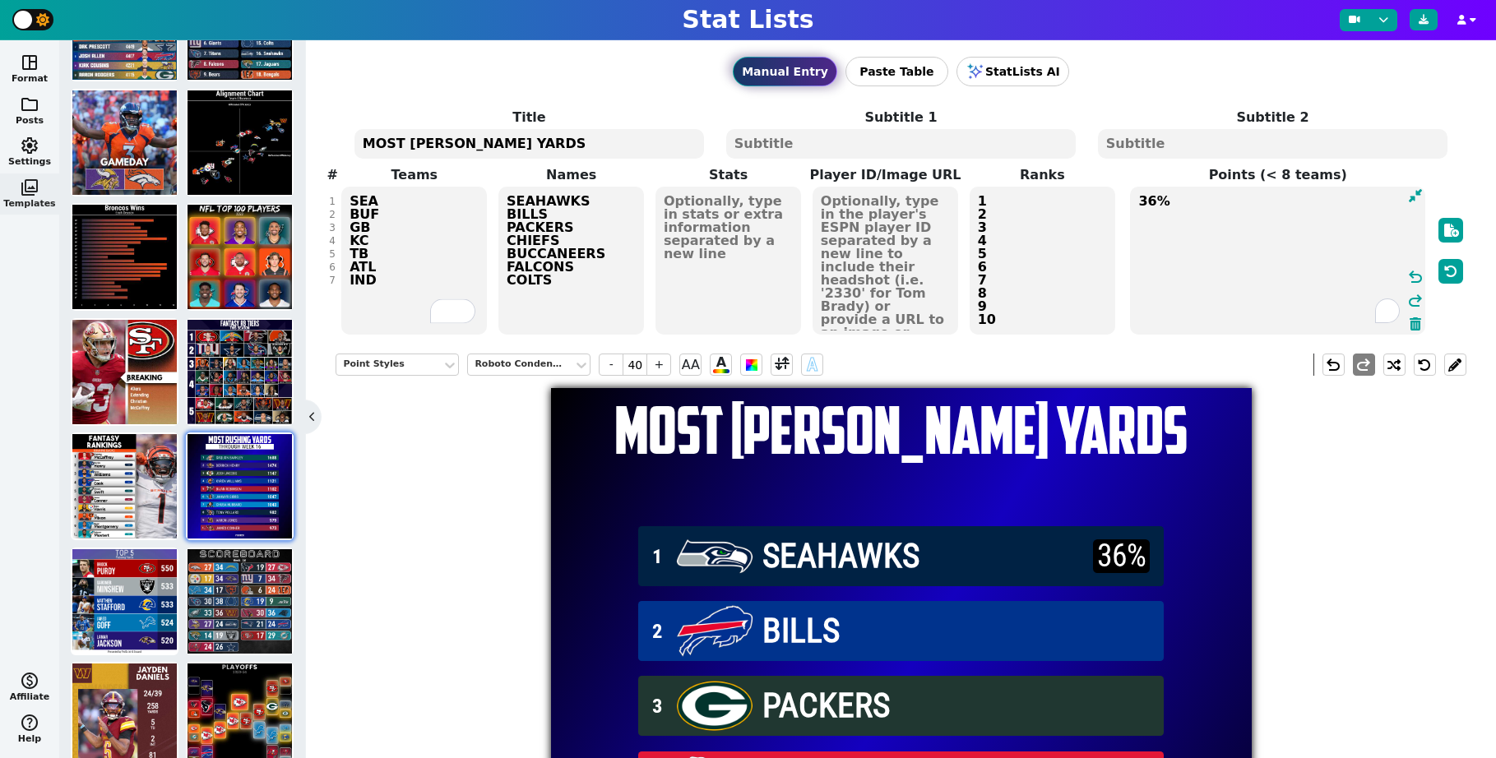
click at [1245, 206] on textarea "36%" at bounding box center [1277, 261] width 295 height 148
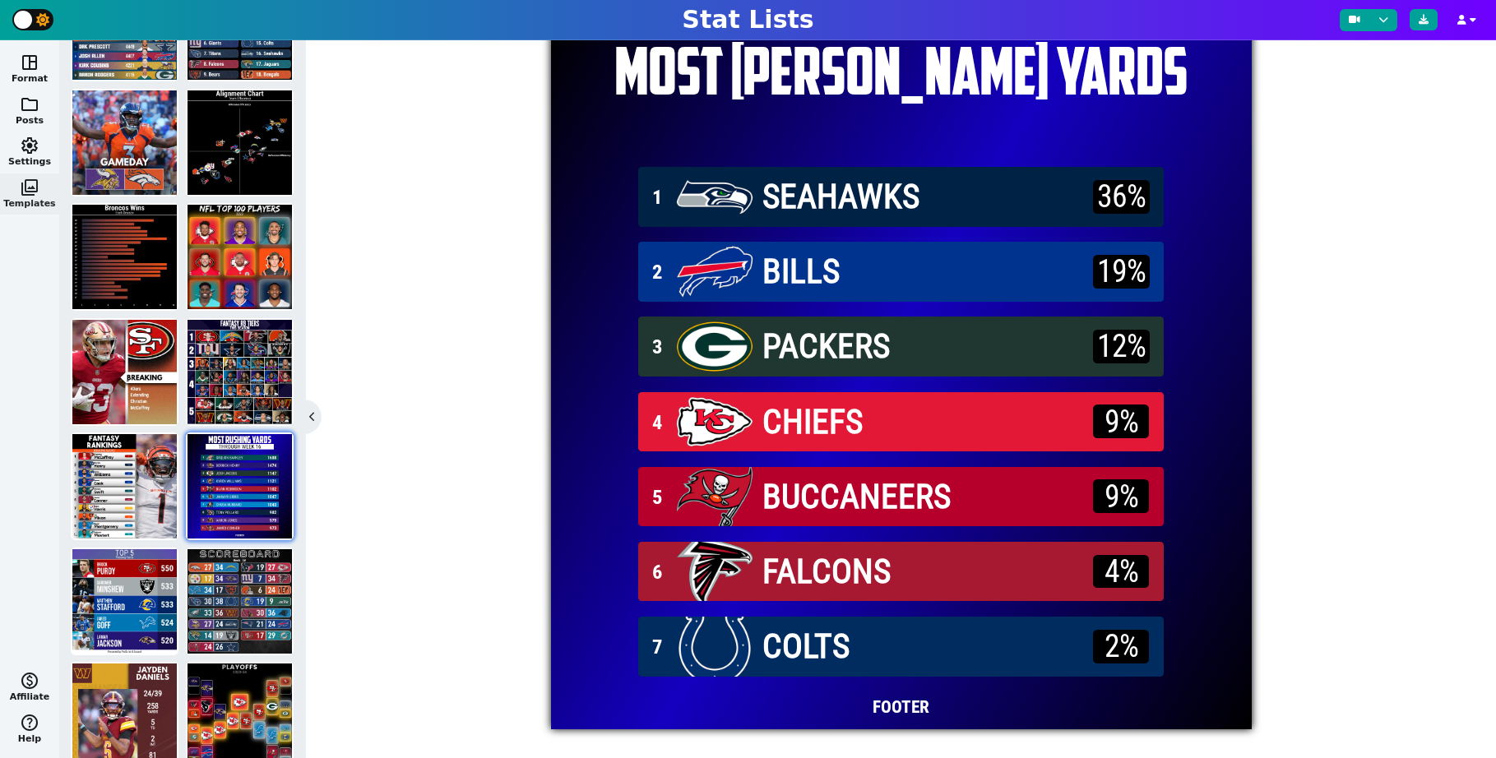
scroll to position [67, 0]
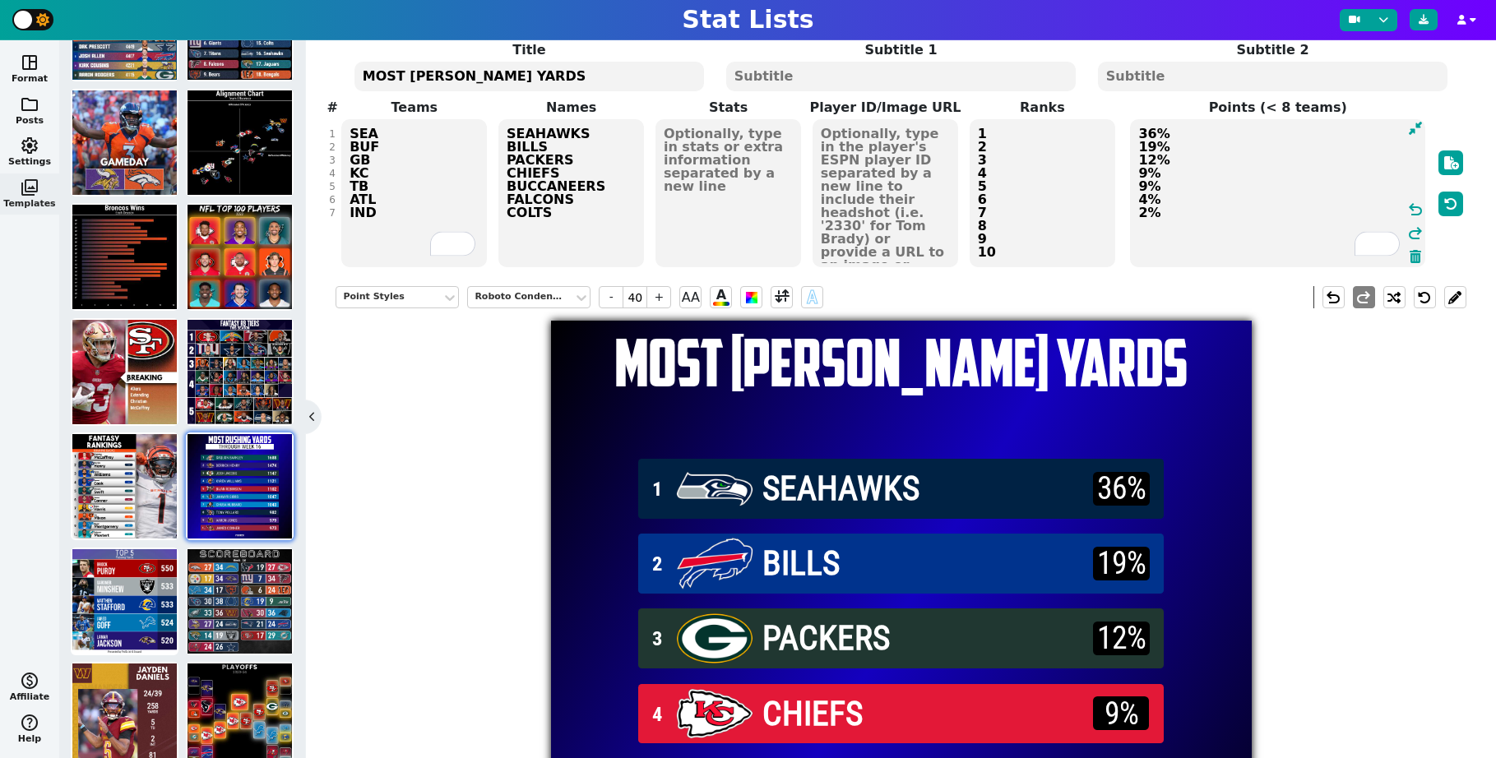
type textarea "36% 19% 12% 9% 9% 4% 2%"
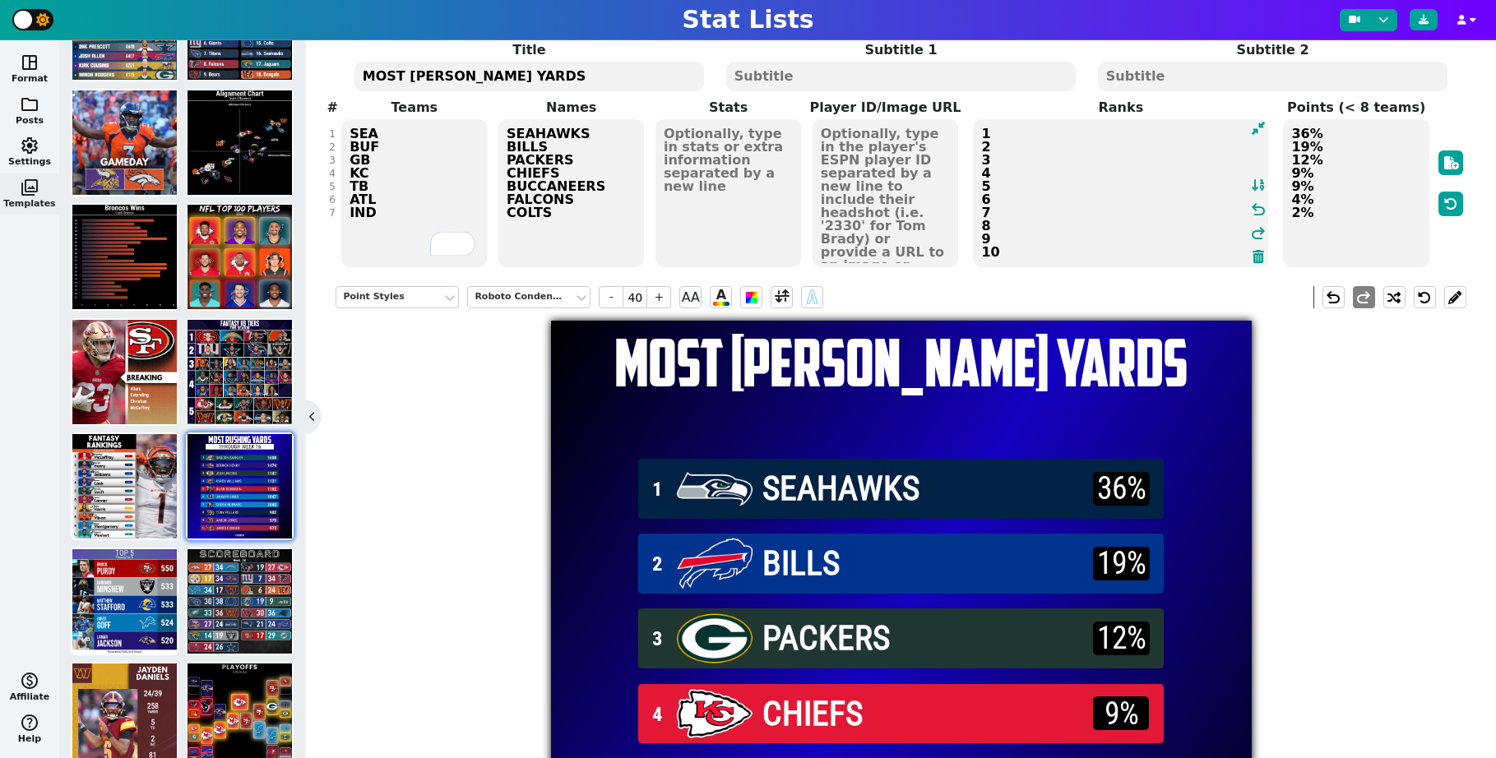
drag, startPoint x: 1011, startPoint y: 251, endPoint x: 974, endPoint y: 227, distance: 44.0
click at [974, 227] on textarea "1 2 3 4 5 6 7 8 9 10" at bounding box center [1120, 193] width 295 height 148
type input "23"
type textarea "1 2 3 4 5 6 7"
click at [1344, 443] on div "Rank Styles Roboto Bold - 23 + A A undo redo MOST [PERSON_NAME] YARDS 1 SEAHAWK…" at bounding box center [900, 647] width 1130 height 747
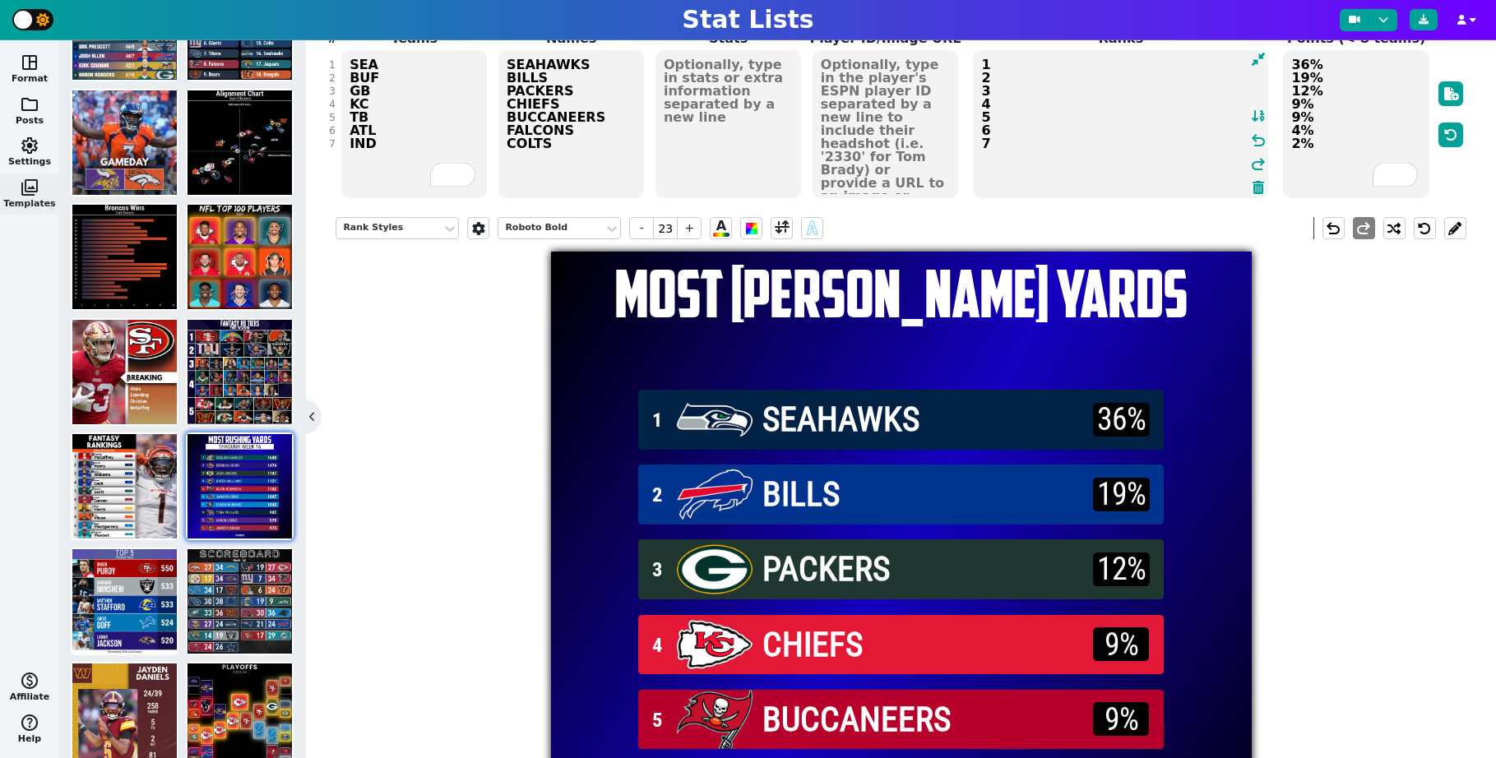
scroll to position [137, 0]
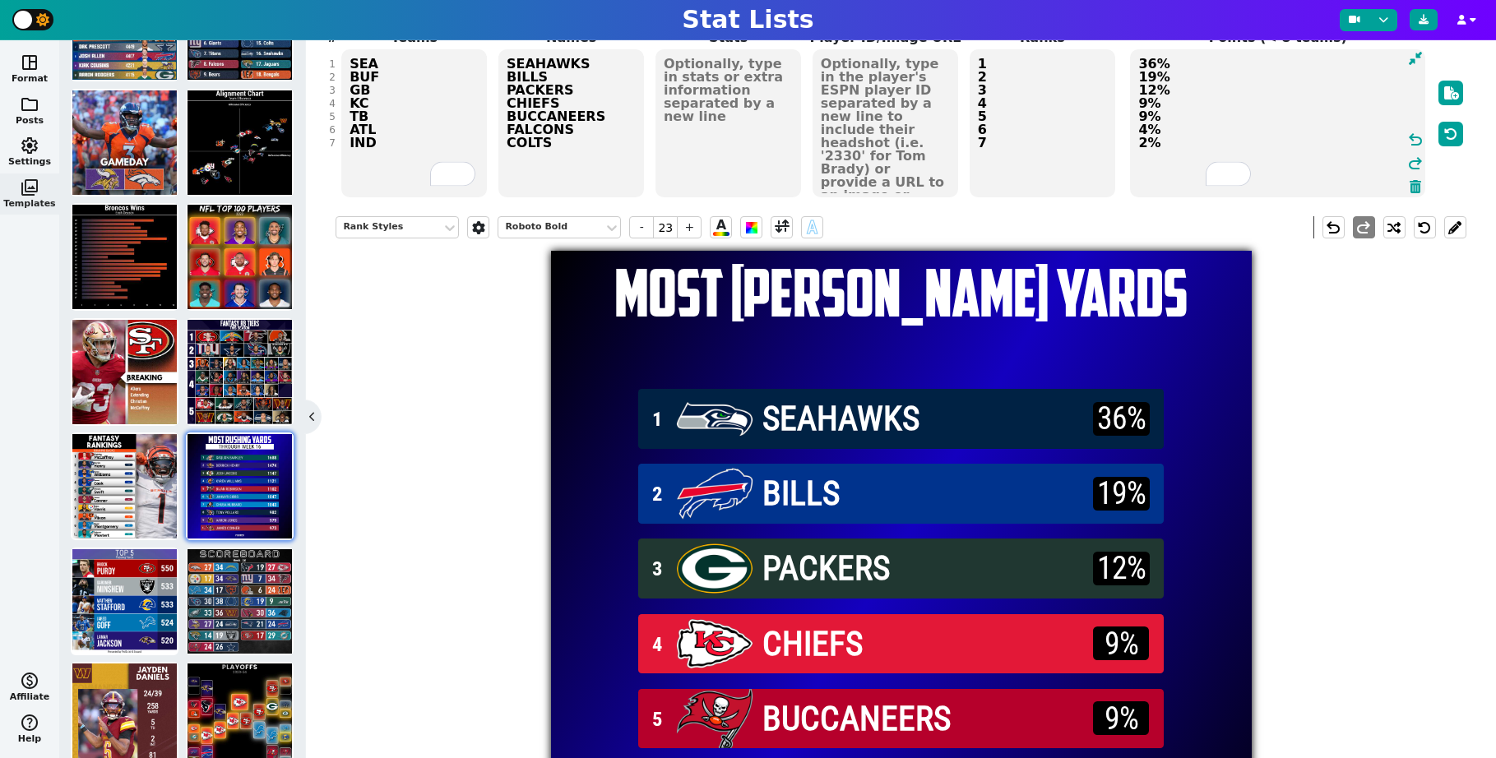
click at [1325, 142] on textarea "36% 19% 12% 9% 9% 4% 2%" at bounding box center [1277, 123] width 295 height 148
type input "40"
click at [756, 234] on span at bounding box center [752, 228] width 12 height 12
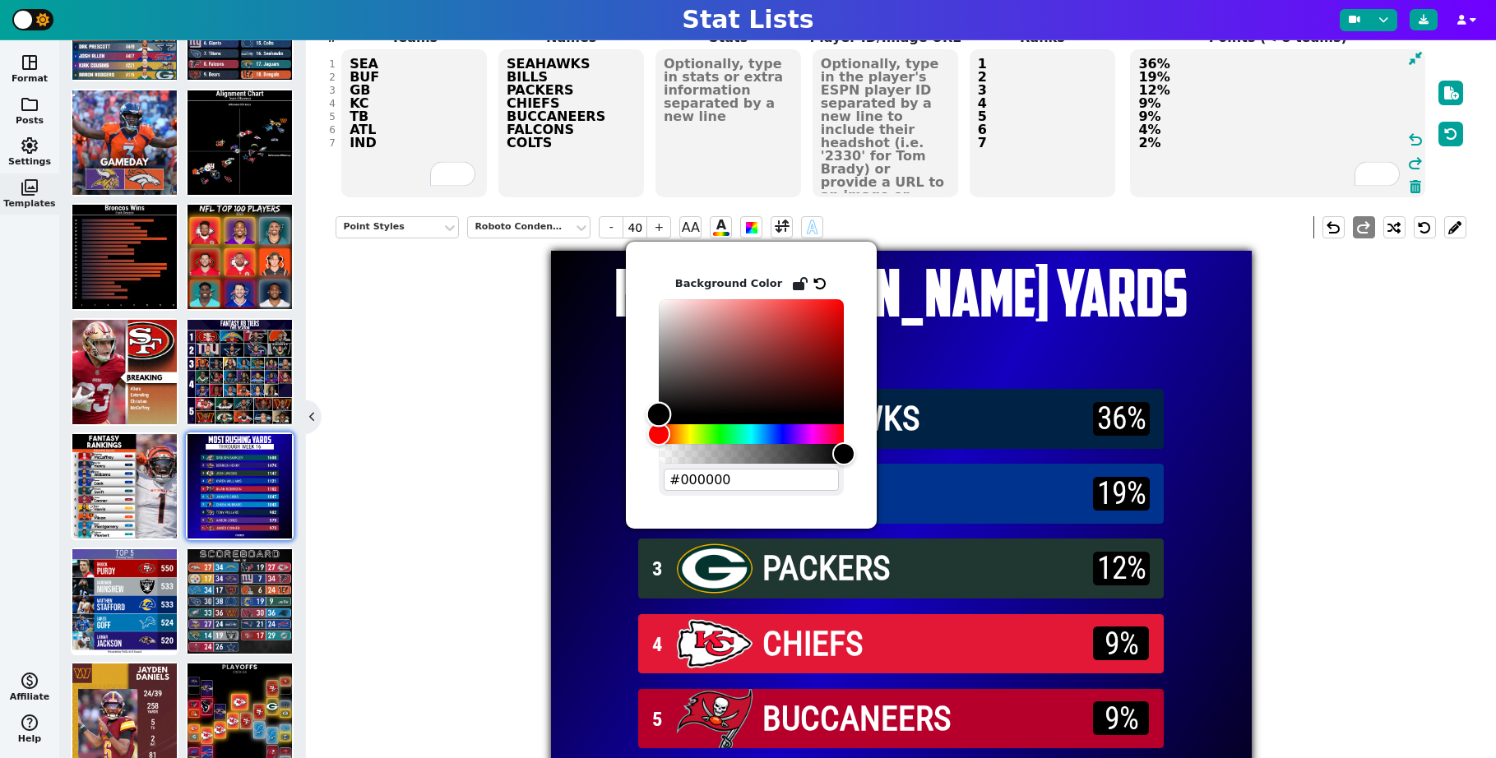
drag, startPoint x: 659, startPoint y: 303, endPoint x: 645, endPoint y: 522, distance: 220.1
click at [645, 522] on div "Background Color #000000" at bounding box center [751, 385] width 251 height 287
type input "#ffffff"
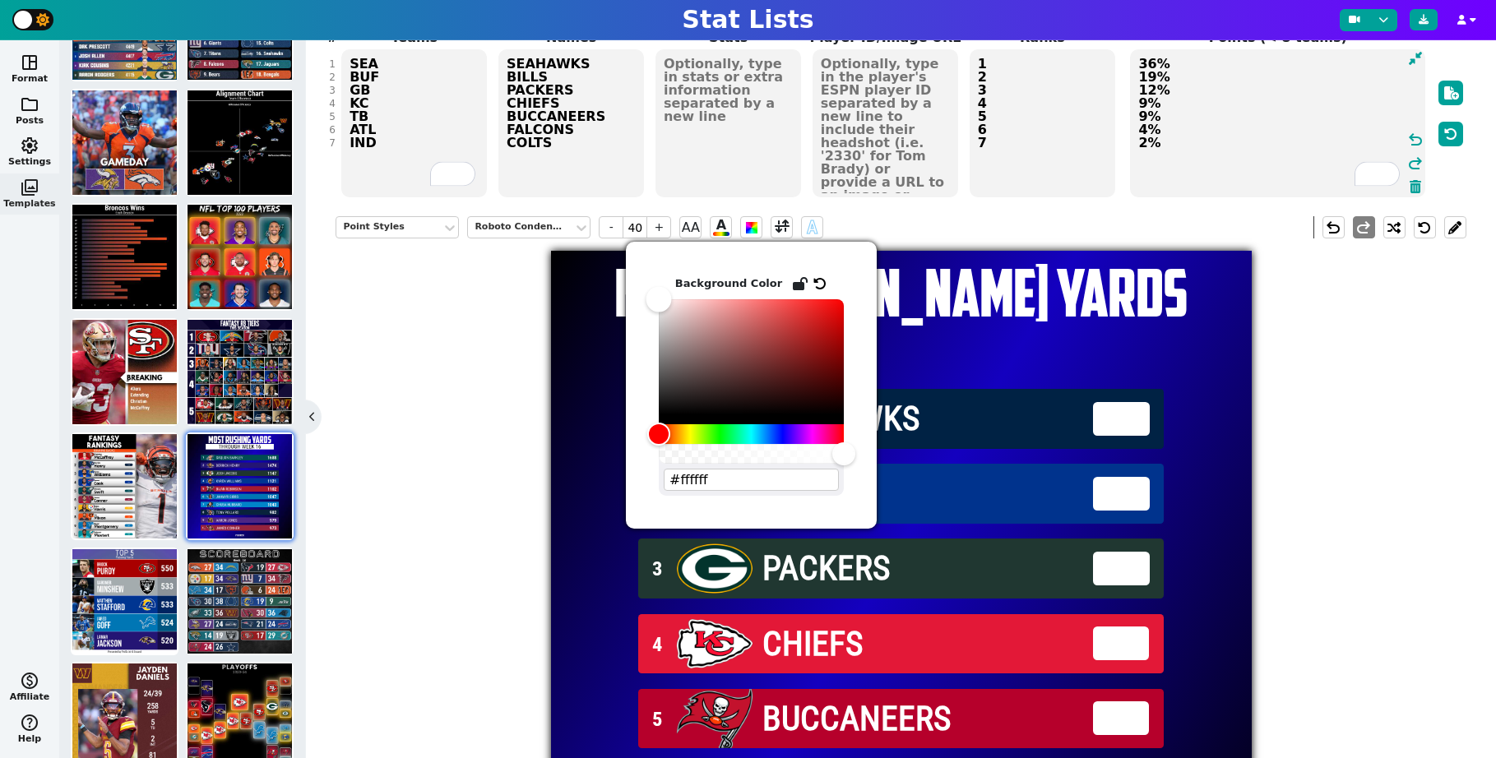
drag, startPoint x: 660, startPoint y: 416, endPoint x: 624, endPoint y: 261, distance: 159.6
click at [624, 261] on body "Stat Lists space_dashboard Format folder Posts settings Settings photo_library …" at bounding box center [748, 379] width 1496 height 758
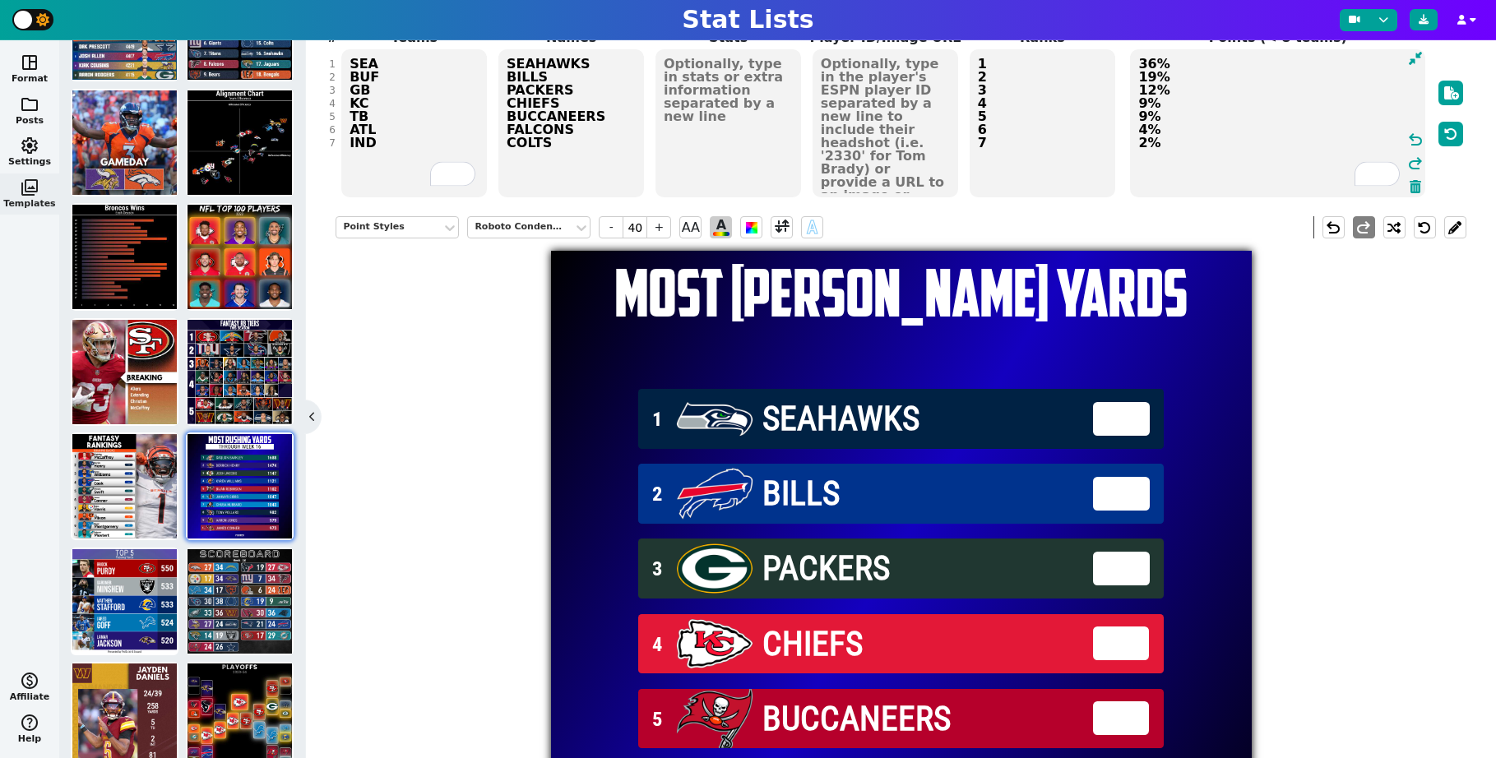
click at [723, 233] on span "A" at bounding box center [721, 227] width 16 height 17
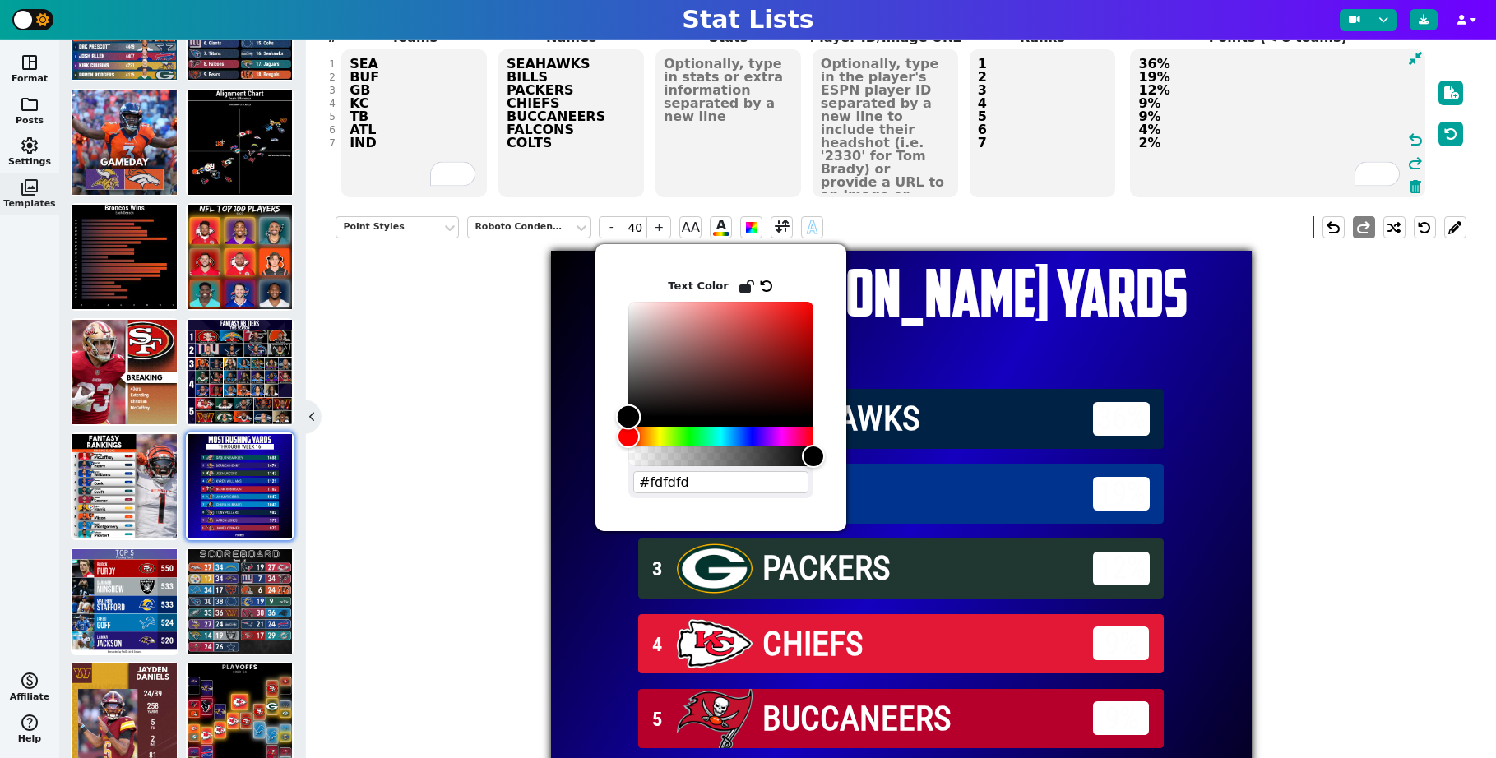
type input "#000000"
drag, startPoint x: 622, startPoint y: 303, endPoint x: 613, endPoint y: 498, distance: 195.9
click at [613, 498] on div "Text Color #000000" at bounding box center [720, 387] width 251 height 287
click at [1300, 313] on div "Point Styles Roboto Condensed - 40 + AA A A undo redo MOST [PERSON_NAME] YARDS …" at bounding box center [900, 577] width 1130 height 747
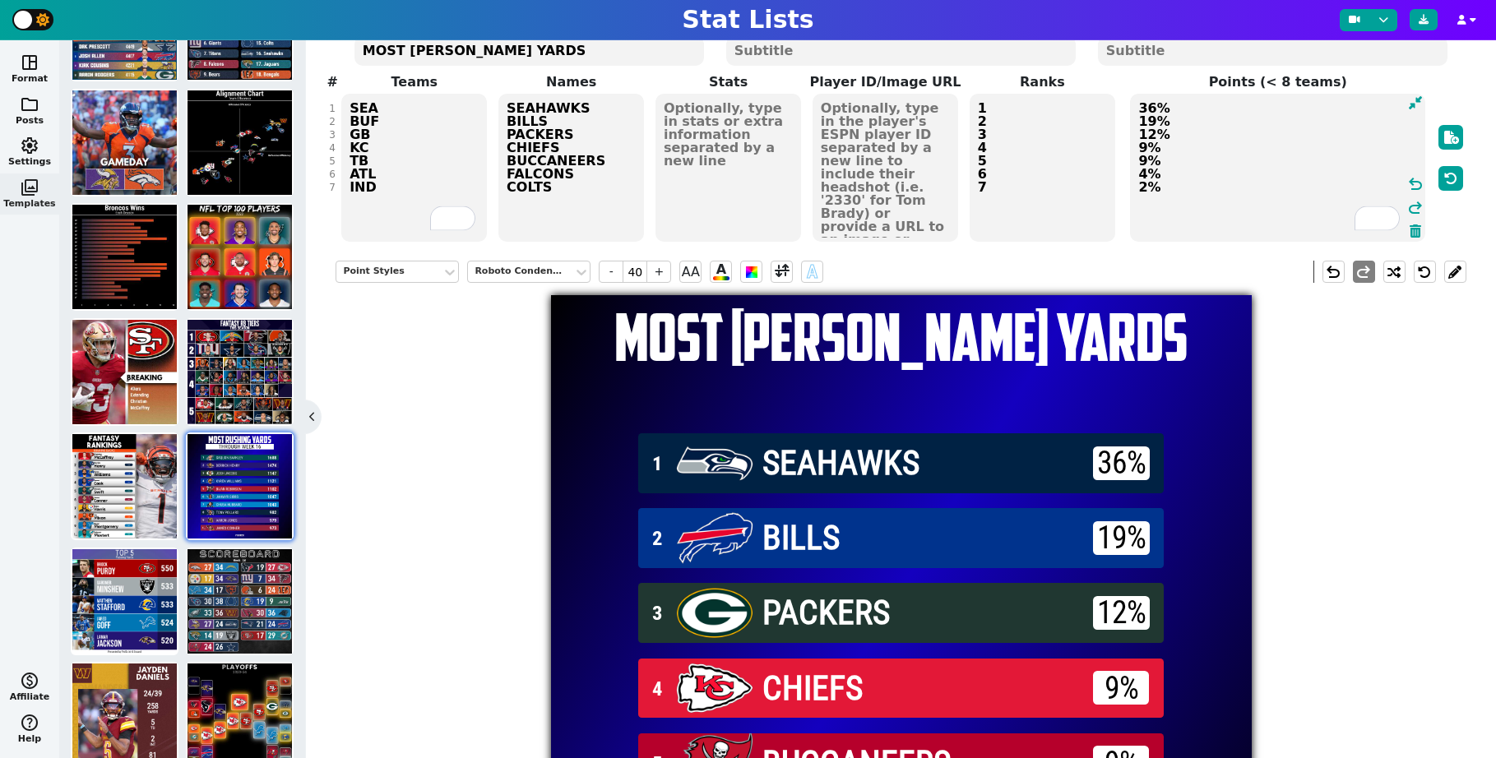
scroll to position [2, 0]
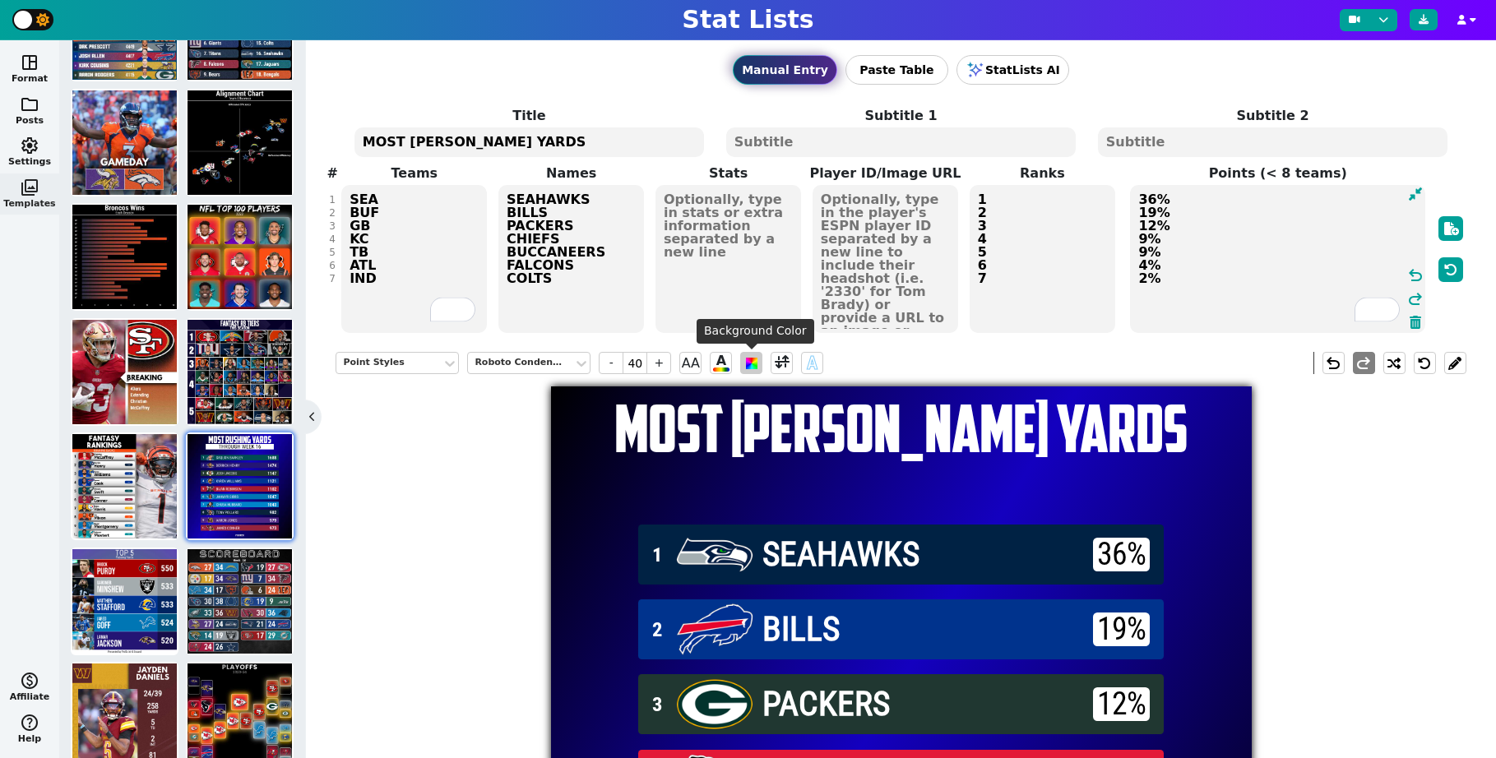
click at [746, 363] on span at bounding box center [752, 364] width 12 height 12
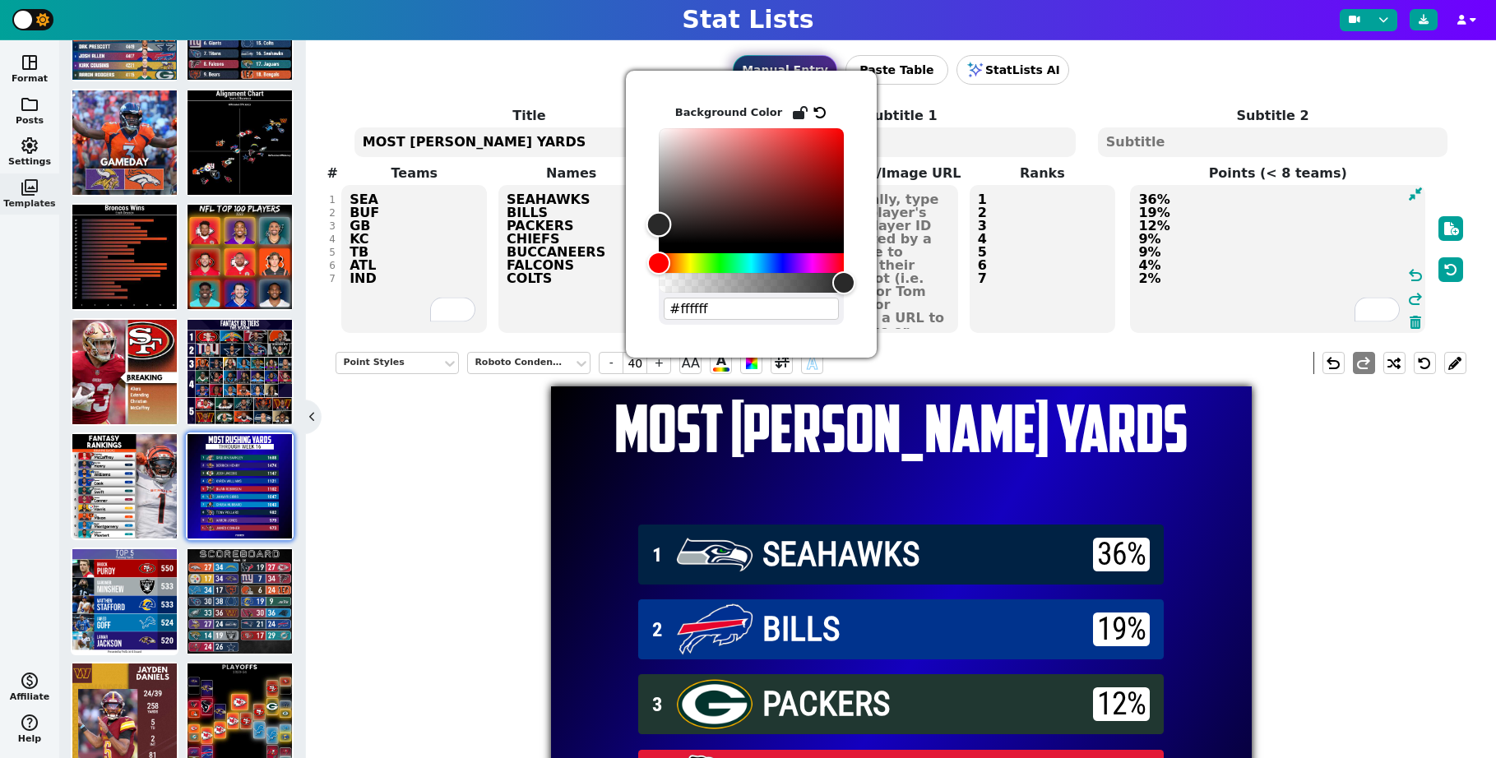
type input "#000000"
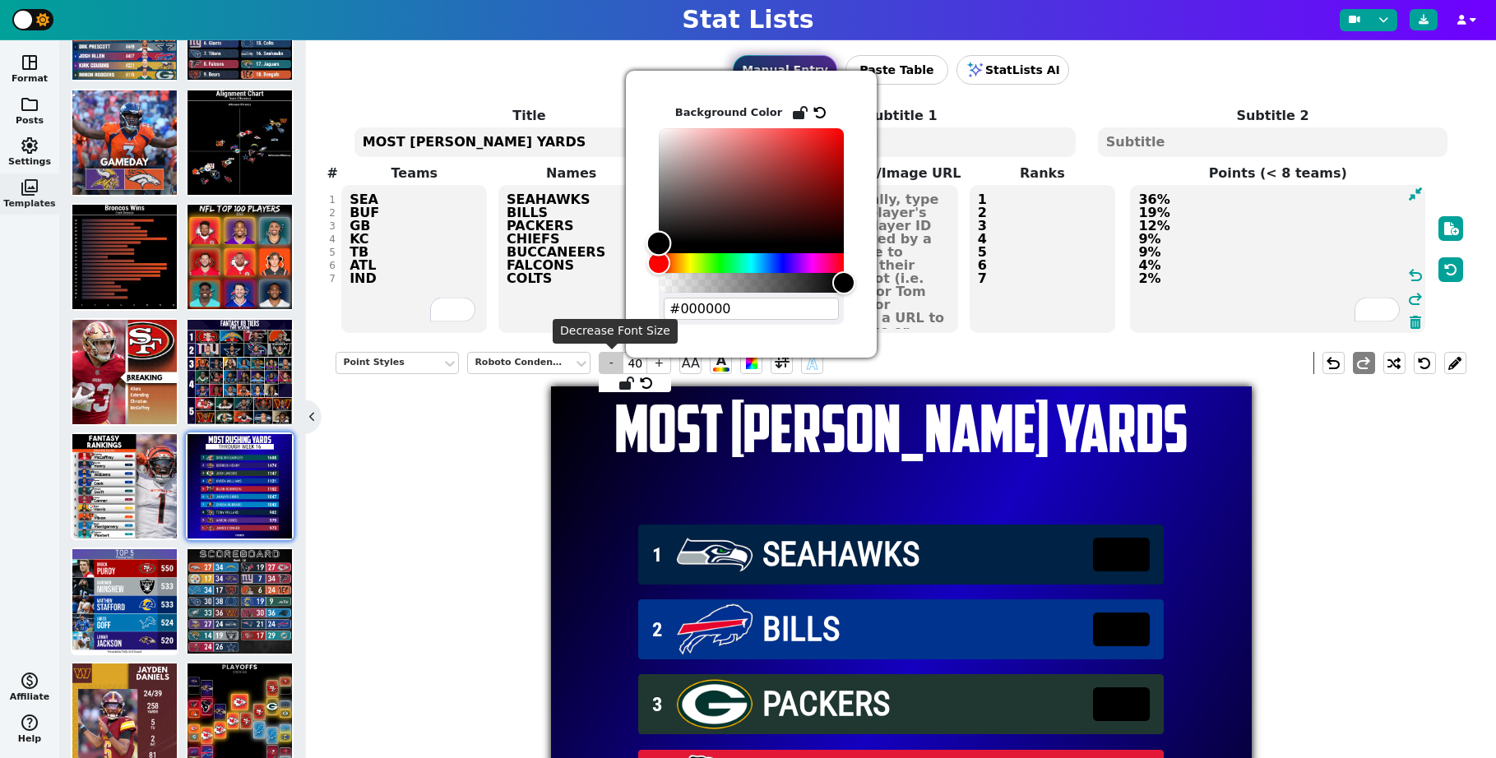
drag, startPoint x: 650, startPoint y: 127, endPoint x: 613, endPoint y: 357, distance: 233.2
click at [613, 357] on body "Stat Lists space_dashboard Format folder Posts settings Settings photo_library …" at bounding box center [748, 379] width 1496 height 758
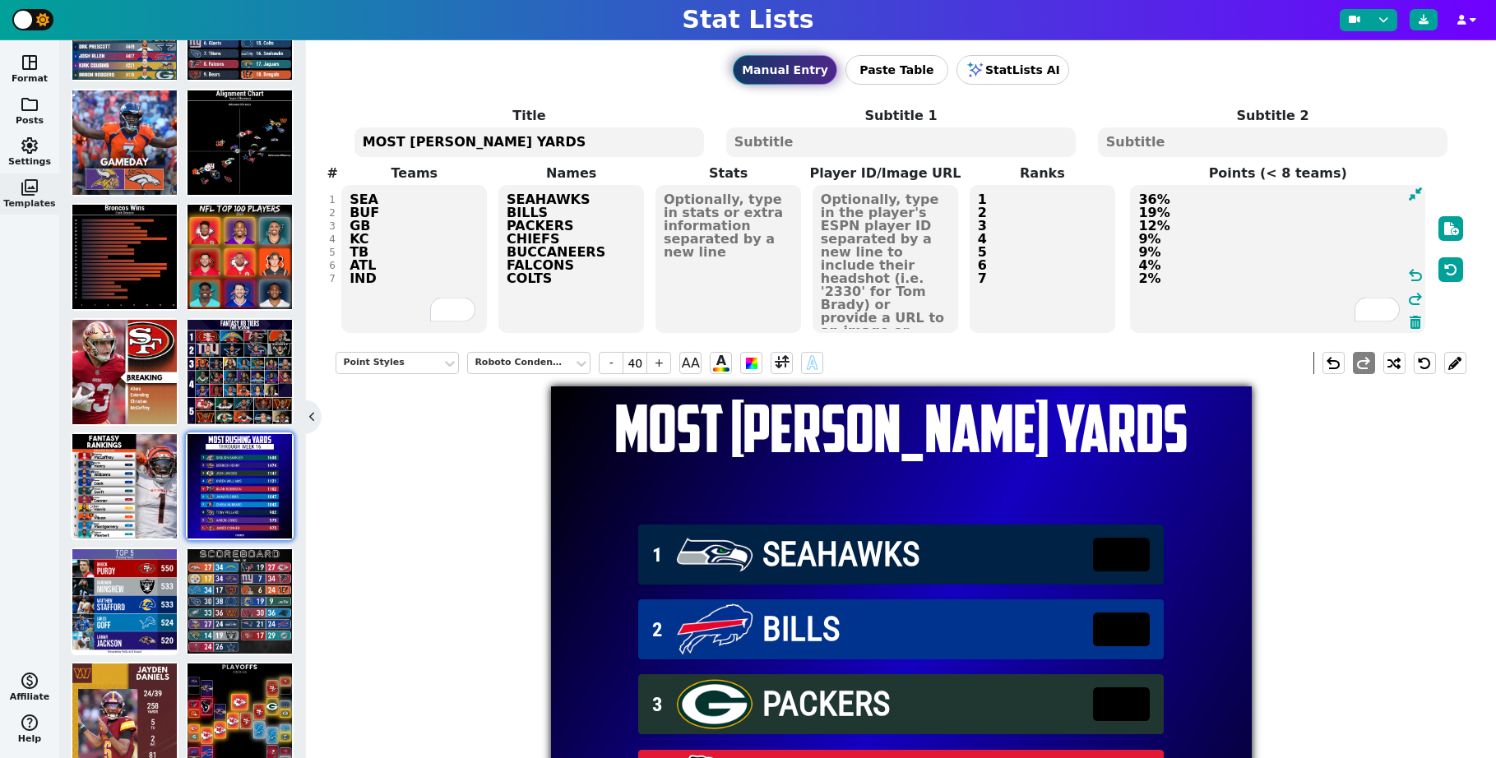
click at [1199, 192] on textarea "36% 19% 12% 9% 9% 4% 2%" at bounding box center [1277, 259] width 295 height 148
click at [716, 365] on span "A" at bounding box center [721, 362] width 16 height 17
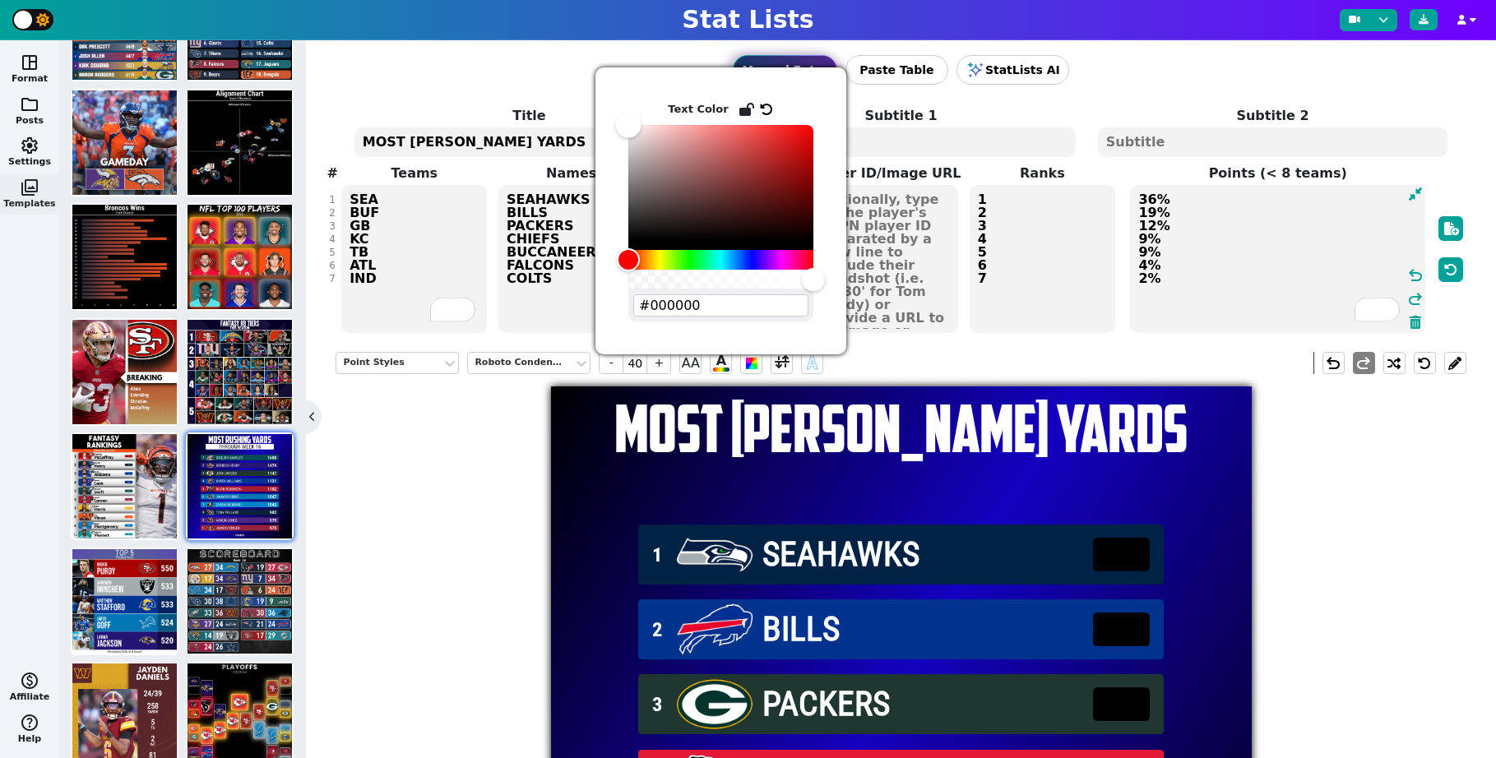
type input "#ffffff"
drag, startPoint x: 628, startPoint y: 243, endPoint x: 615, endPoint y: 106, distance: 137.1
click at [615, 106] on div "Text Color #ffffff" at bounding box center [720, 210] width 251 height 287
drag, startPoint x: 1322, startPoint y: 498, endPoint x: 1323, endPoint y: 488, distance: 9.9
click at [1326, 498] on div "Point Styles Roboto Condensed - 40 + AA A A undo redo MOST [PERSON_NAME] YARDS …" at bounding box center [900, 713] width 1130 height 747
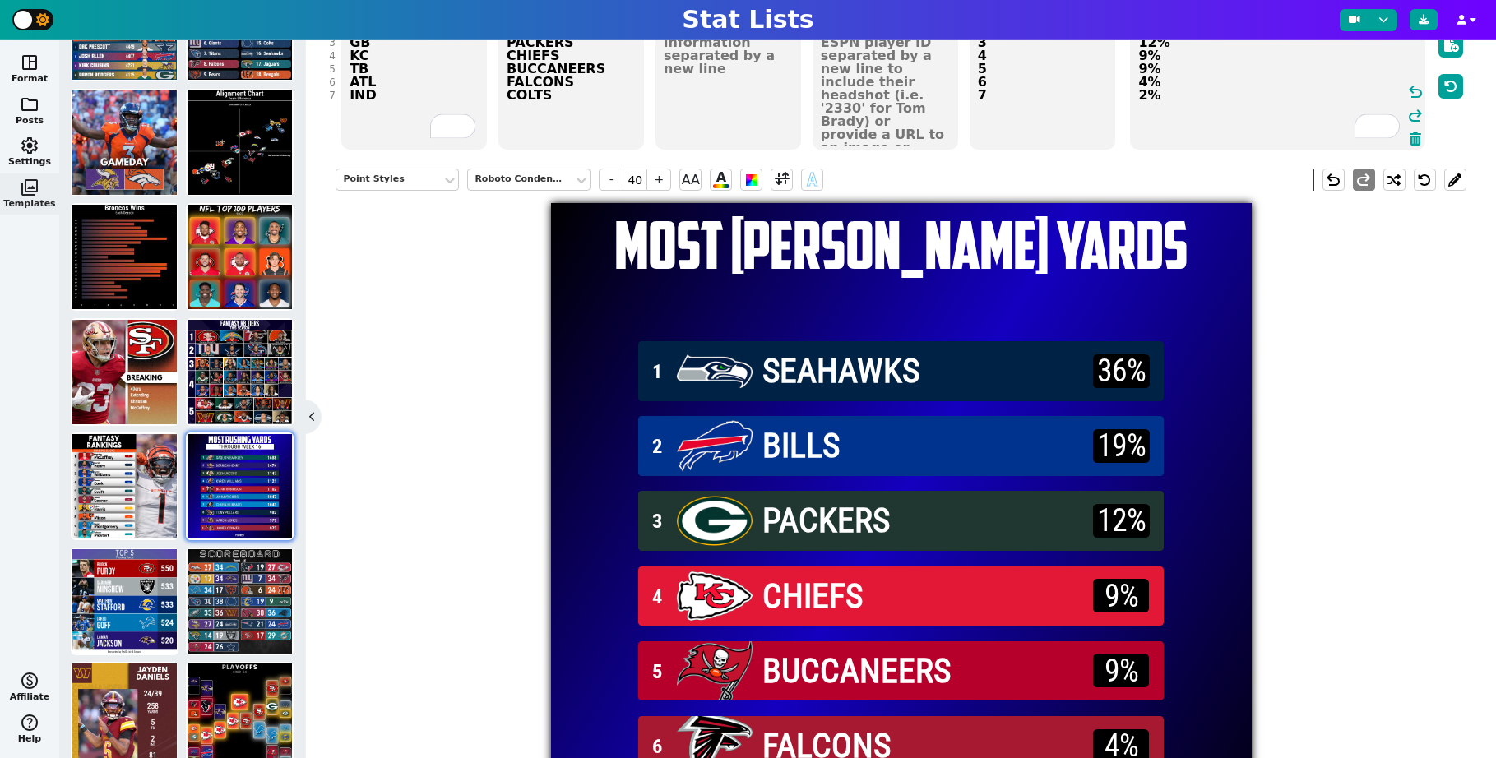
scroll to position [359, 0]
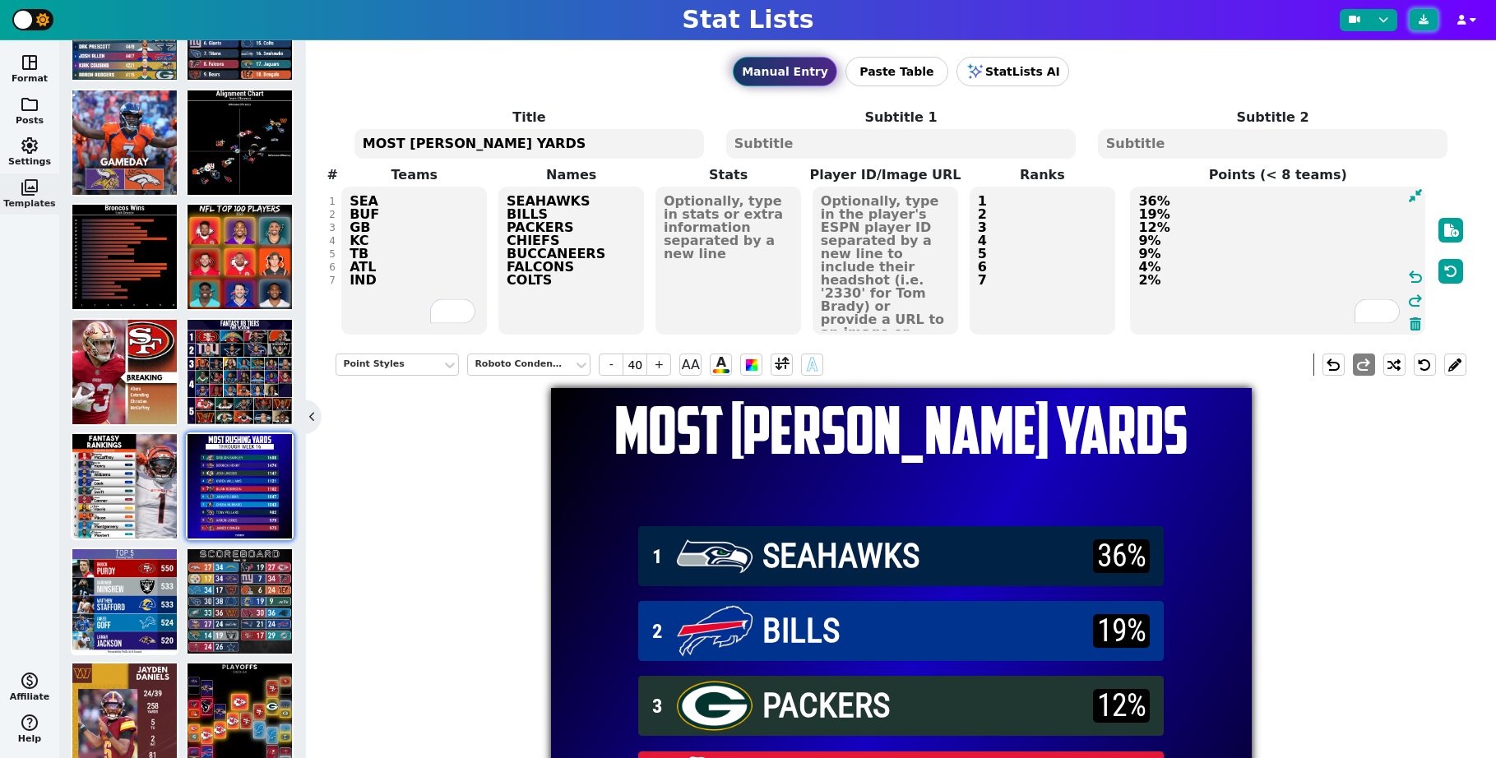
click at [1426, 20] on icon at bounding box center [1423, 20] width 10 height 10
